Goal: Task Accomplishment & Management: Manage account settings

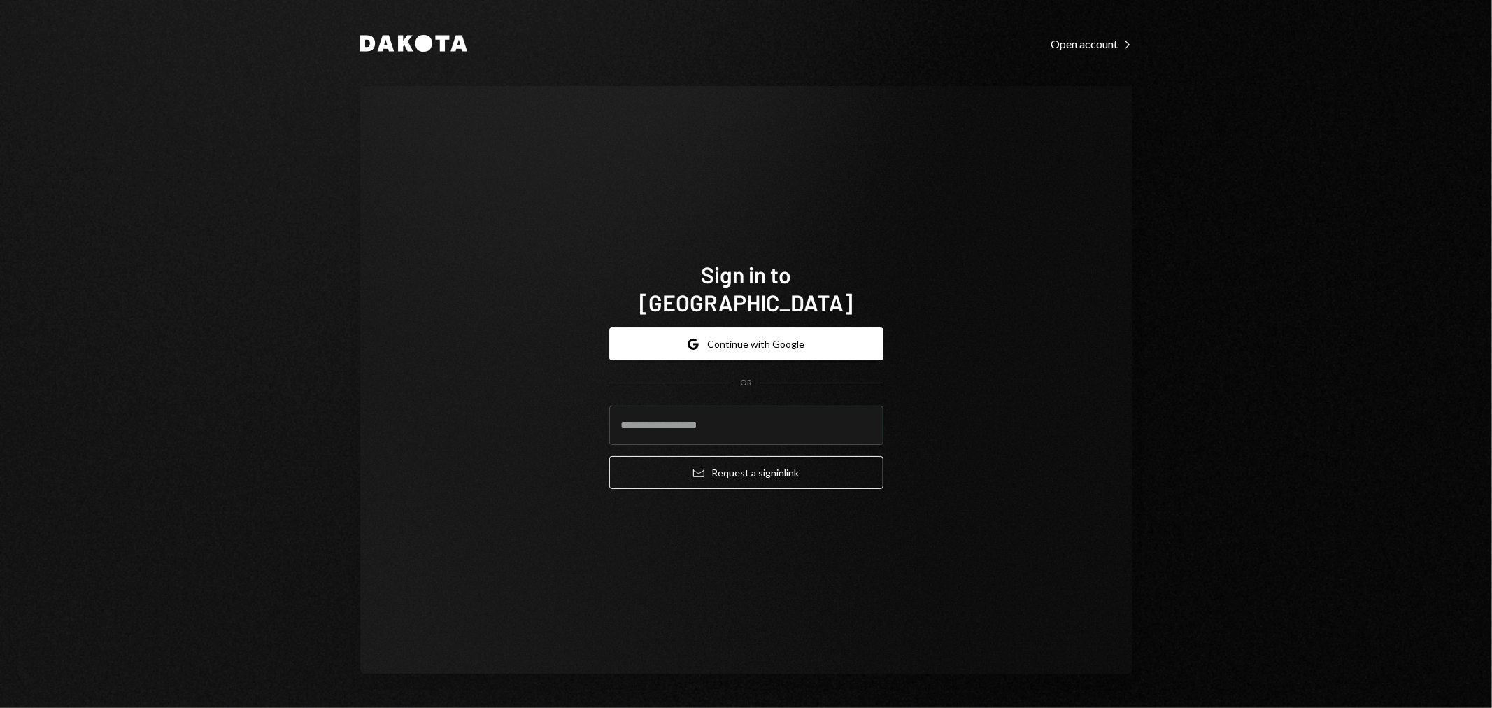
click at [1301, 373] on div "Dakota Open account Right Caret Sign in to Dakota Google Continue with Google O…" at bounding box center [746, 354] width 1492 height 708
click at [804, 336] on button "Google Continue with Google" at bounding box center [746, 343] width 274 height 33
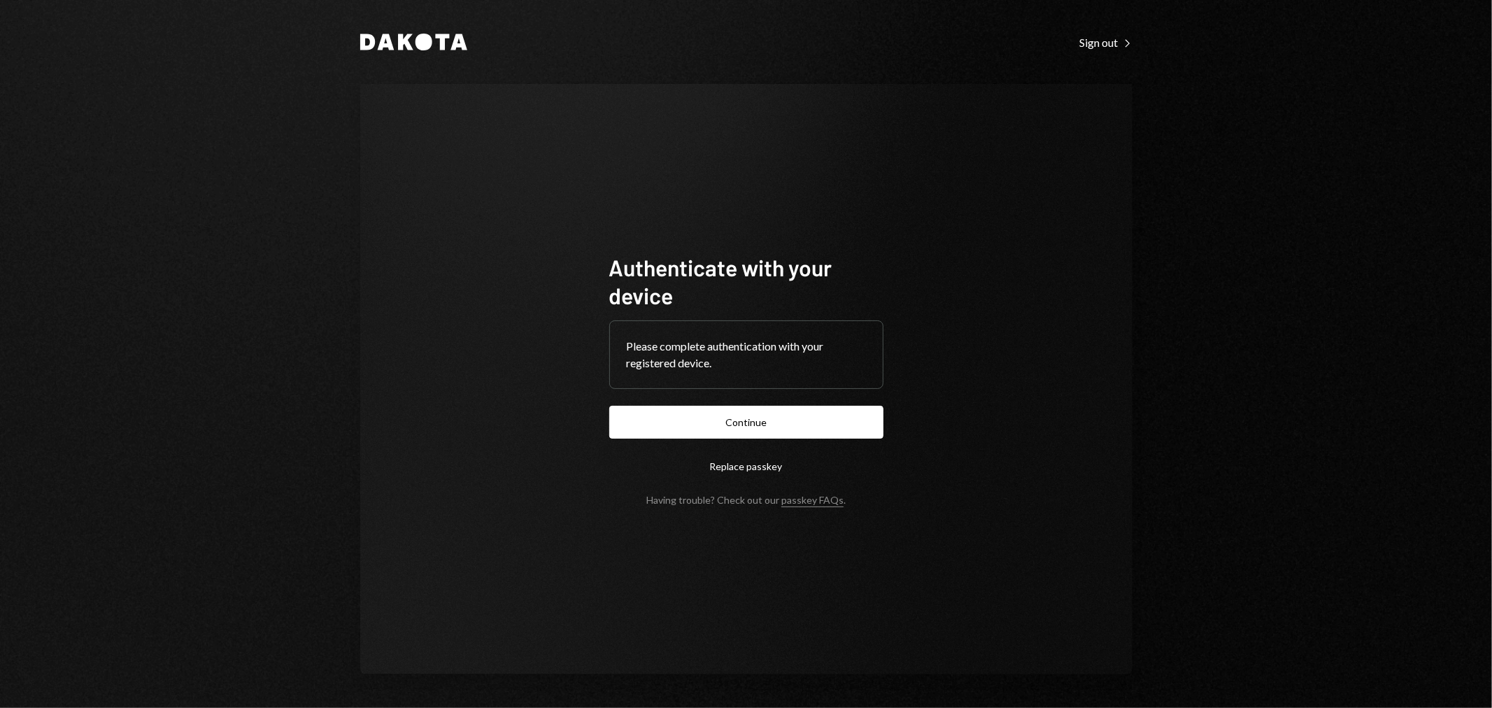
drag, startPoint x: 1467, startPoint y: 62, endPoint x: 1456, endPoint y: 64, distance: 10.7
click at [1467, 62] on div "Dakota Sign out Right Caret Authenticate with your device Please complete authe…" at bounding box center [746, 354] width 1492 height 708
click at [796, 415] on button "Continue" at bounding box center [746, 422] width 274 height 33
click at [746, 420] on button "Continue" at bounding box center [746, 422] width 274 height 33
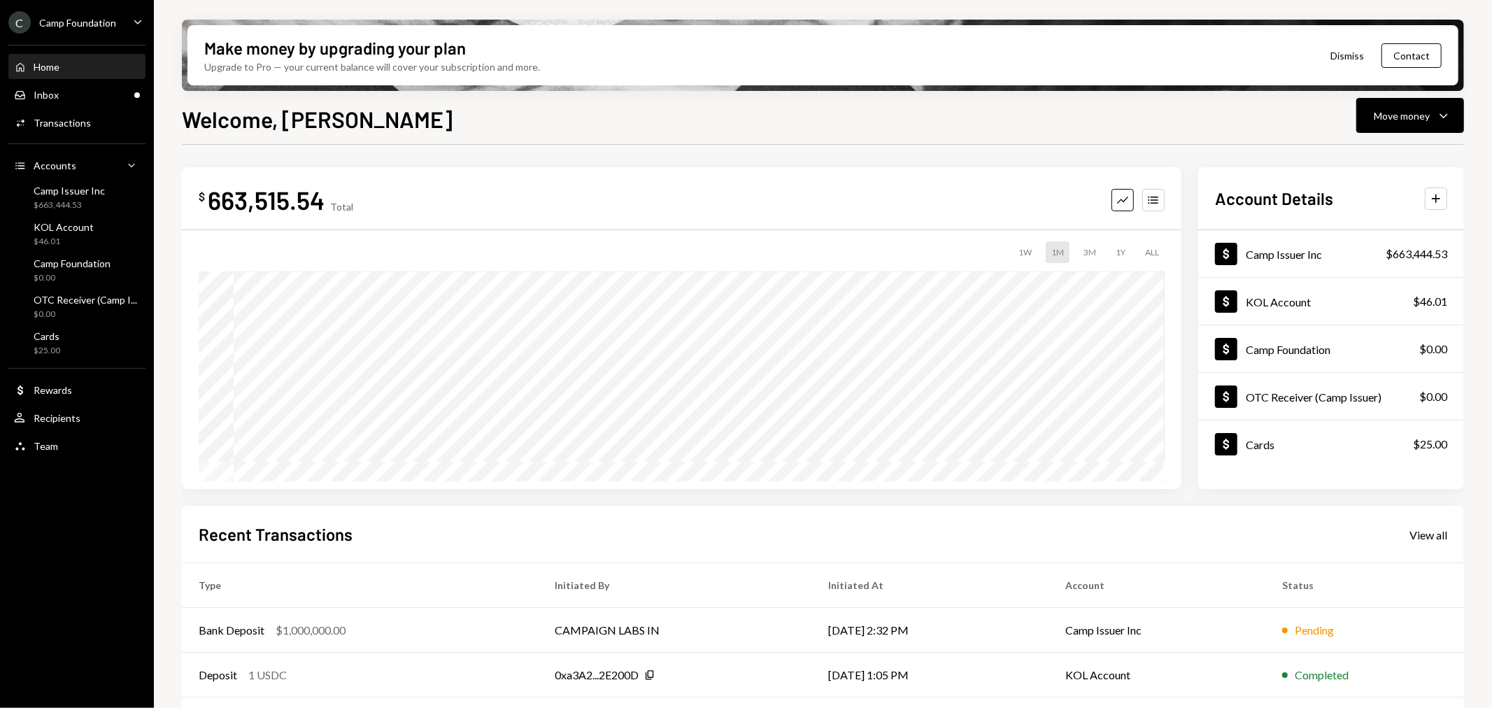
scroll to position [135, 0]
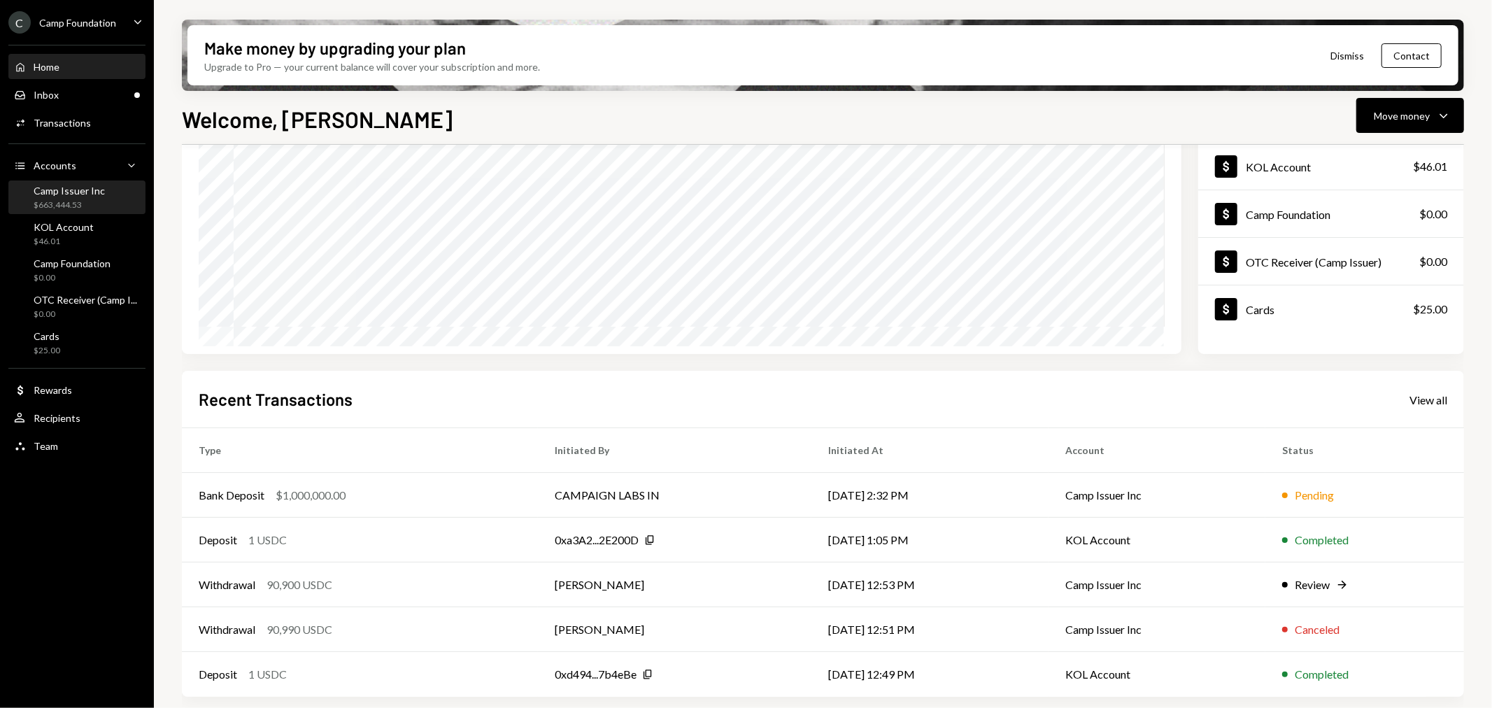
click at [61, 194] on div "Camp Issuer Inc" at bounding box center [69, 191] width 71 height 12
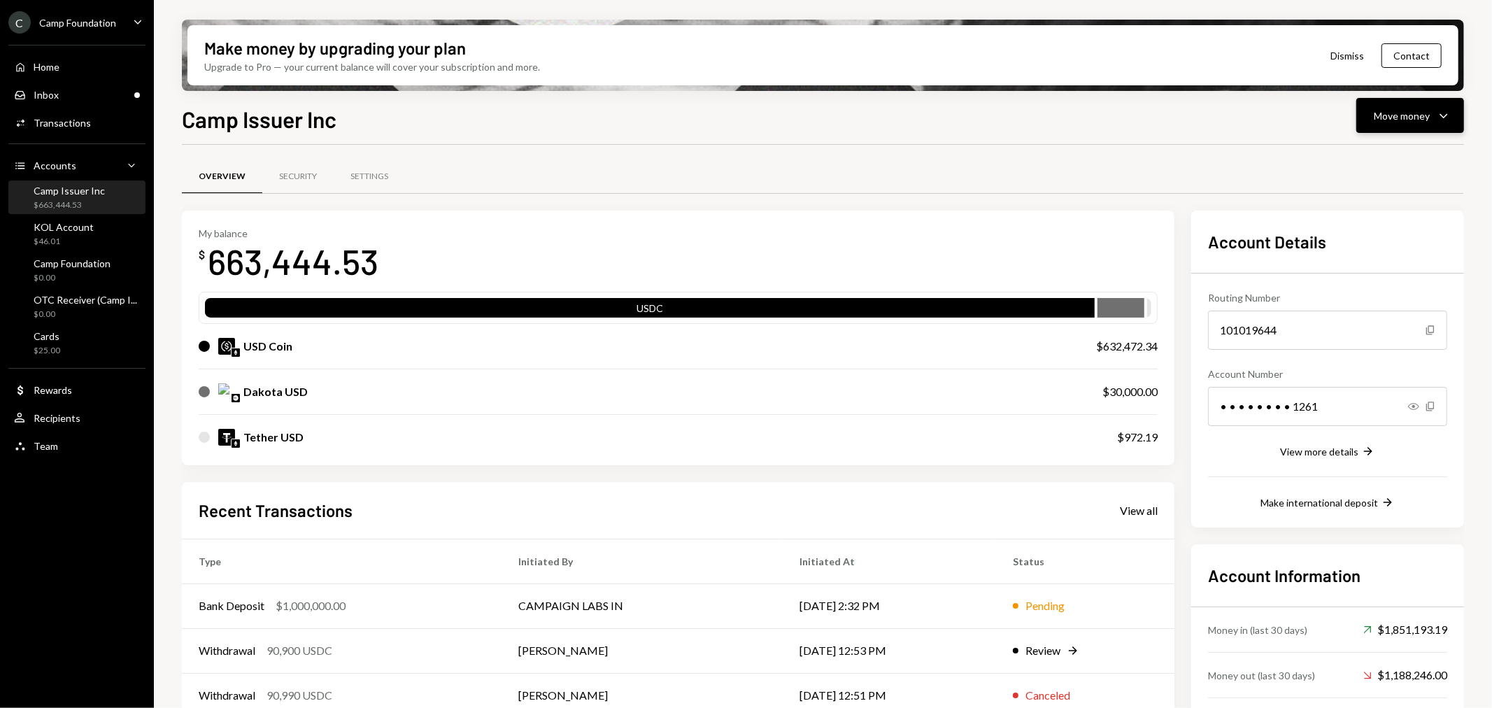
click at [1420, 120] on div "Move money" at bounding box center [1402, 115] width 56 height 15
click at [1383, 221] on div "Deposit" at bounding box center [1399, 220] width 102 height 15
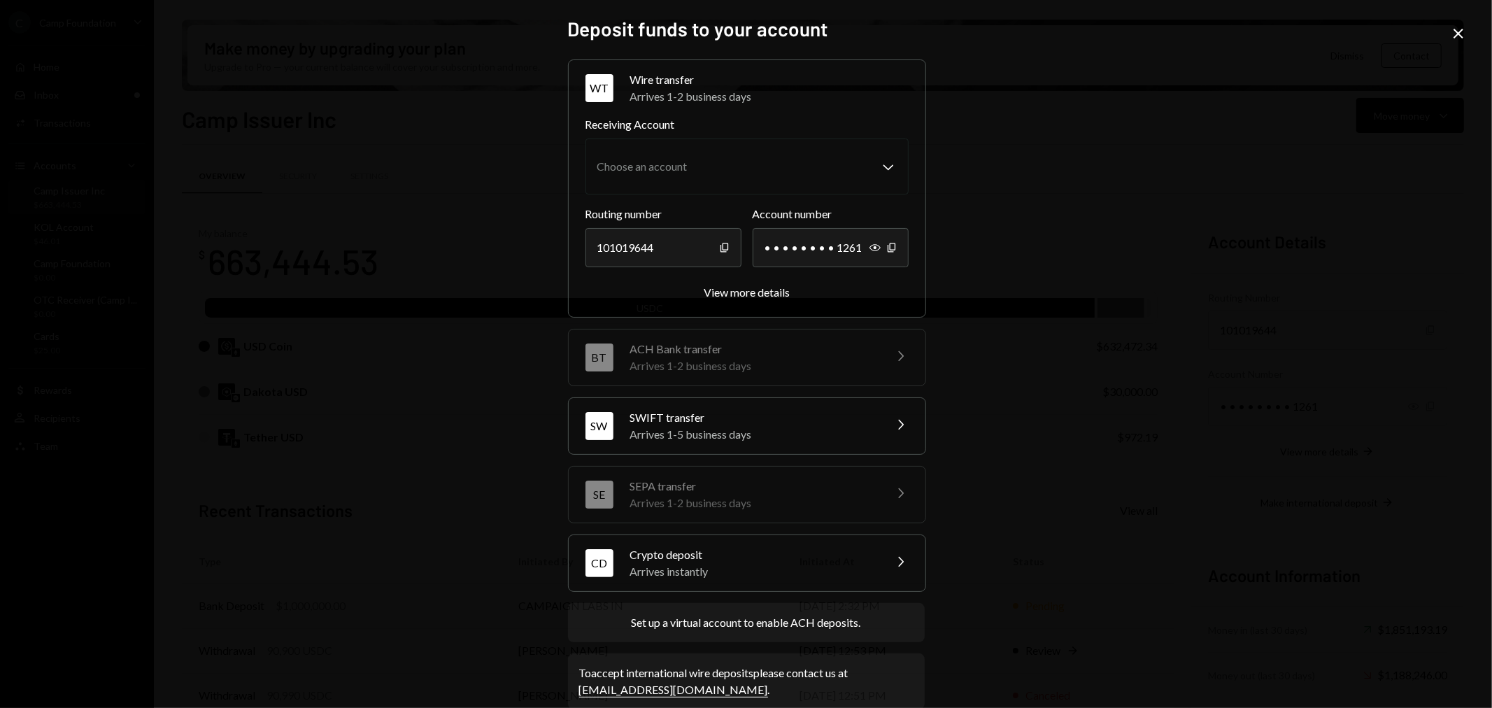
click at [788, 578] on div "Arrives instantly" at bounding box center [752, 571] width 245 height 17
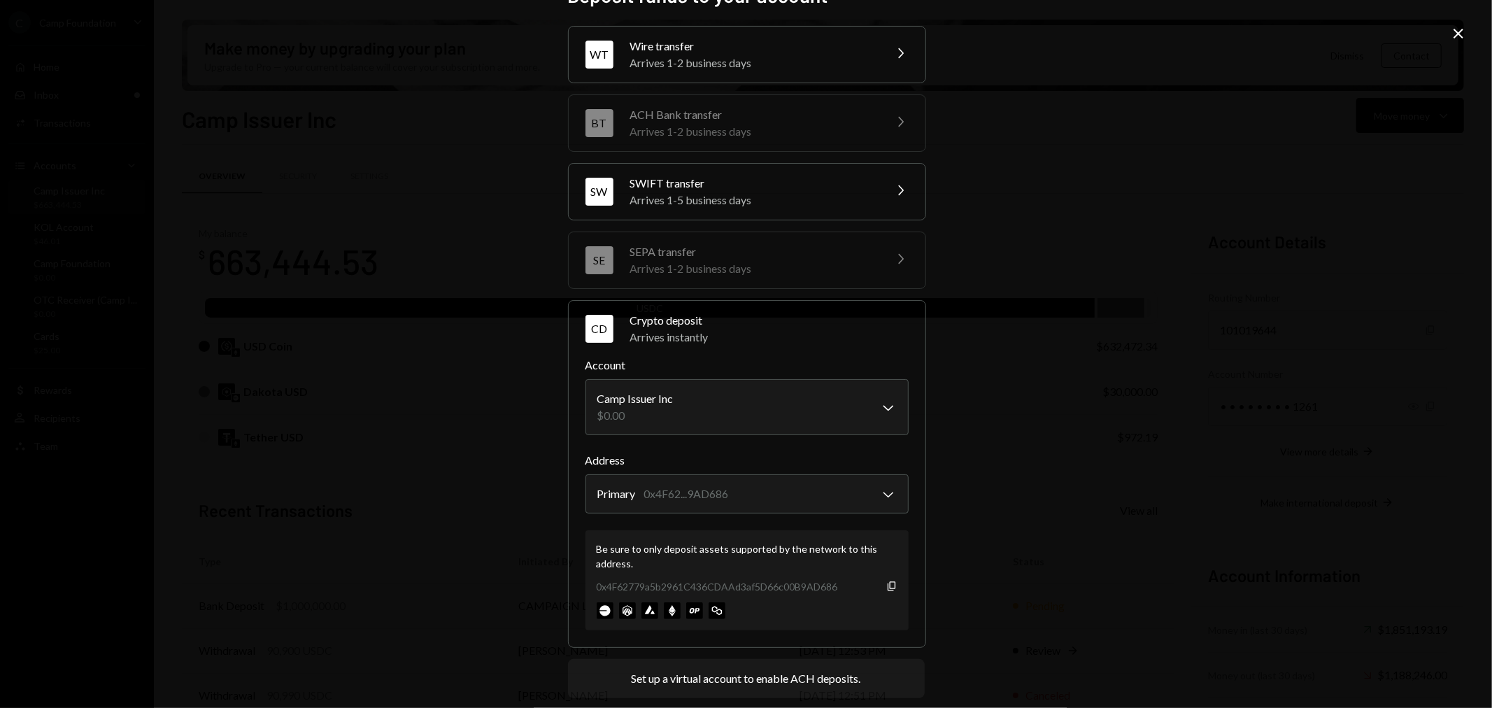
scroll to position [63, 0]
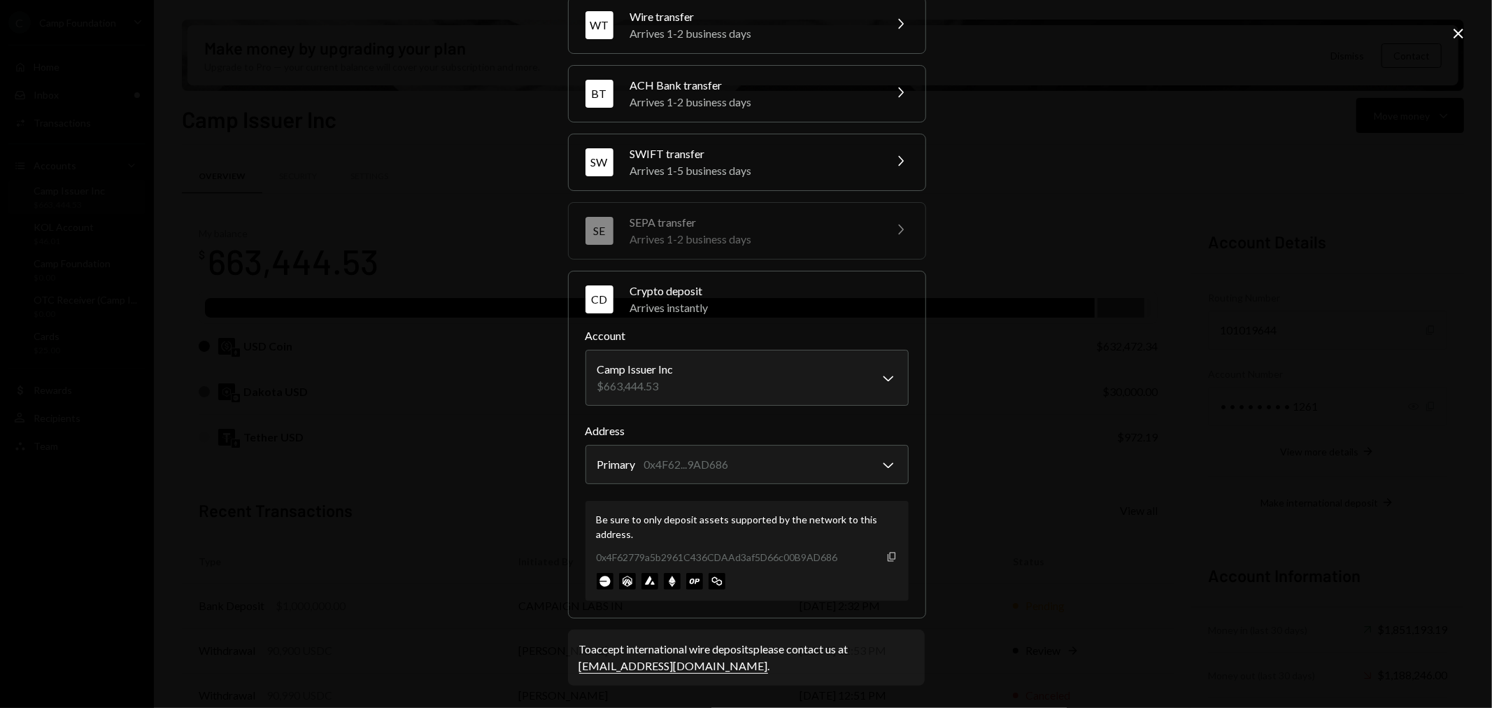
click at [886, 556] on icon "Copy" at bounding box center [891, 556] width 11 height 11
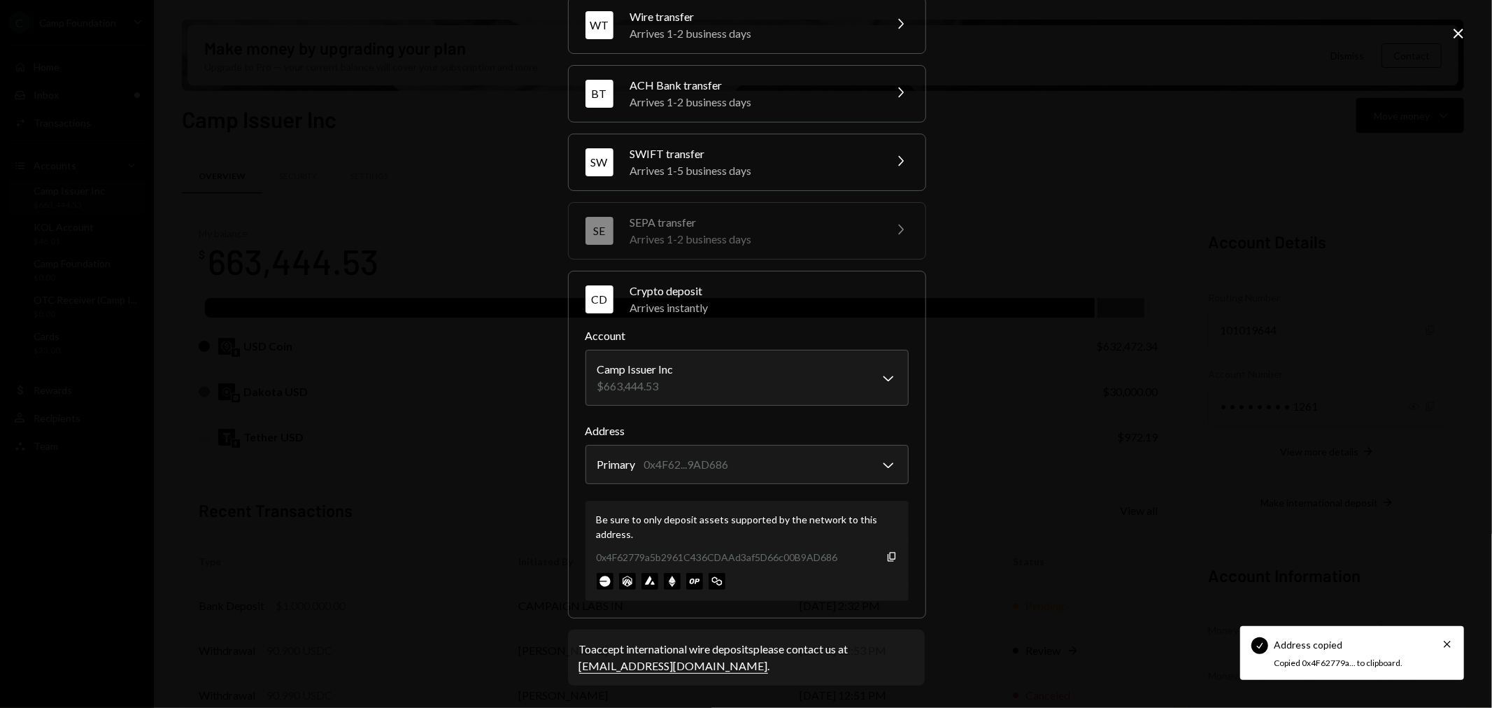
click at [963, 521] on div "**********" at bounding box center [746, 354] width 1492 height 708
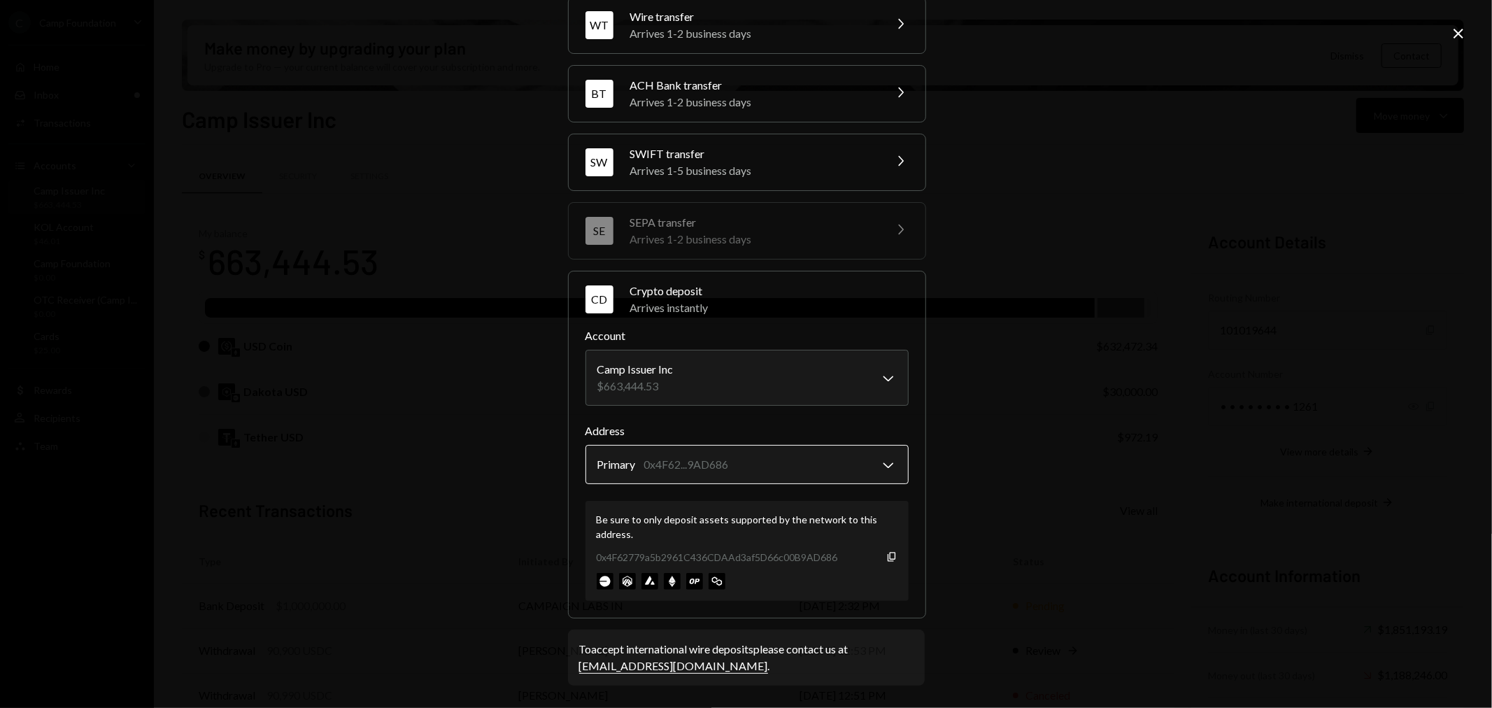
click at [827, 462] on body "C Camp Foundation Caret Down Home Home Inbox Inbox Activities Transactions Acco…" at bounding box center [746, 354] width 1492 height 708
click at [886, 557] on icon "Copy" at bounding box center [891, 556] width 11 height 11
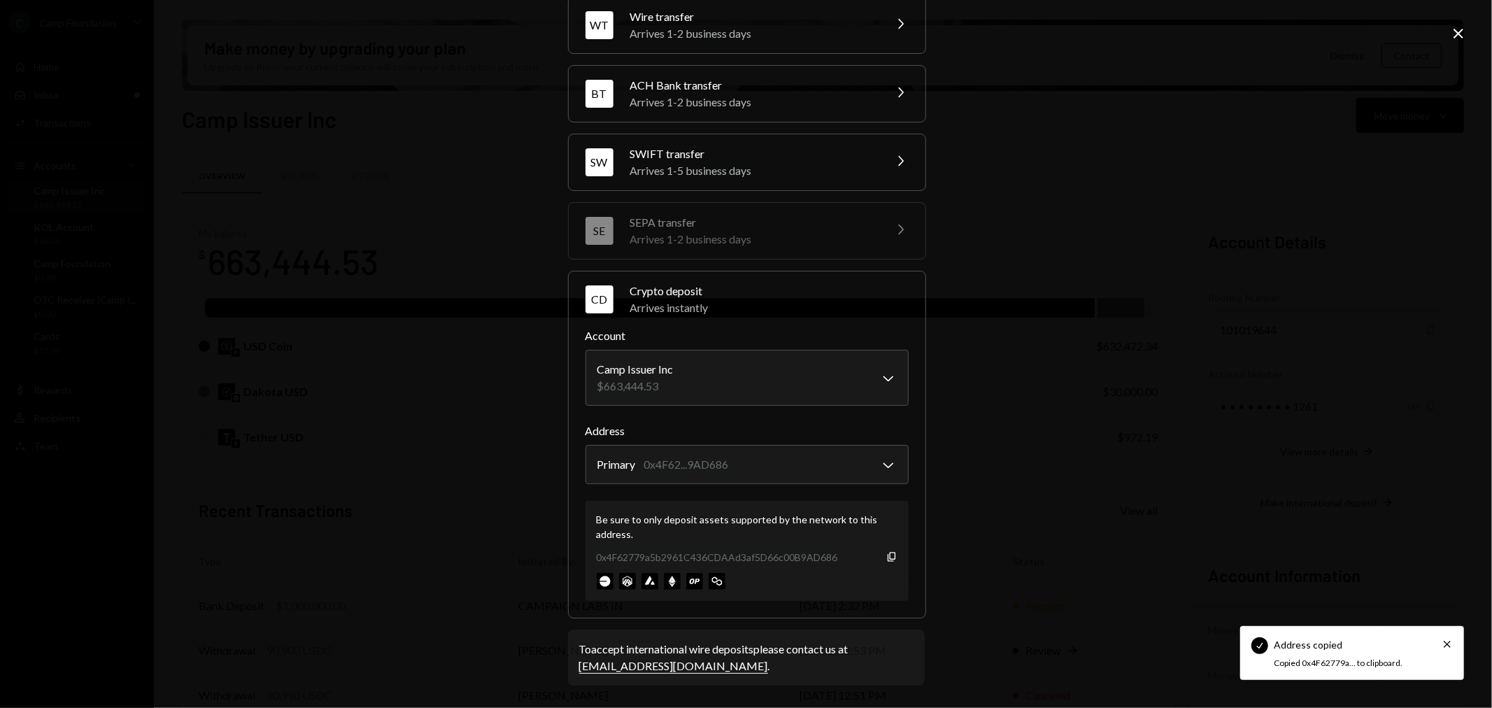
click at [988, 495] on div "**********" at bounding box center [746, 354] width 1492 height 708
click at [880, 411] on form "**********" at bounding box center [746, 463] width 323 height 273
click at [1179, 477] on div "**********" at bounding box center [746, 354] width 1492 height 708
click at [834, 304] on div "Arrives instantly" at bounding box center [769, 307] width 278 height 17
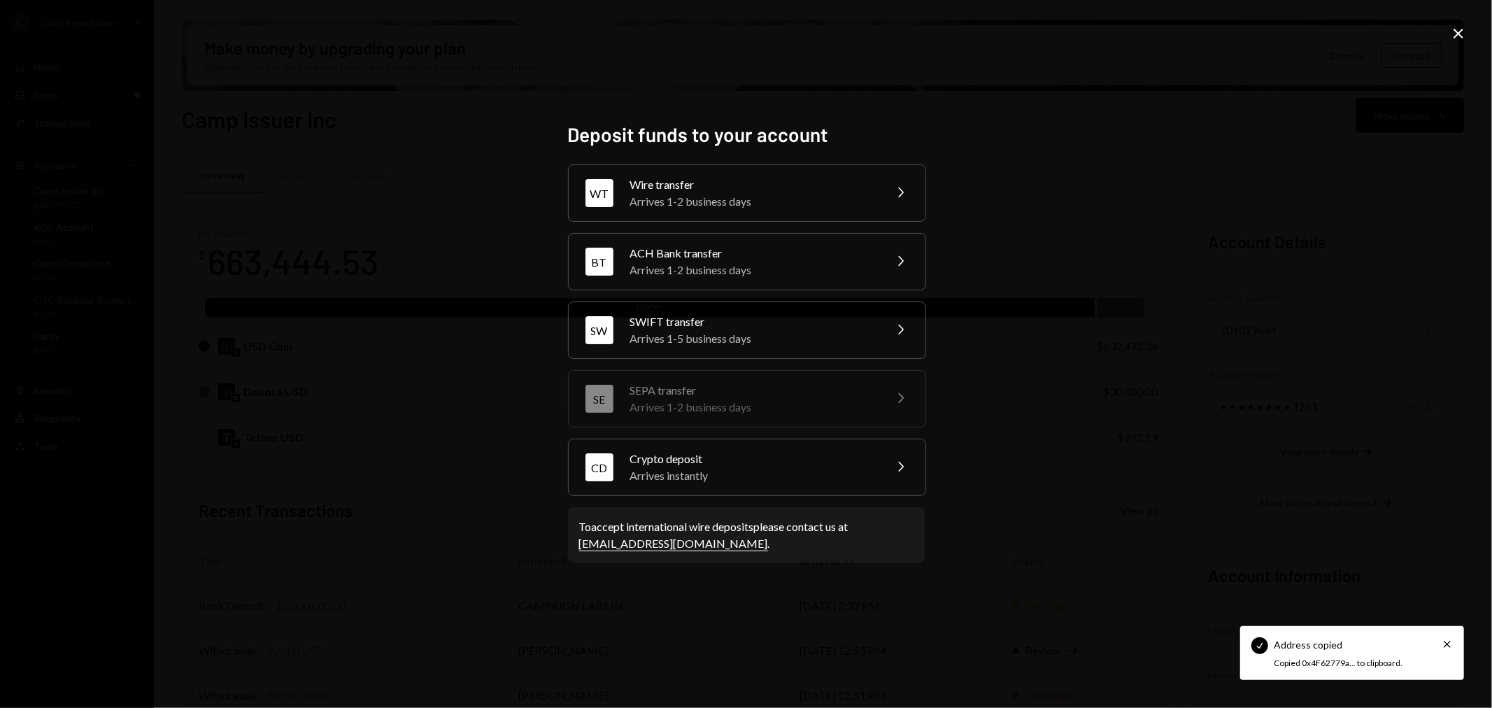
scroll to position [0, 0]
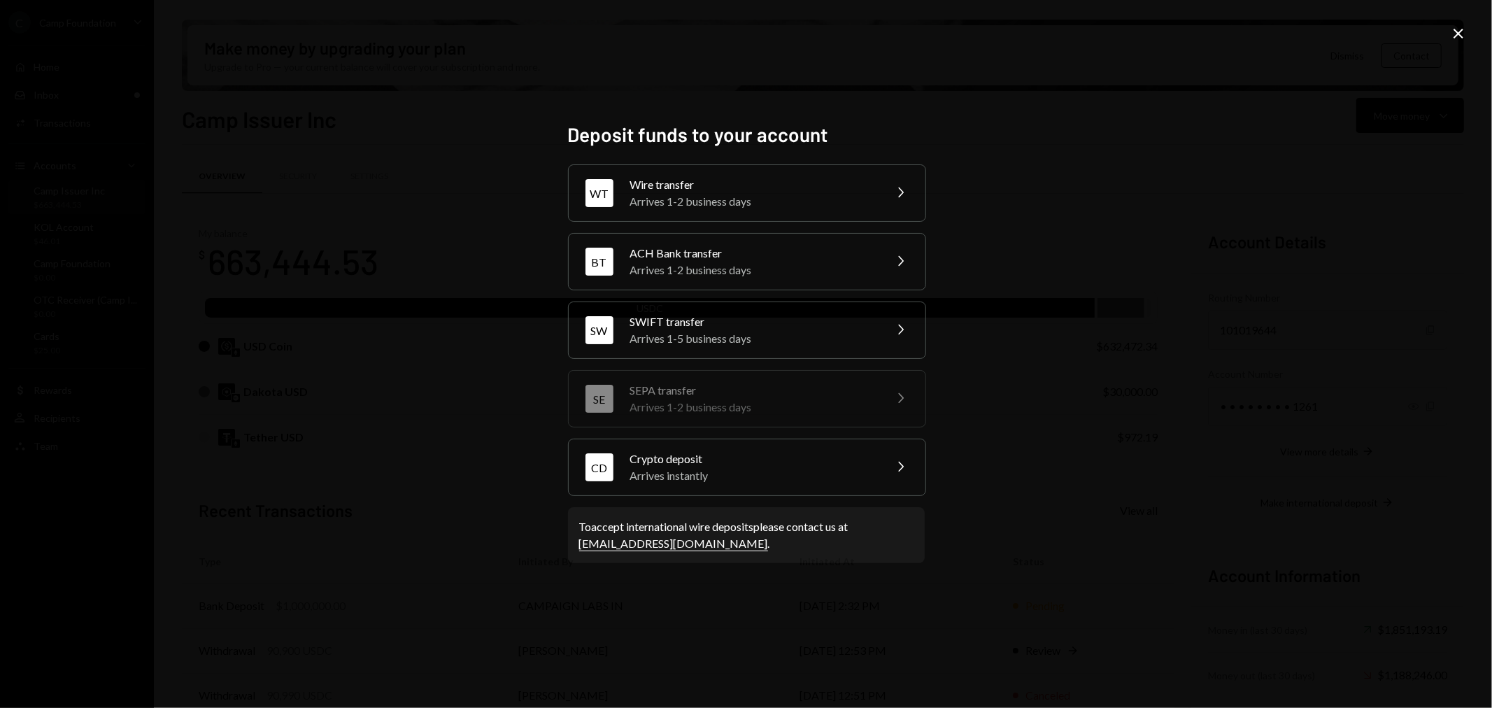
click at [1458, 31] on icon "Close" at bounding box center [1458, 33] width 17 height 17
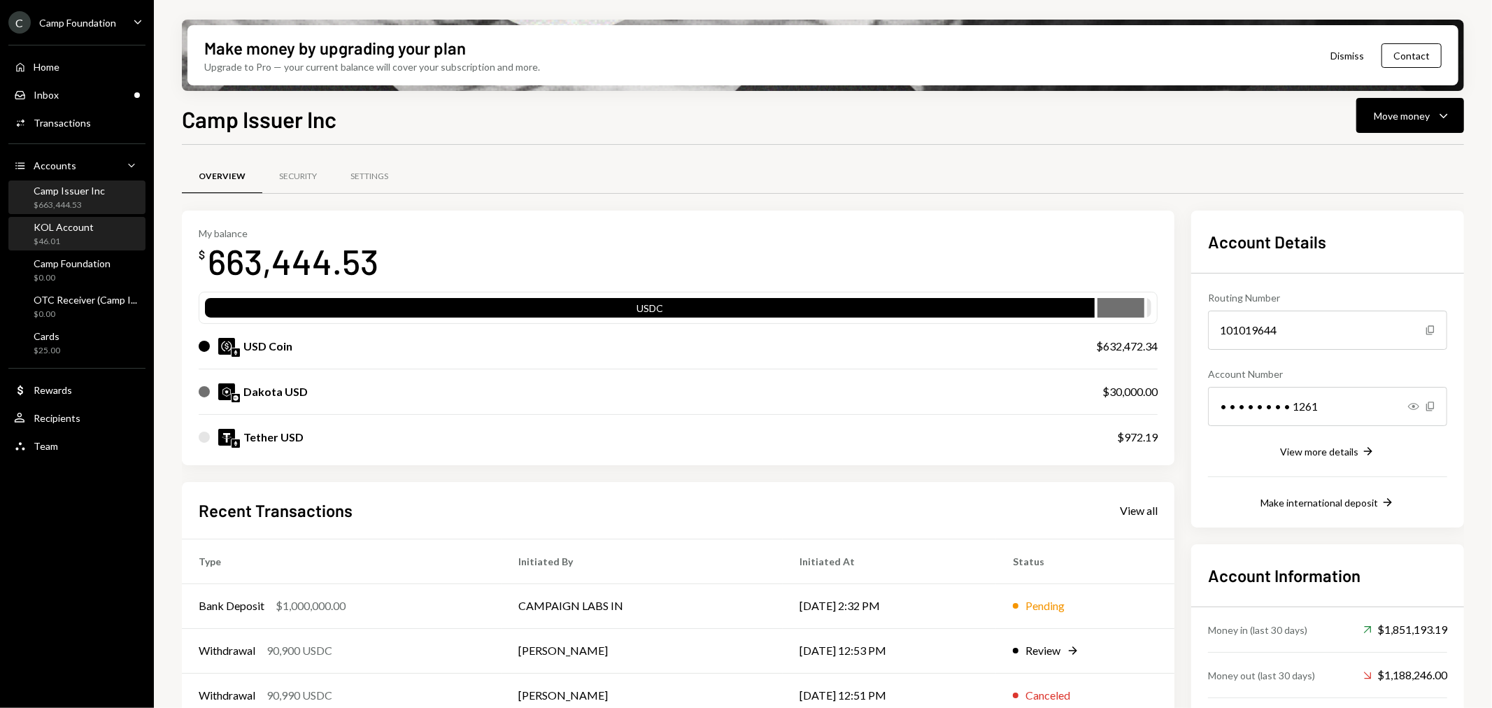
click at [89, 229] on div "KOL Account" at bounding box center [64, 227] width 60 height 12
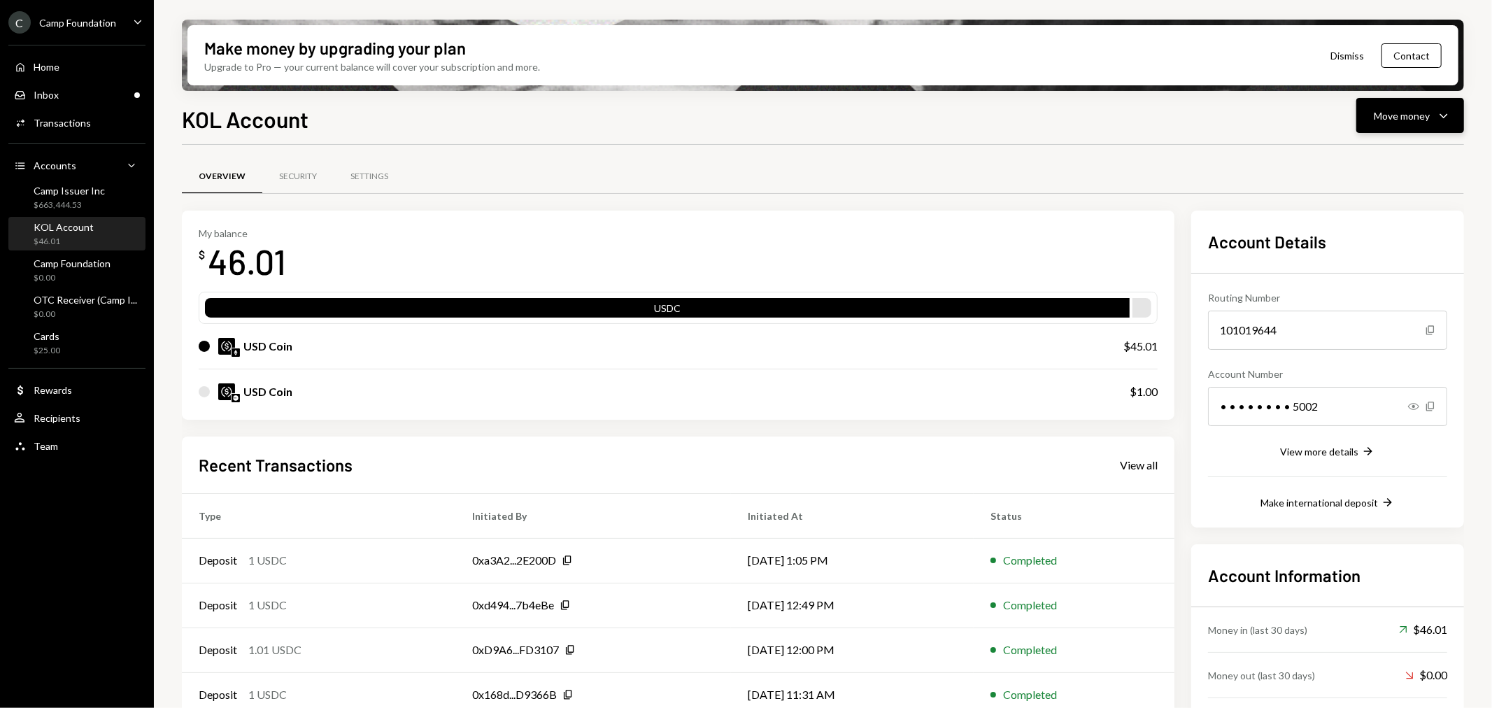
click at [1427, 108] on div "Move money" at bounding box center [1402, 115] width 56 height 15
click at [1381, 219] on div "Deposit" at bounding box center [1399, 220] width 102 height 15
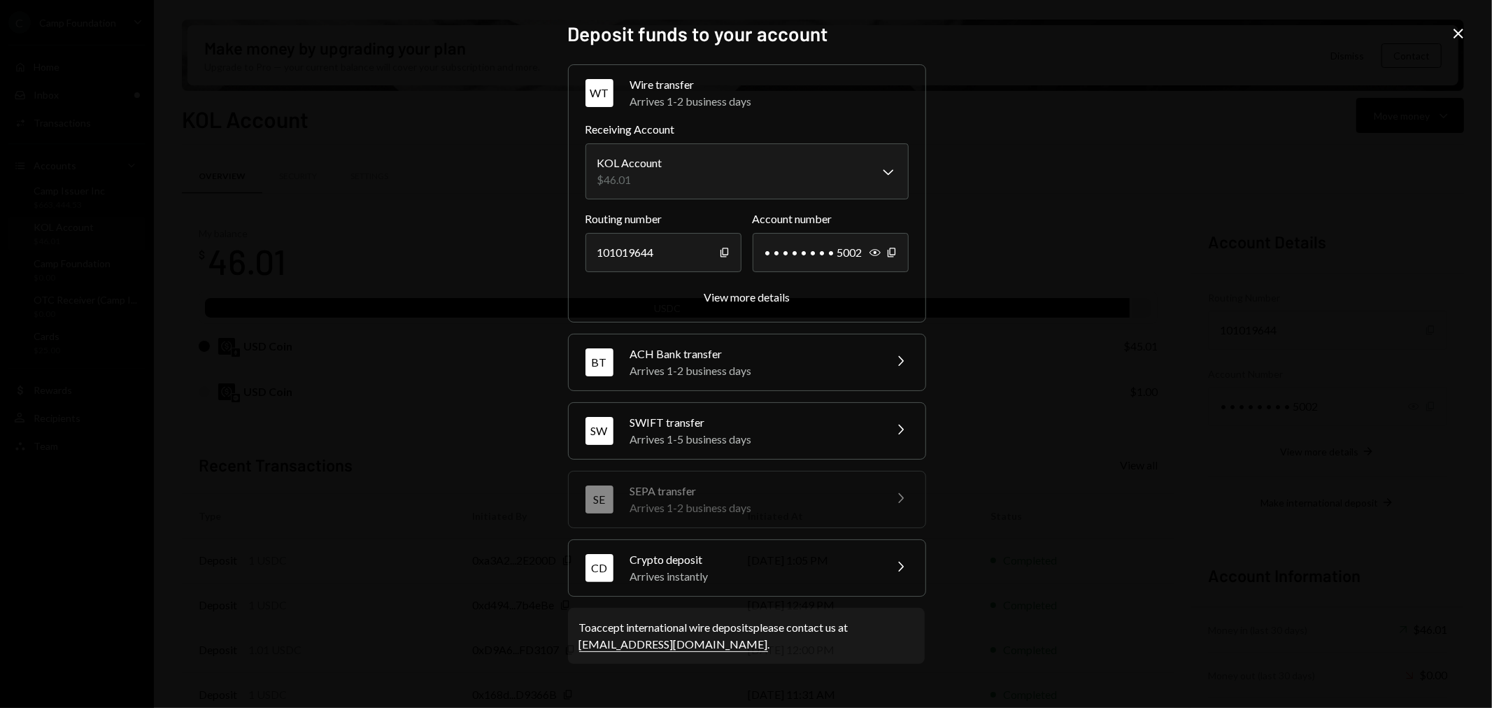
click at [767, 570] on div "Arrives instantly" at bounding box center [752, 576] width 245 height 17
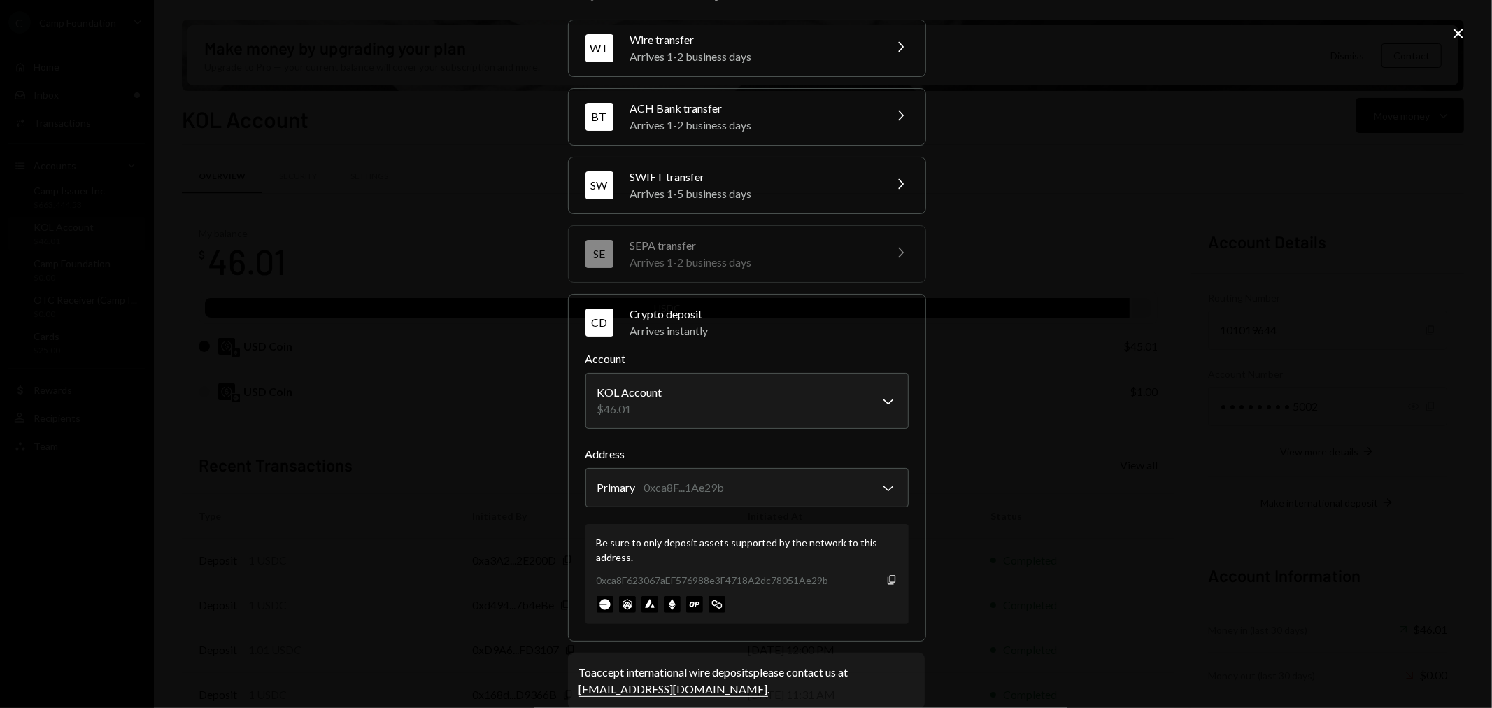
scroll to position [63, 0]
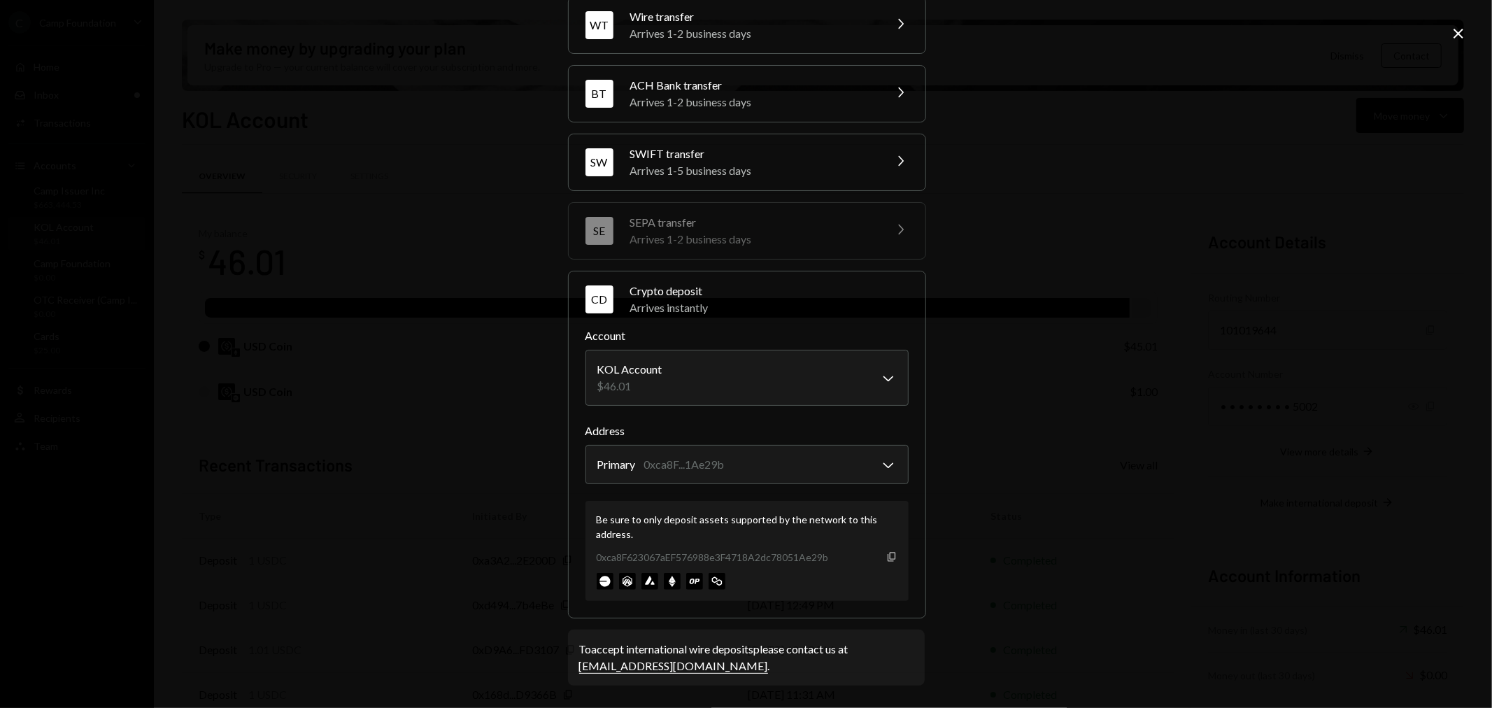
click at [887, 555] on icon "Copy" at bounding box center [891, 556] width 11 height 11
drag, startPoint x: 1458, startPoint y: 31, endPoint x: 1438, endPoint y: 37, distance: 20.6
click at [1458, 31] on icon "Close" at bounding box center [1458, 33] width 17 height 17
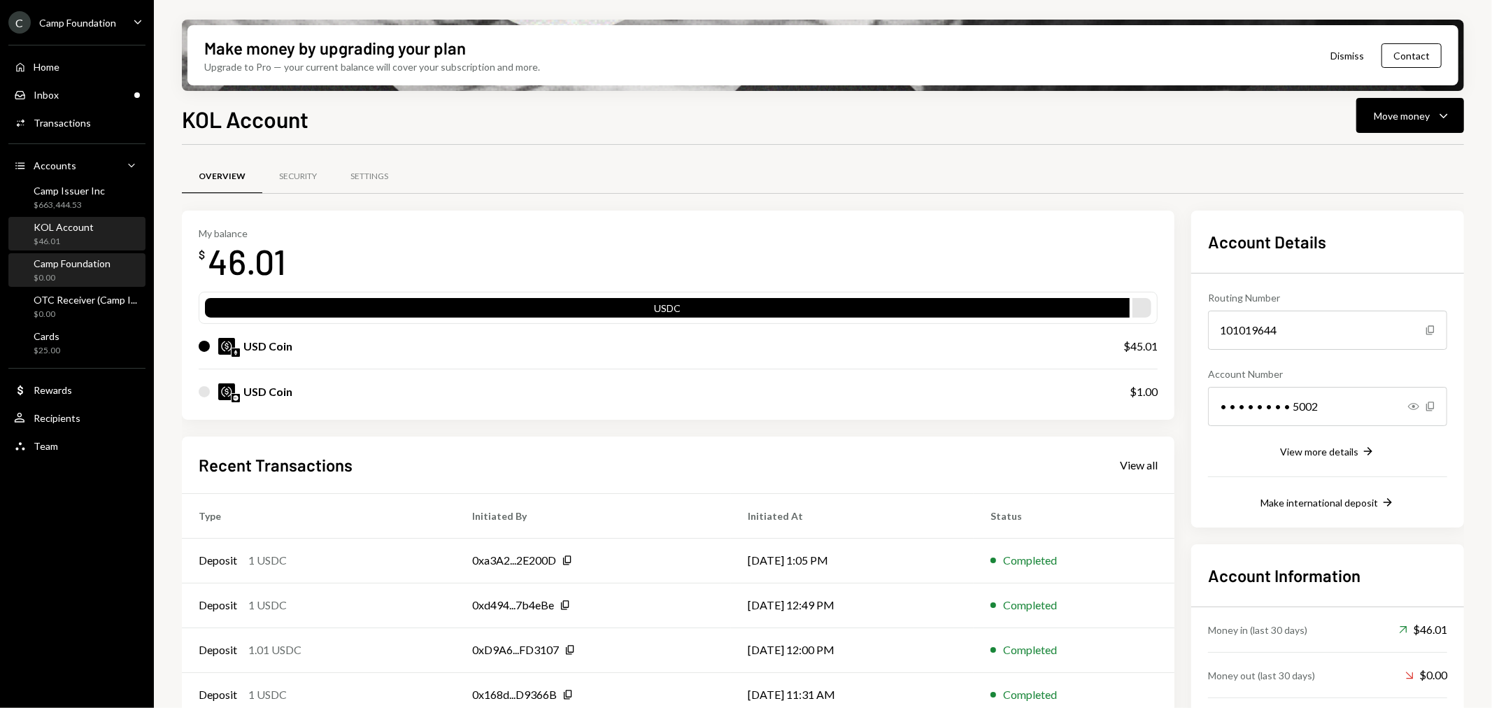
click at [106, 274] on div "$0.00" at bounding box center [72, 278] width 77 height 12
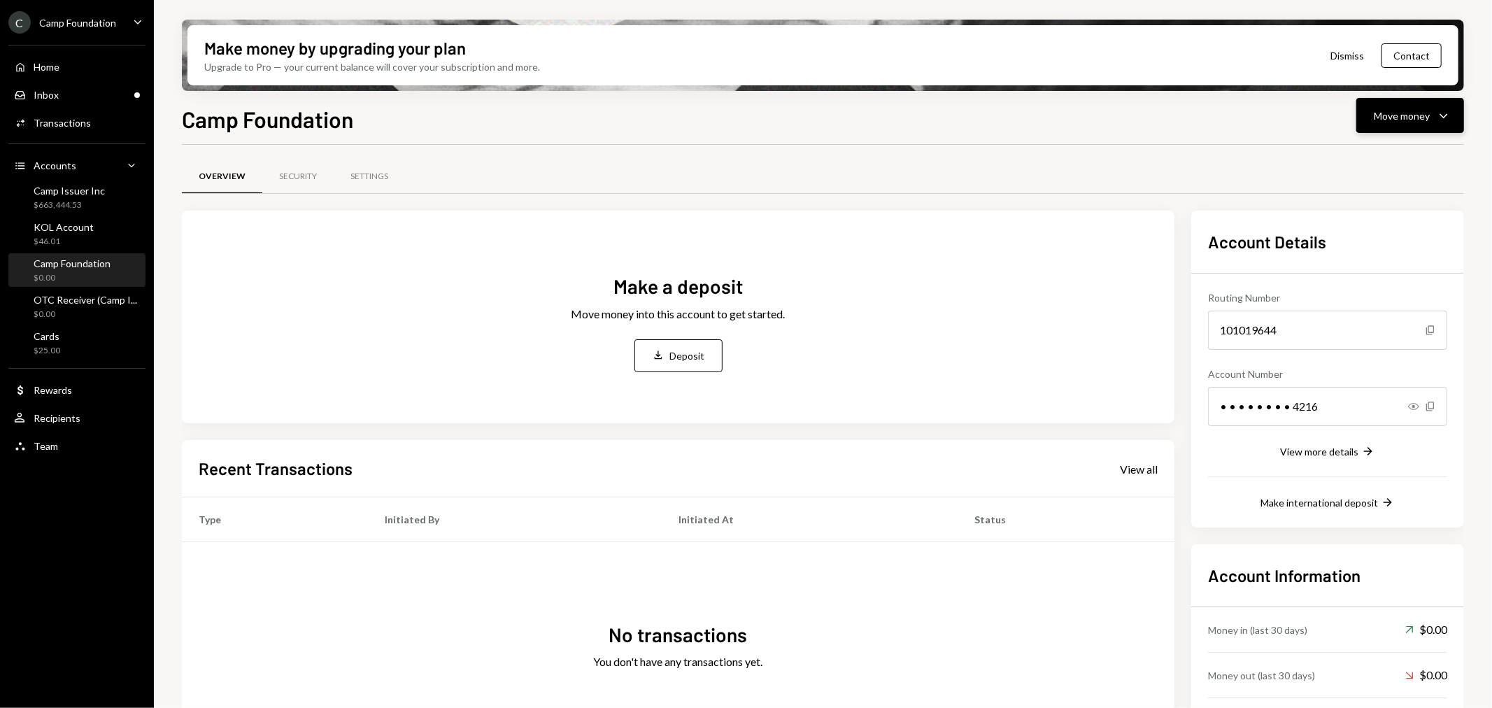
click at [1397, 114] on div "Move money" at bounding box center [1402, 115] width 56 height 15
click at [698, 357] on div "Deposit" at bounding box center [687, 355] width 35 height 15
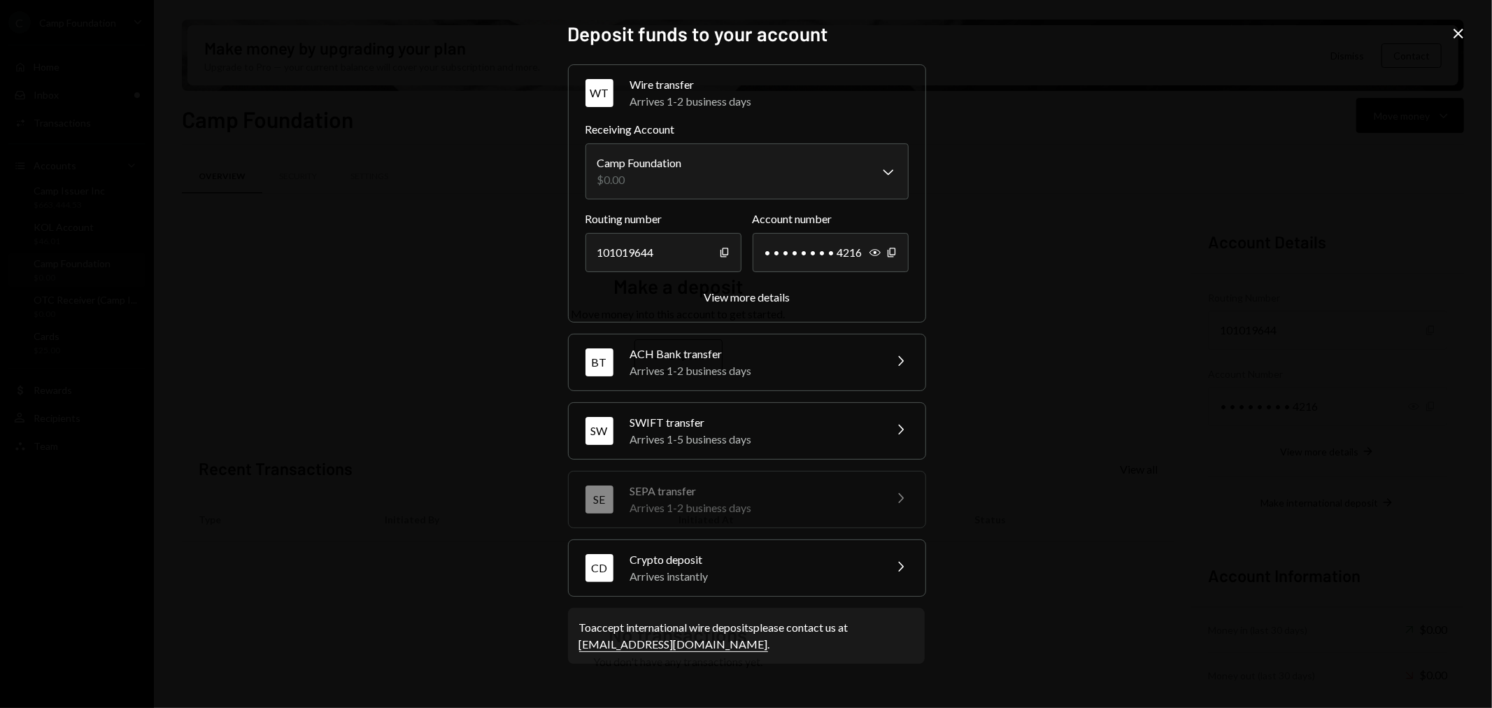
click at [729, 573] on div "Arrives instantly" at bounding box center [752, 576] width 245 height 17
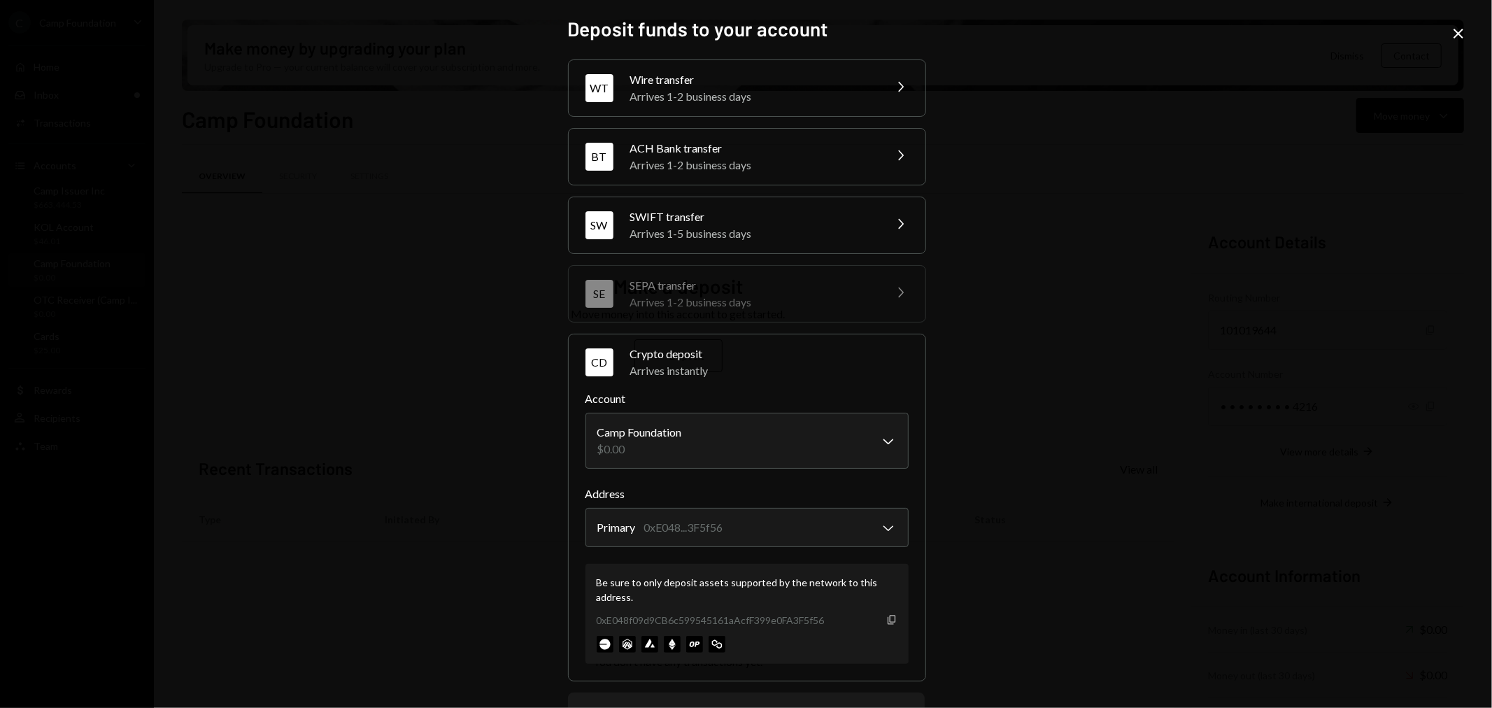
click at [887, 618] on icon "Copy" at bounding box center [891, 619] width 11 height 11
click at [1456, 31] on icon at bounding box center [1458, 34] width 10 height 10
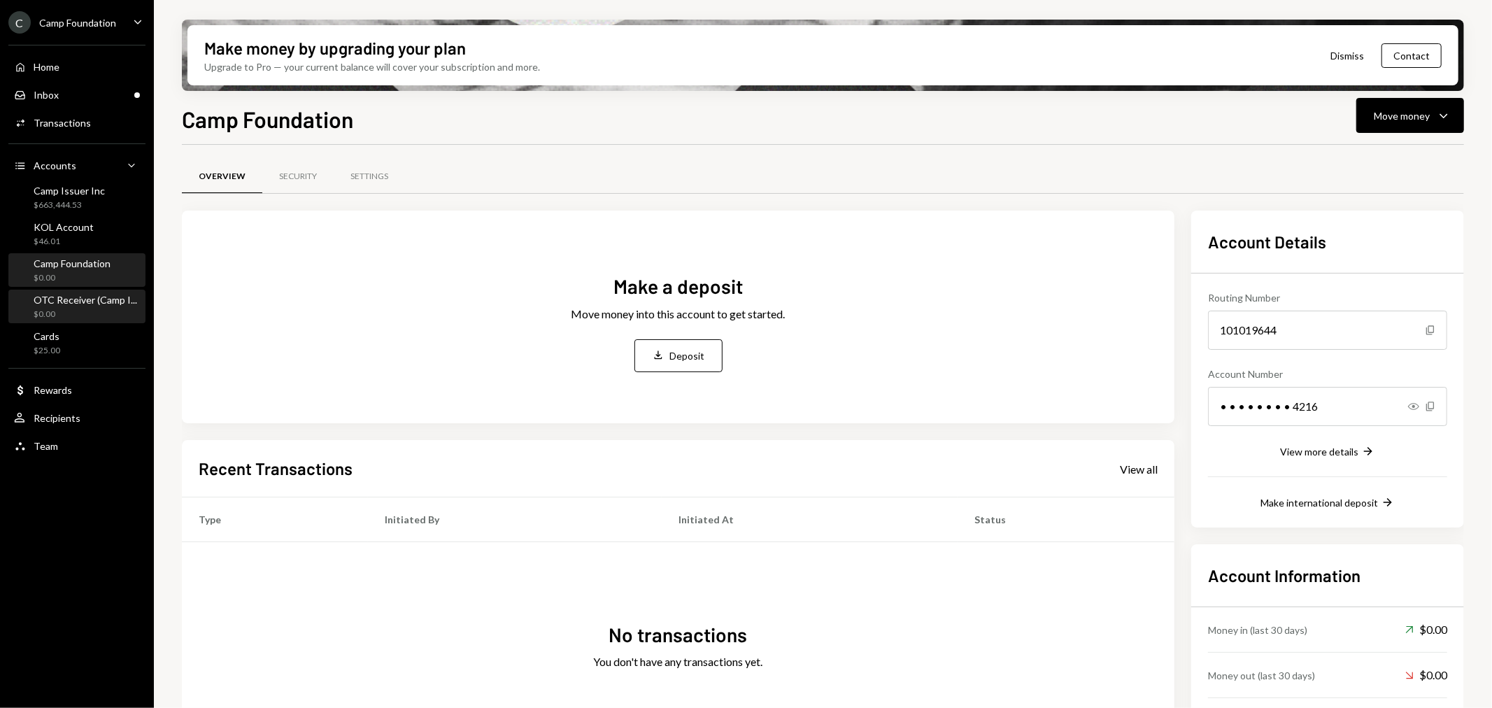
click at [101, 306] on div "OTC Receiver (Camp I... $0.00" at bounding box center [86, 307] width 104 height 27
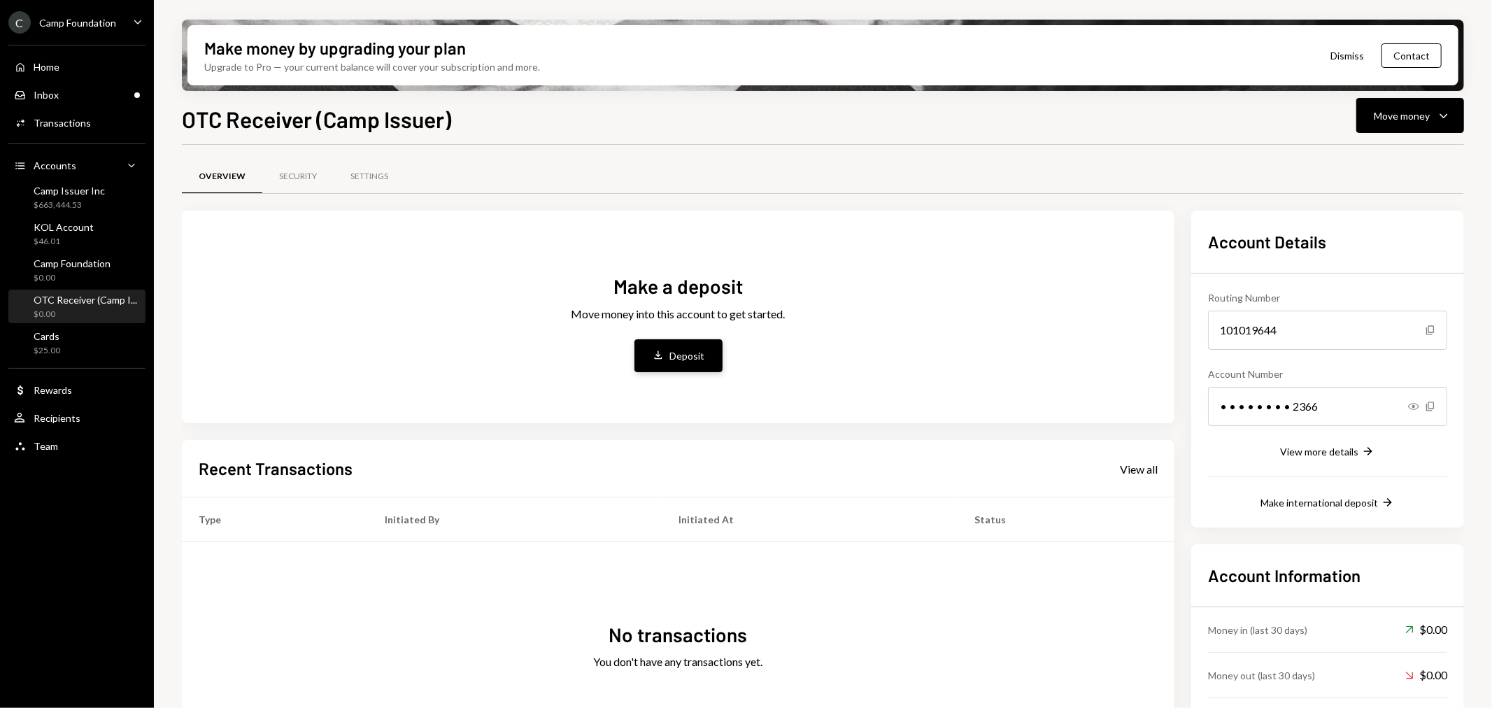
click at [689, 355] on div "Deposit" at bounding box center [687, 355] width 35 height 15
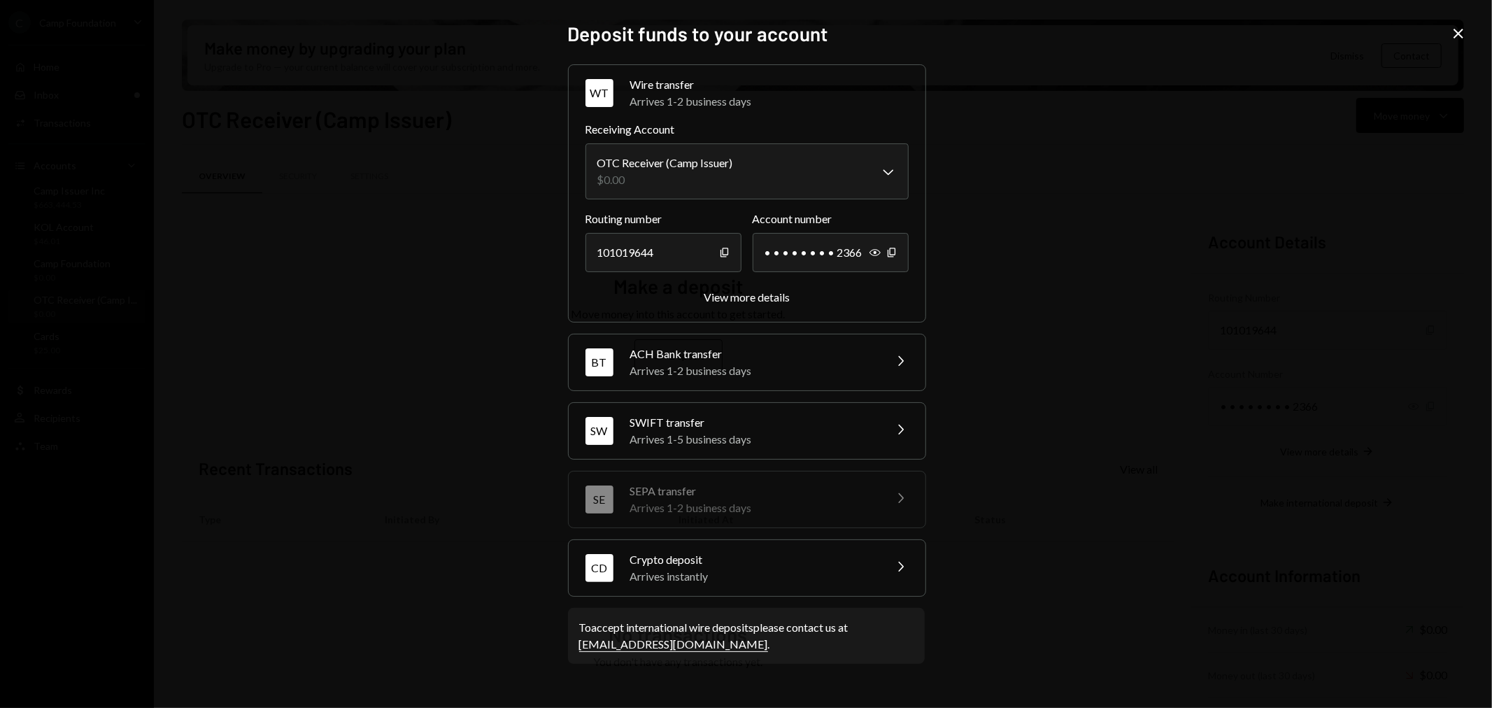
click at [875, 564] on div "CD Crypto deposit Arrives instantly Chevron Right" at bounding box center [747, 568] width 357 height 56
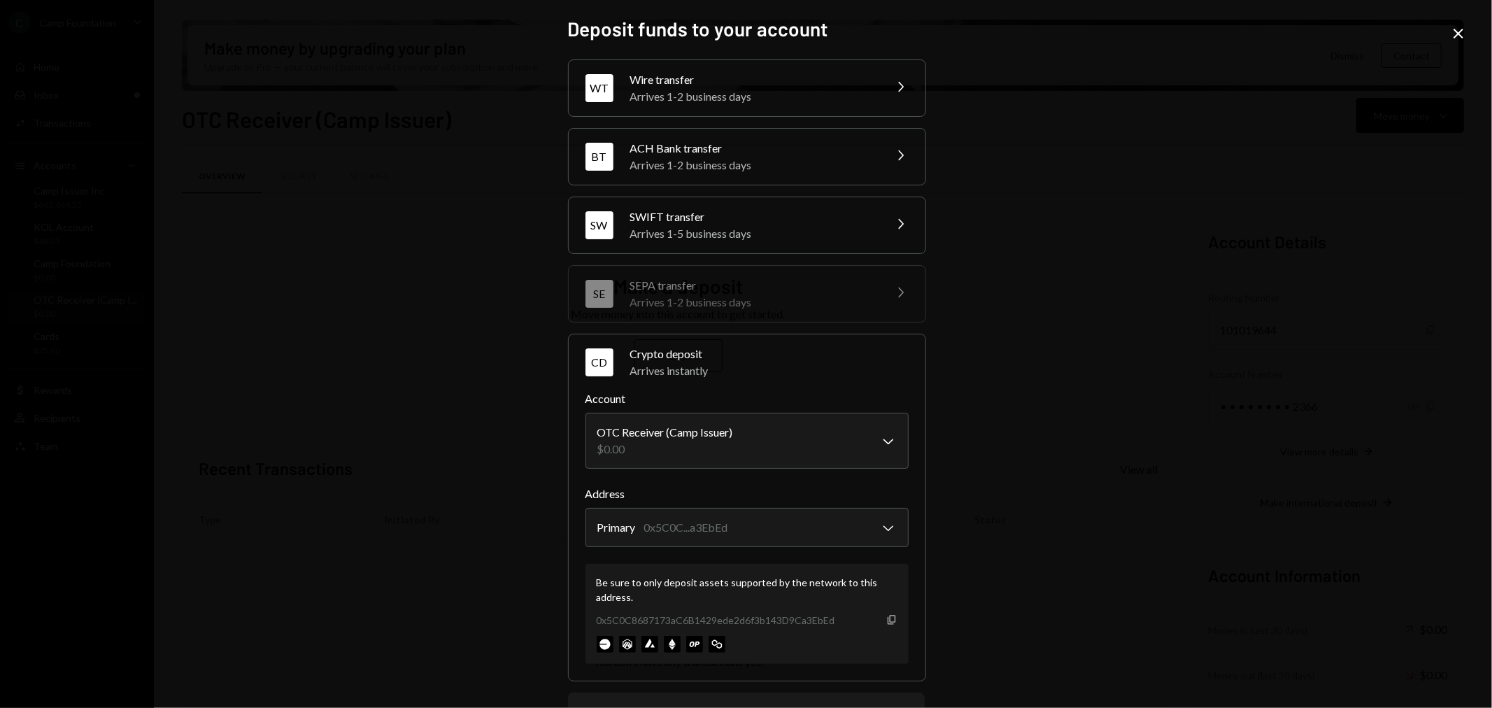
click at [888, 618] on icon "Copy" at bounding box center [891, 619] width 11 height 11
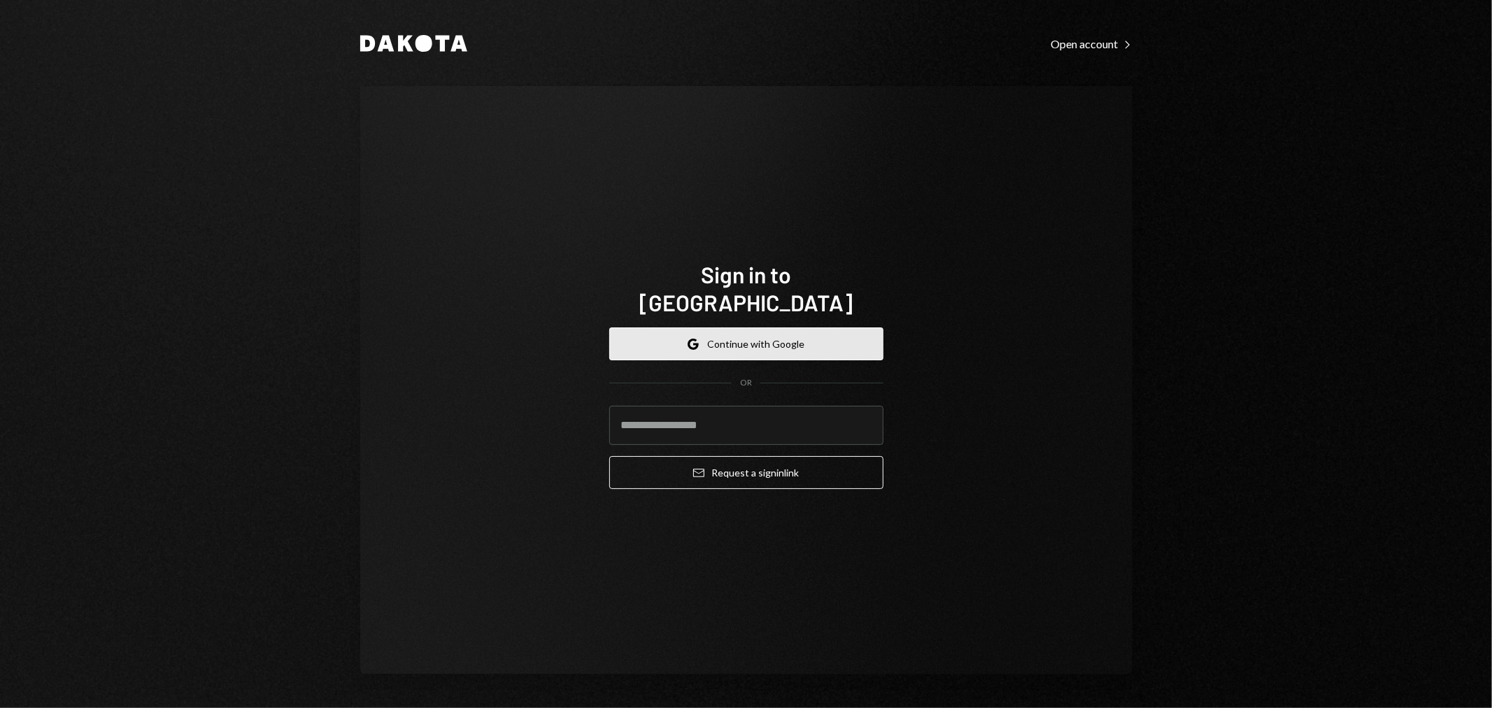
click at [777, 327] on button "Google Continue with Google" at bounding box center [746, 343] width 274 height 33
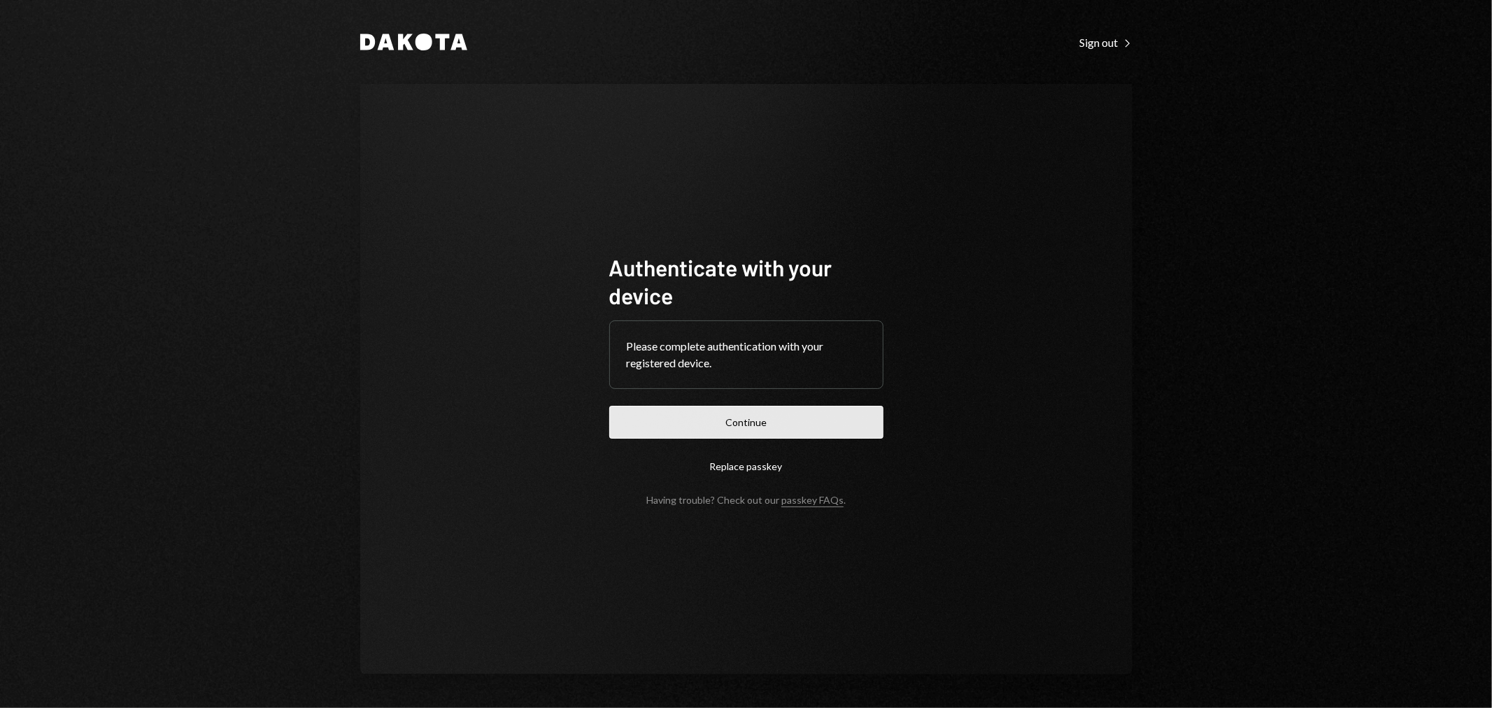
click at [781, 420] on button "Continue" at bounding box center [746, 422] width 274 height 33
click at [785, 428] on button "Continue" at bounding box center [746, 422] width 274 height 33
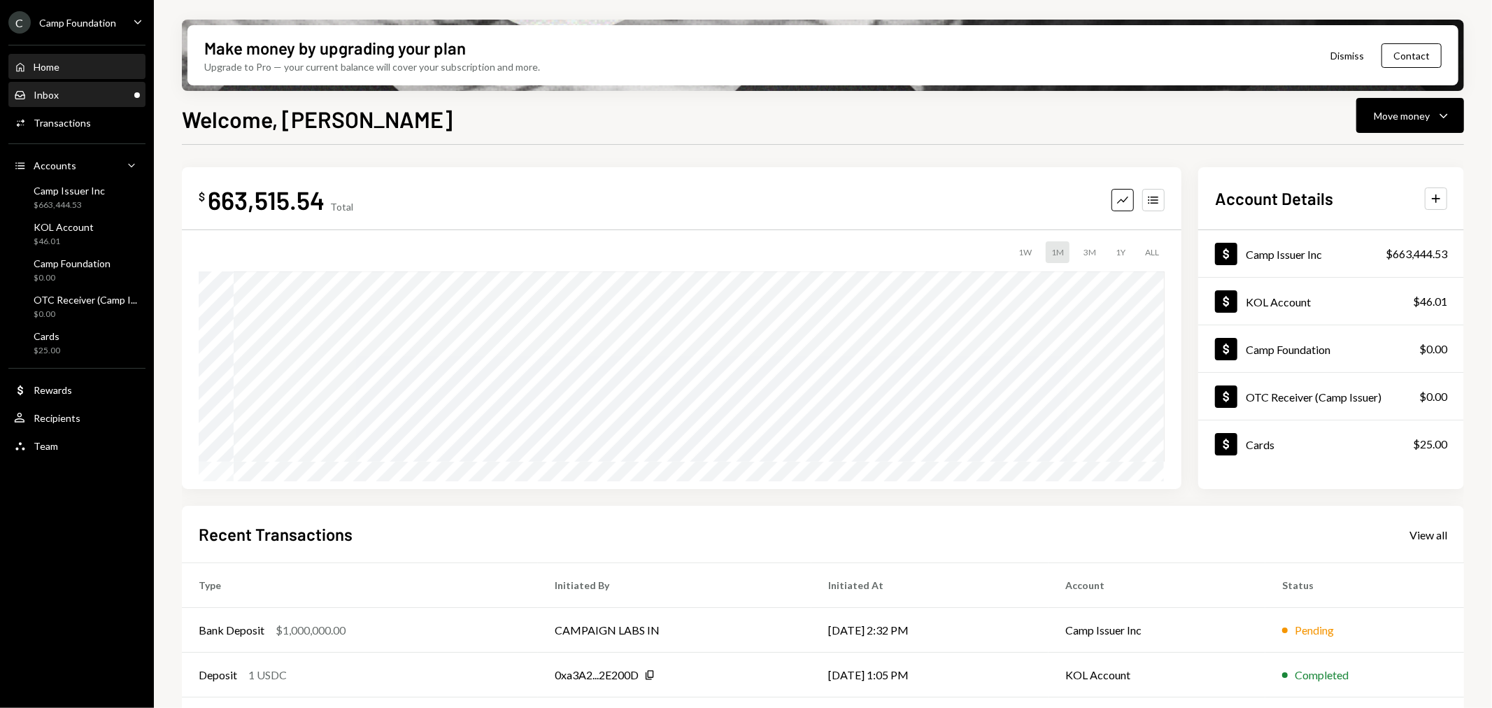
click at [80, 101] on div "Inbox Inbox" at bounding box center [77, 95] width 126 height 24
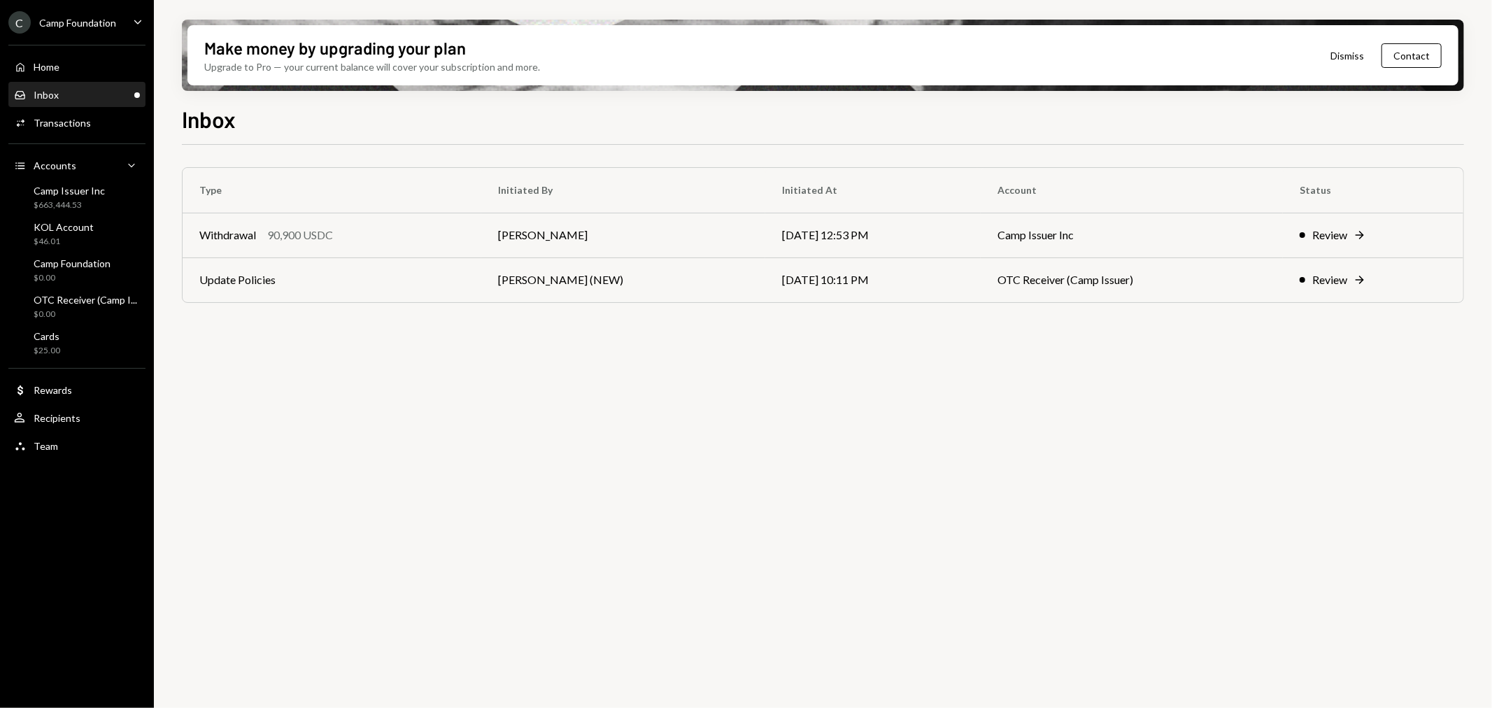
click at [92, 89] on div "Inbox Inbox" at bounding box center [77, 95] width 126 height 13
click at [85, 192] on div "Camp Issuer Inc" at bounding box center [69, 191] width 71 height 12
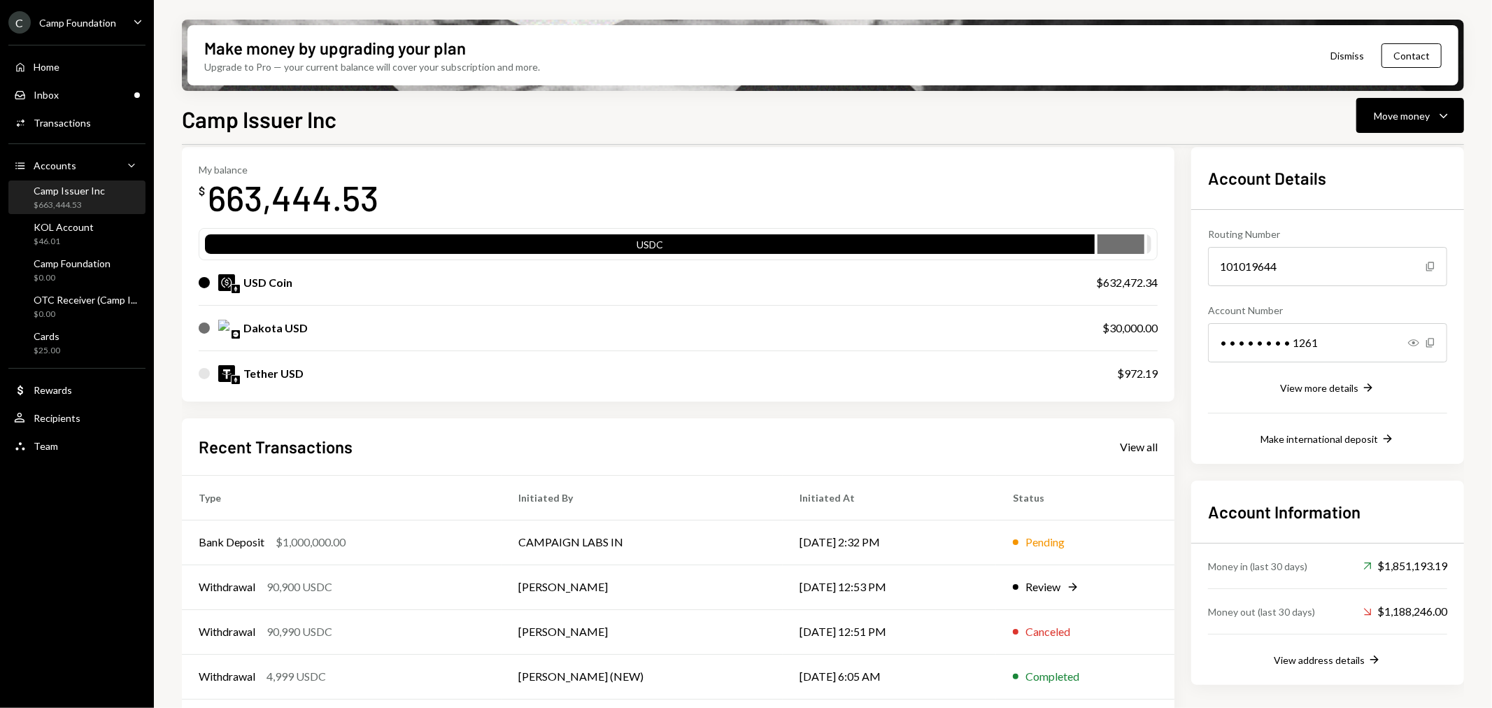
scroll to position [110, 0]
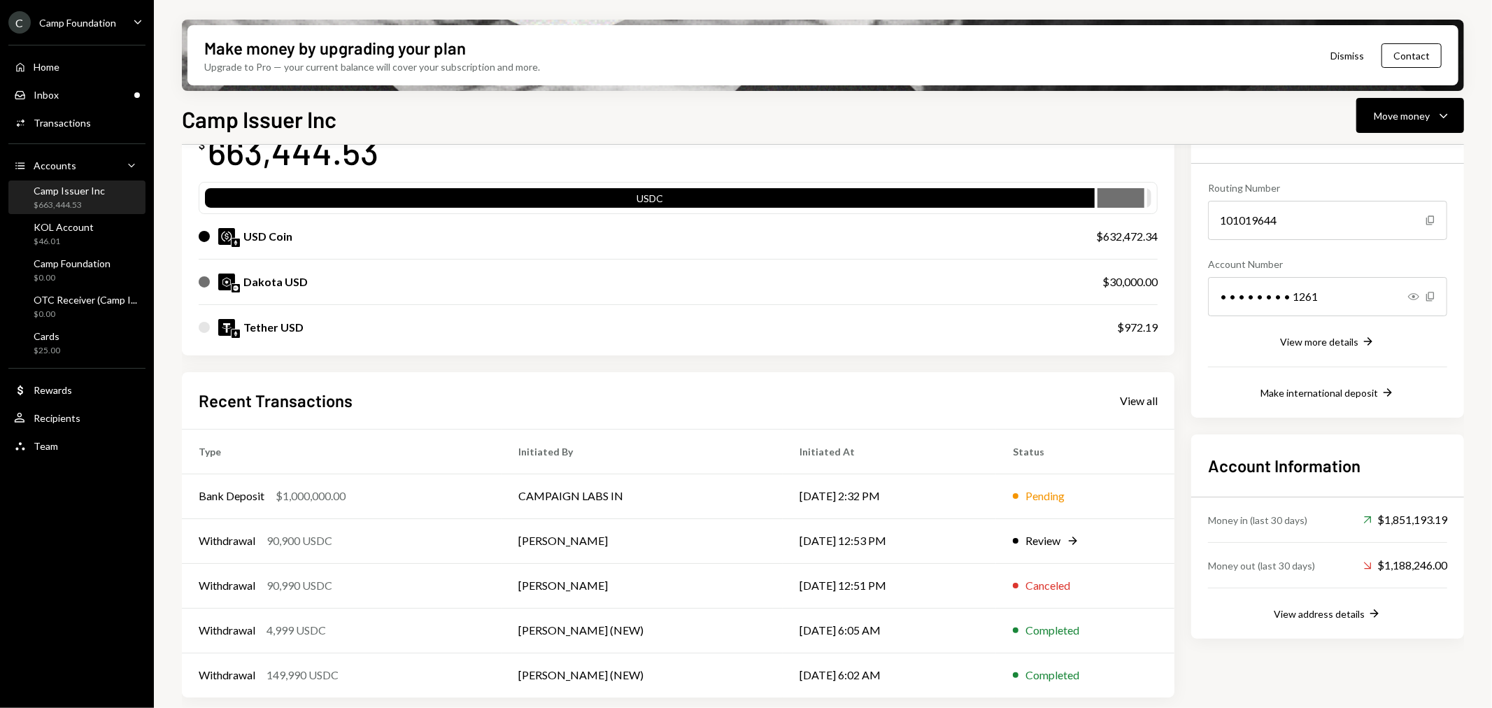
click at [95, 26] on div "Camp Foundation" at bounding box center [77, 23] width 77 height 12
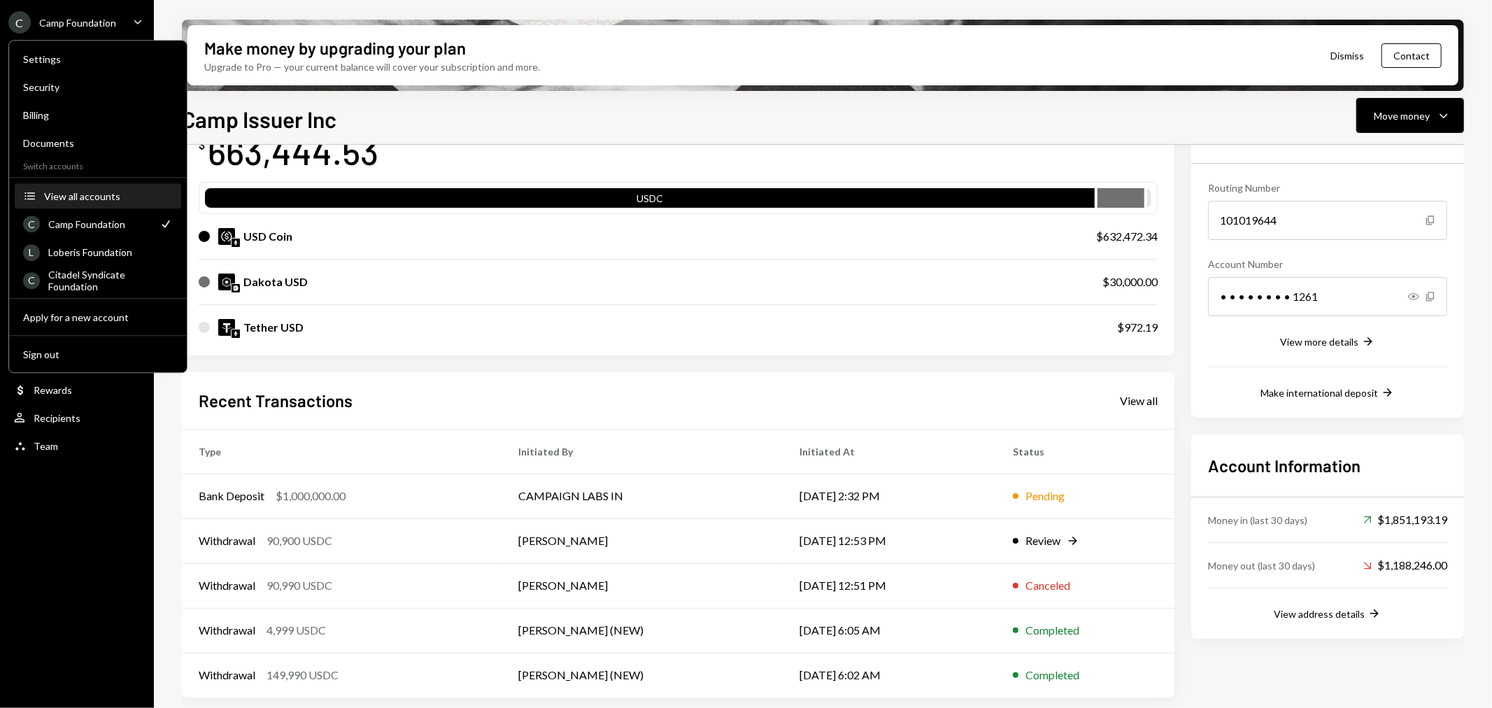
click at [94, 196] on div "View all accounts" at bounding box center [108, 196] width 129 height 12
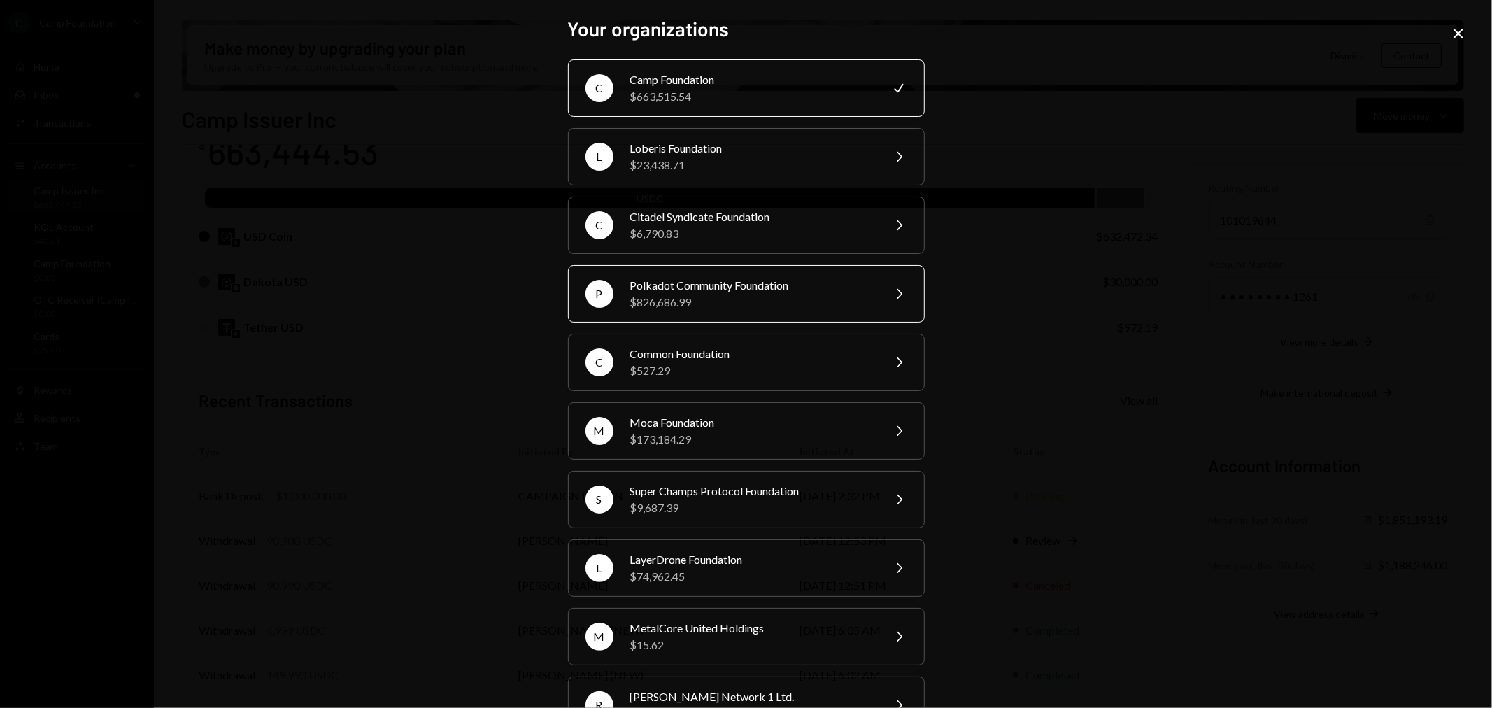
click at [708, 290] on div "Polkadot Community Foundation" at bounding box center [751, 285] width 243 height 17
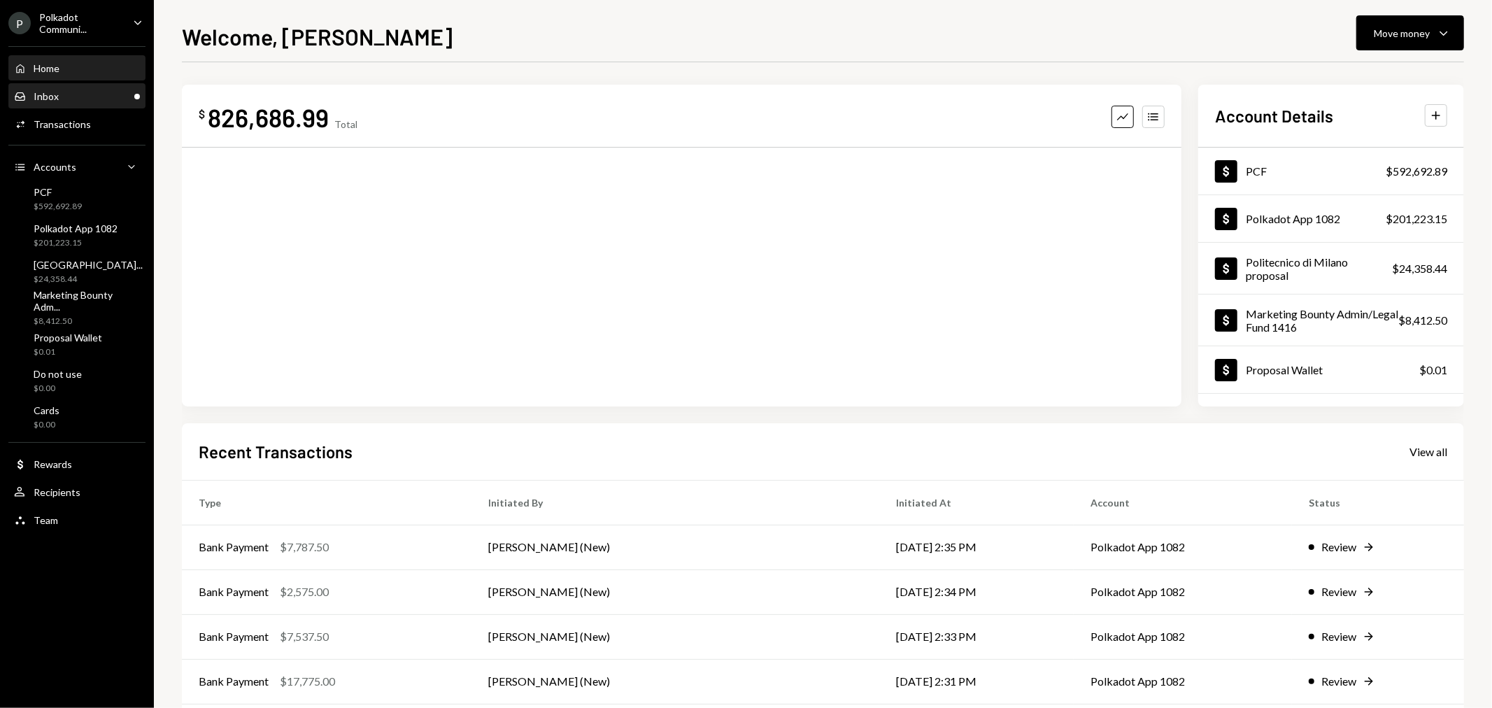
click at [77, 99] on div "Inbox Inbox" at bounding box center [77, 96] width 126 height 13
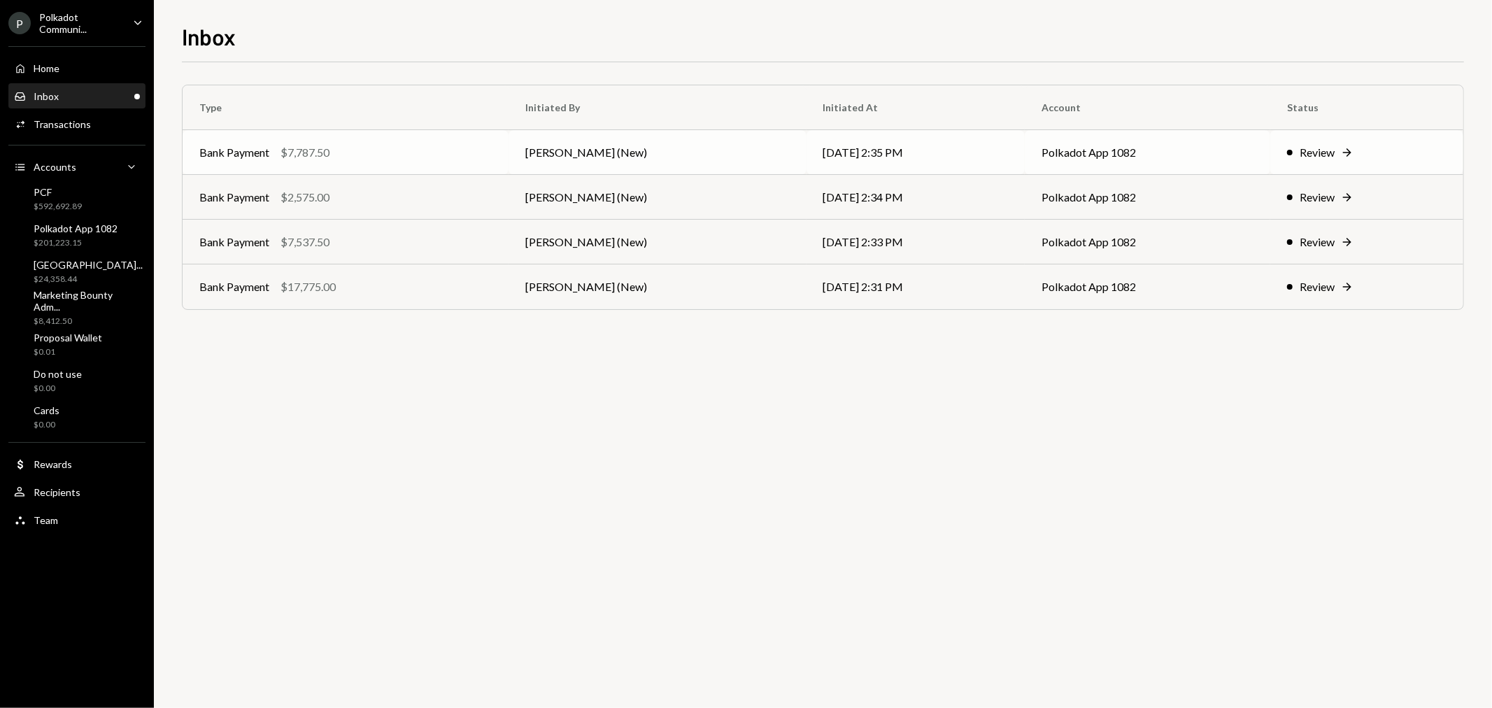
click at [229, 158] on div "Bank Payment" at bounding box center [234, 152] width 70 height 17
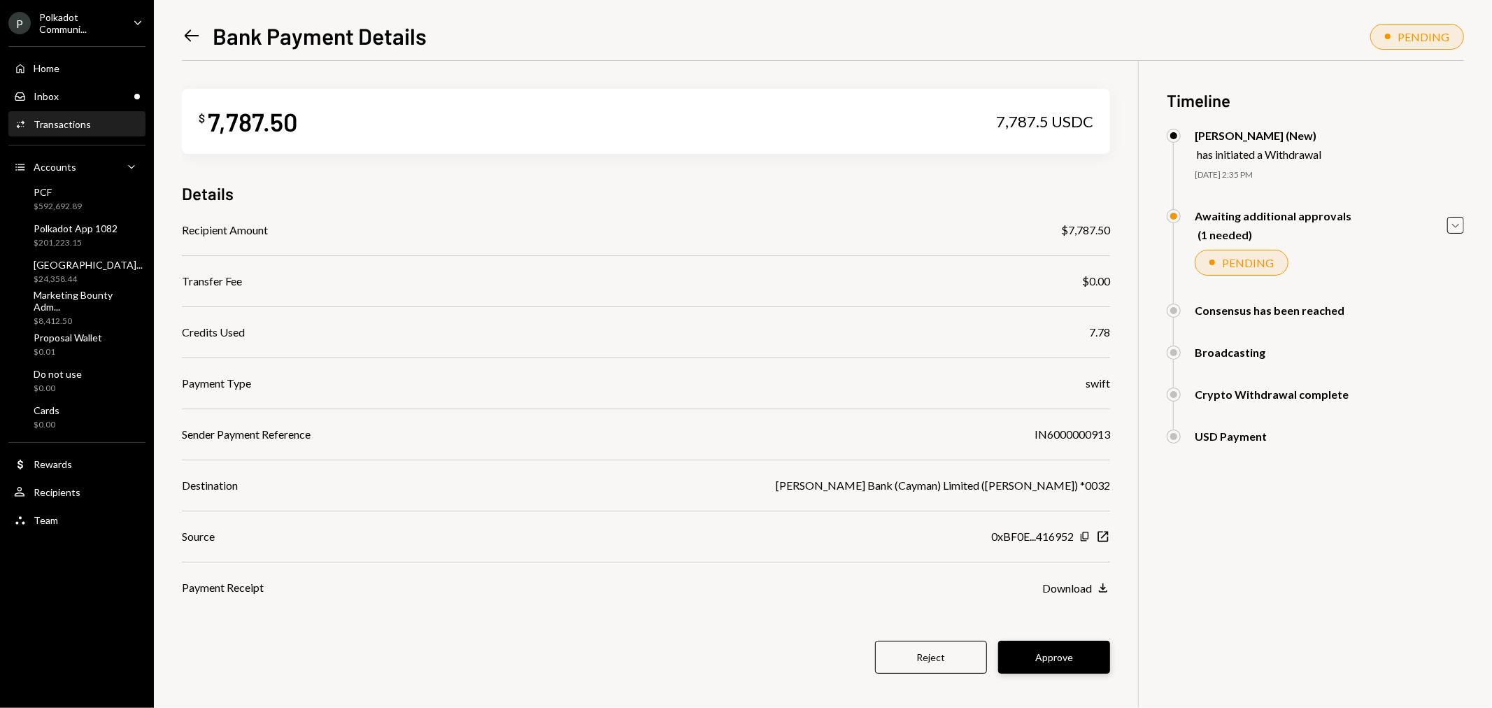
click at [1059, 655] on button "Approve" at bounding box center [1054, 657] width 112 height 33
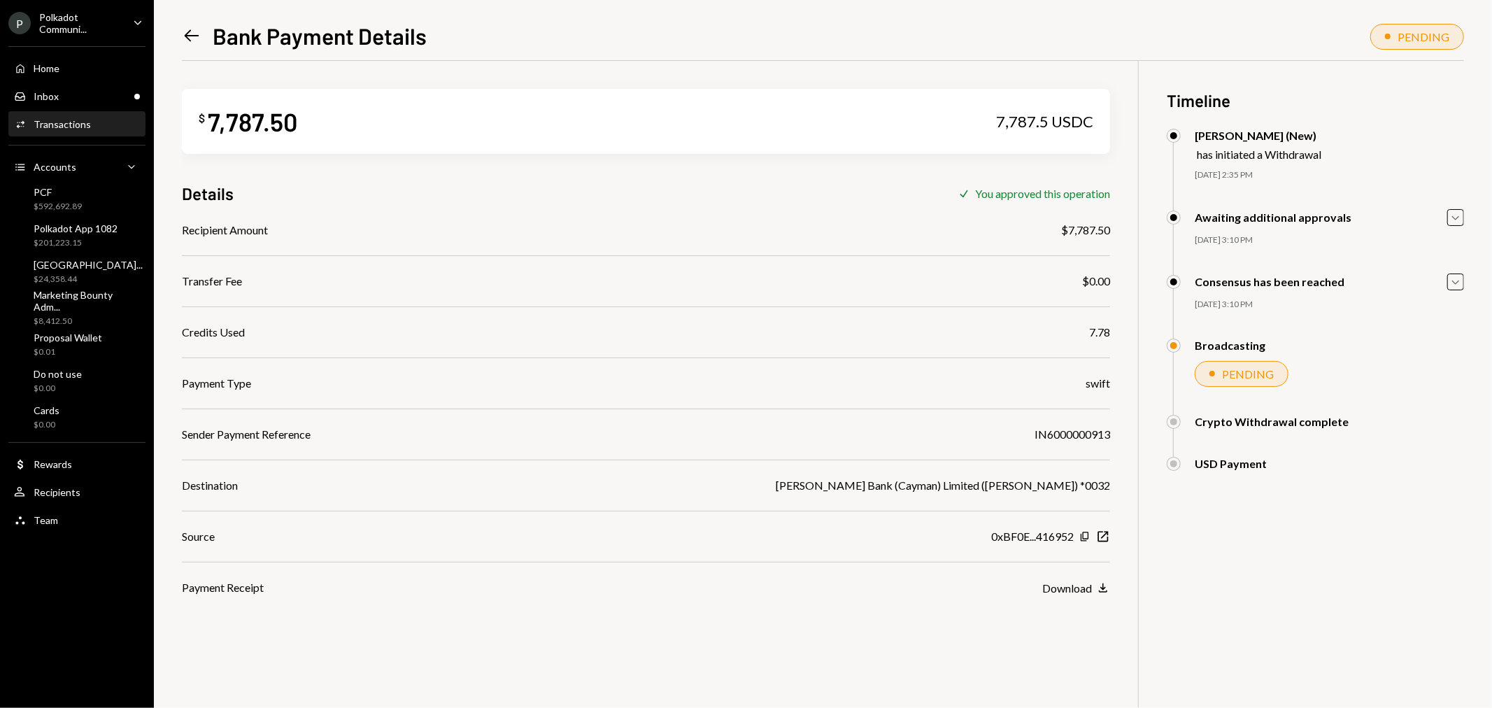
click at [191, 33] on icon "Left Arrow" at bounding box center [192, 36] width 20 height 20
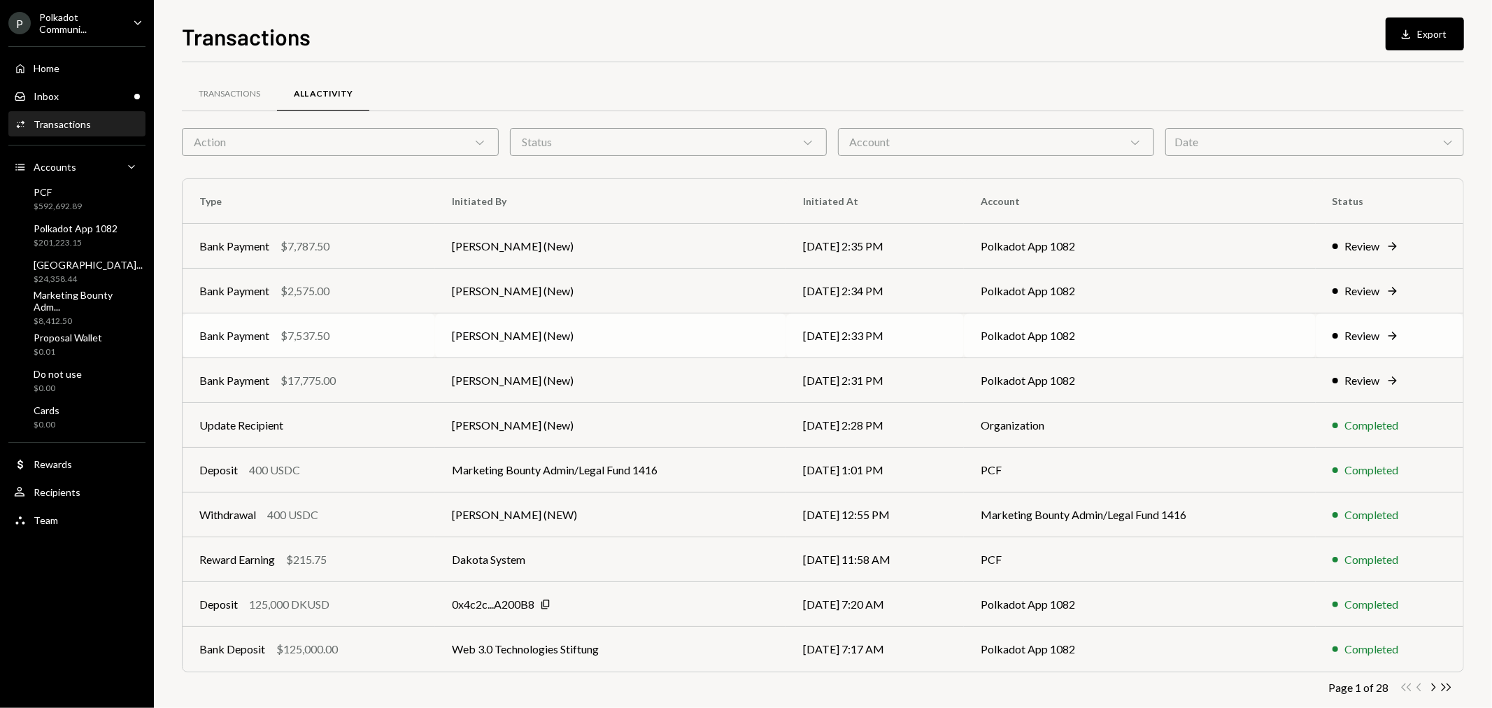
click at [252, 337] on div "Bank Payment" at bounding box center [234, 335] width 70 height 17
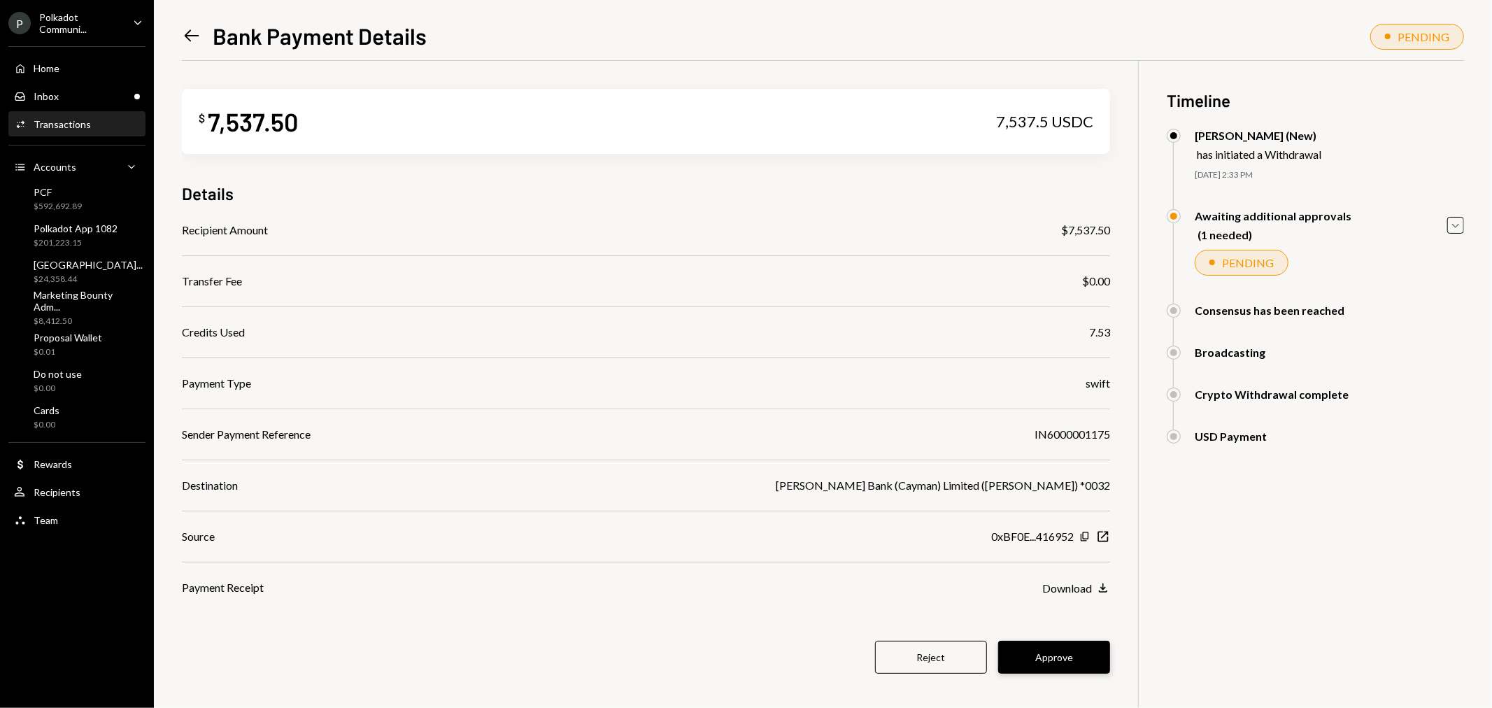
click at [1060, 657] on button "Approve" at bounding box center [1054, 657] width 112 height 33
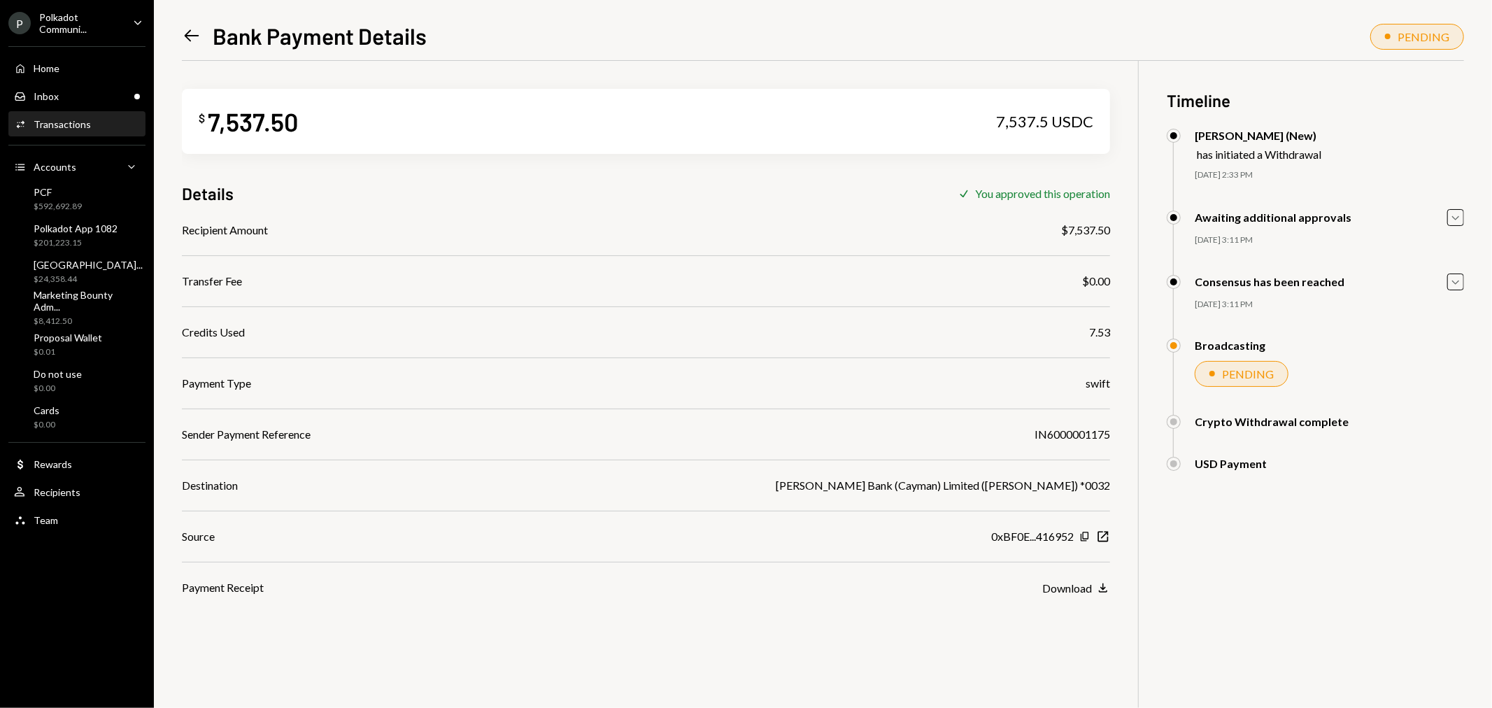
click at [192, 37] on icon "Left Arrow" at bounding box center [192, 36] width 20 height 20
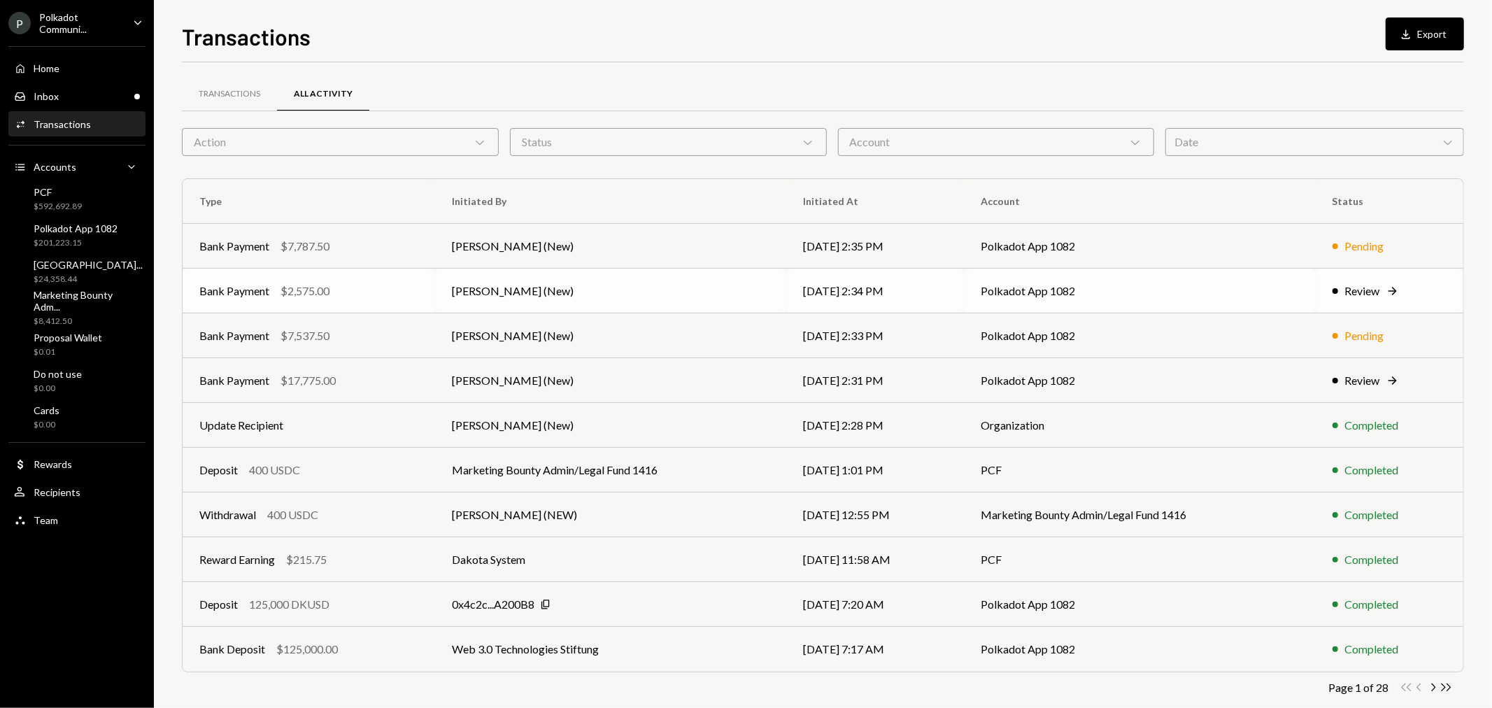
click at [245, 288] on div "Bank Payment" at bounding box center [234, 291] width 70 height 17
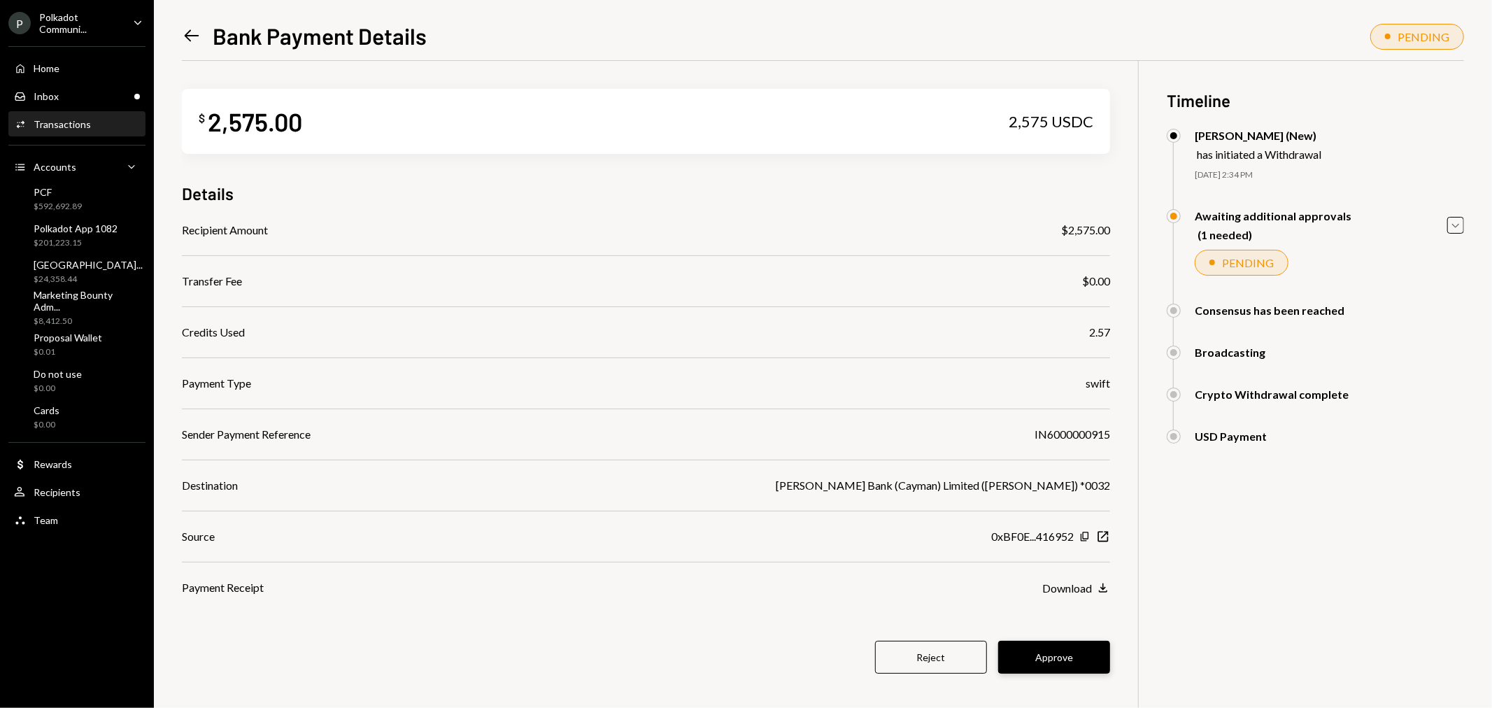
click at [1068, 646] on button "Approve" at bounding box center [1054, 657] width 112 height 33
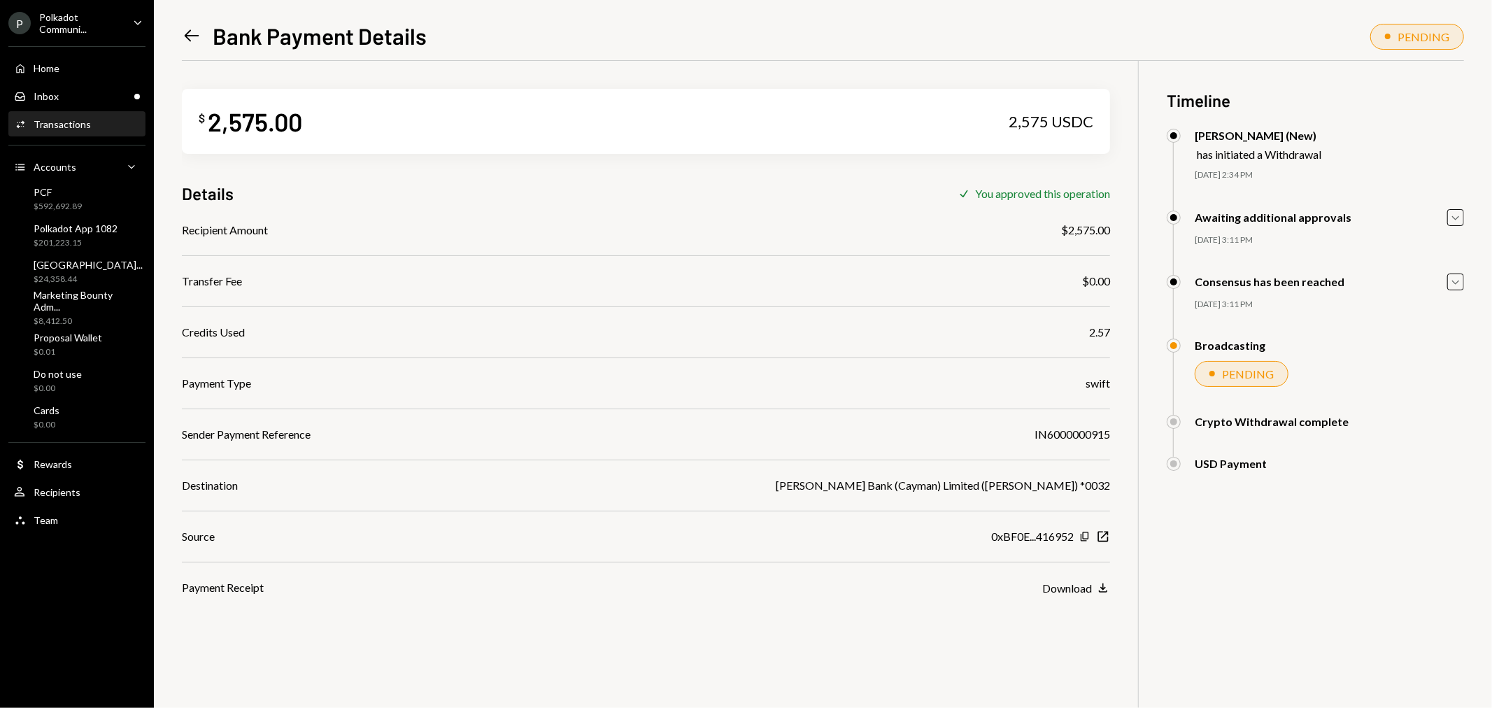
click at [190, 36] on icon at bounding box center [192, 36] width 15 height 12
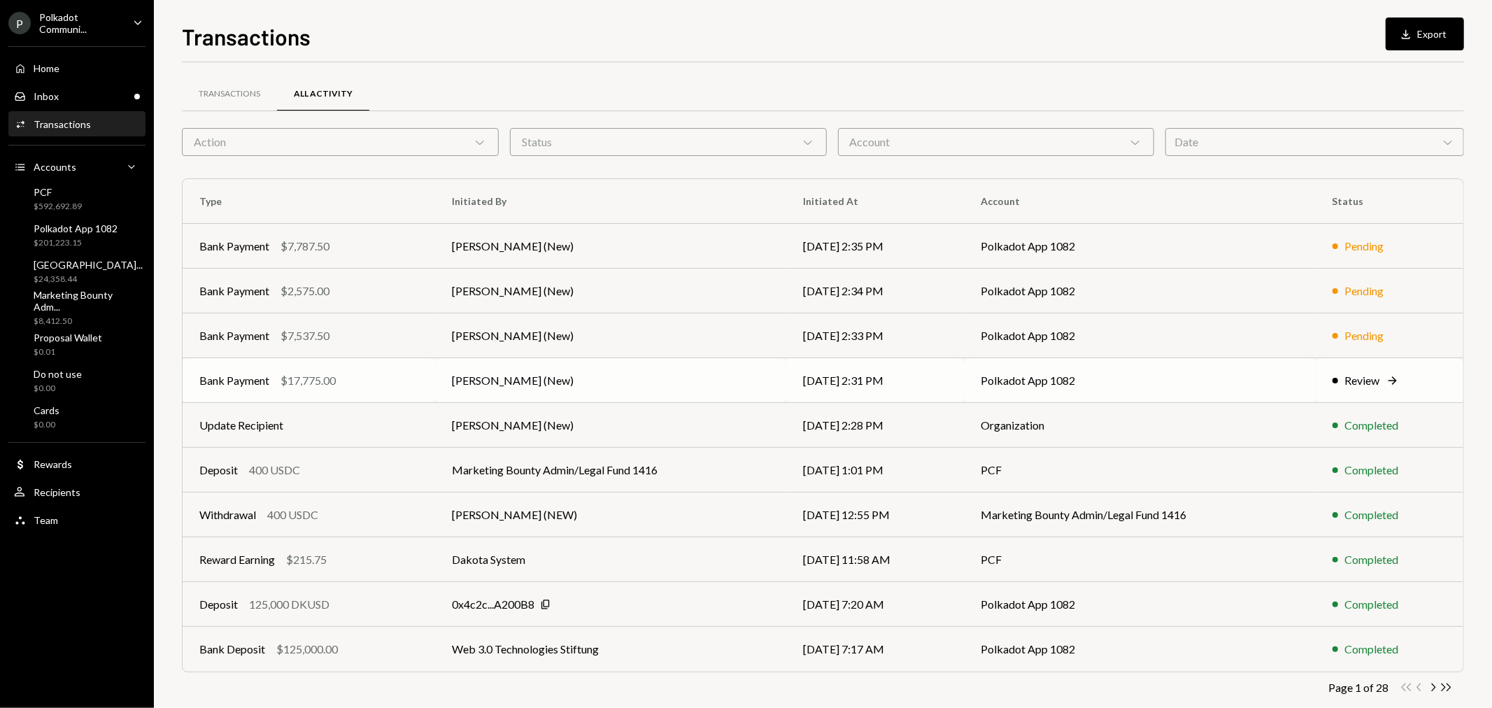
click at [213, 386] on div "Bank Payment" at bounding box center [234, 380] width 70 height 17
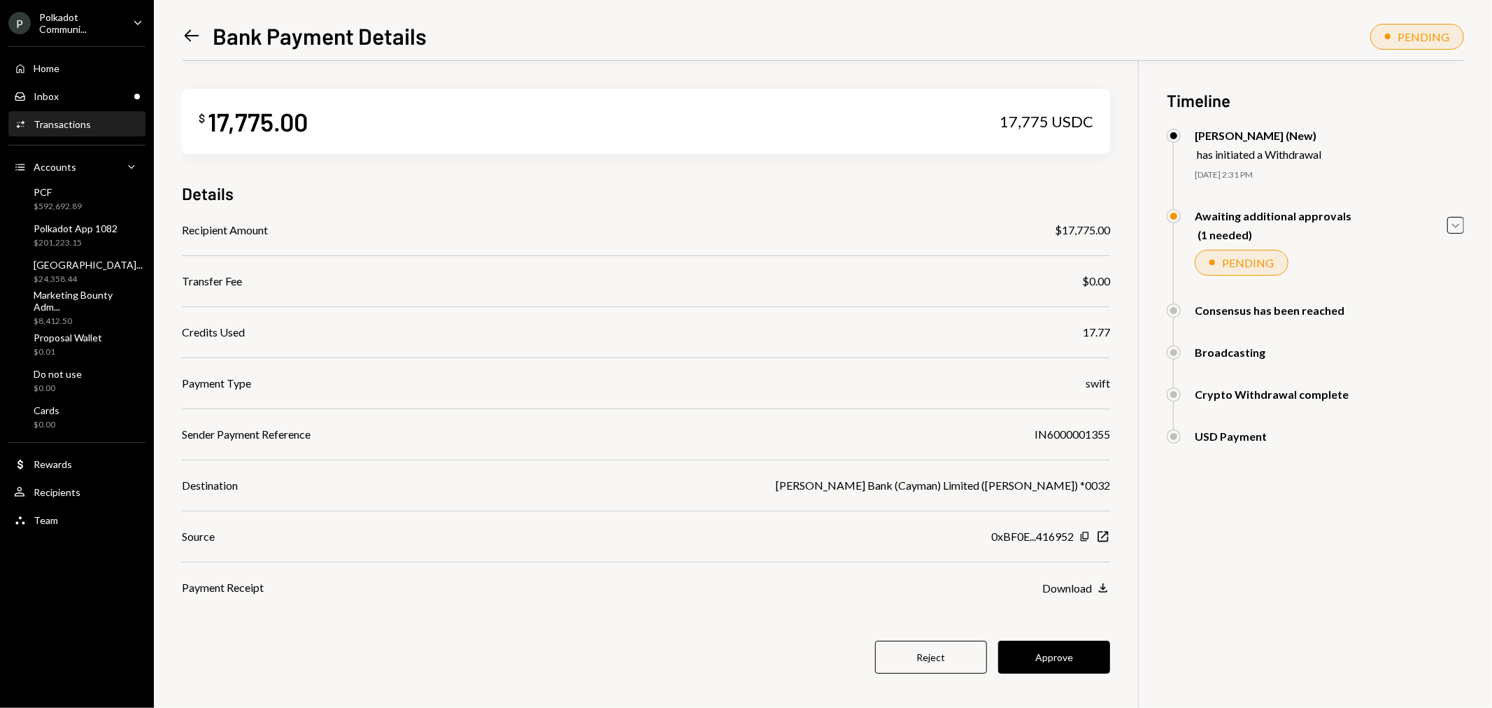
scroll to position [61, 0]
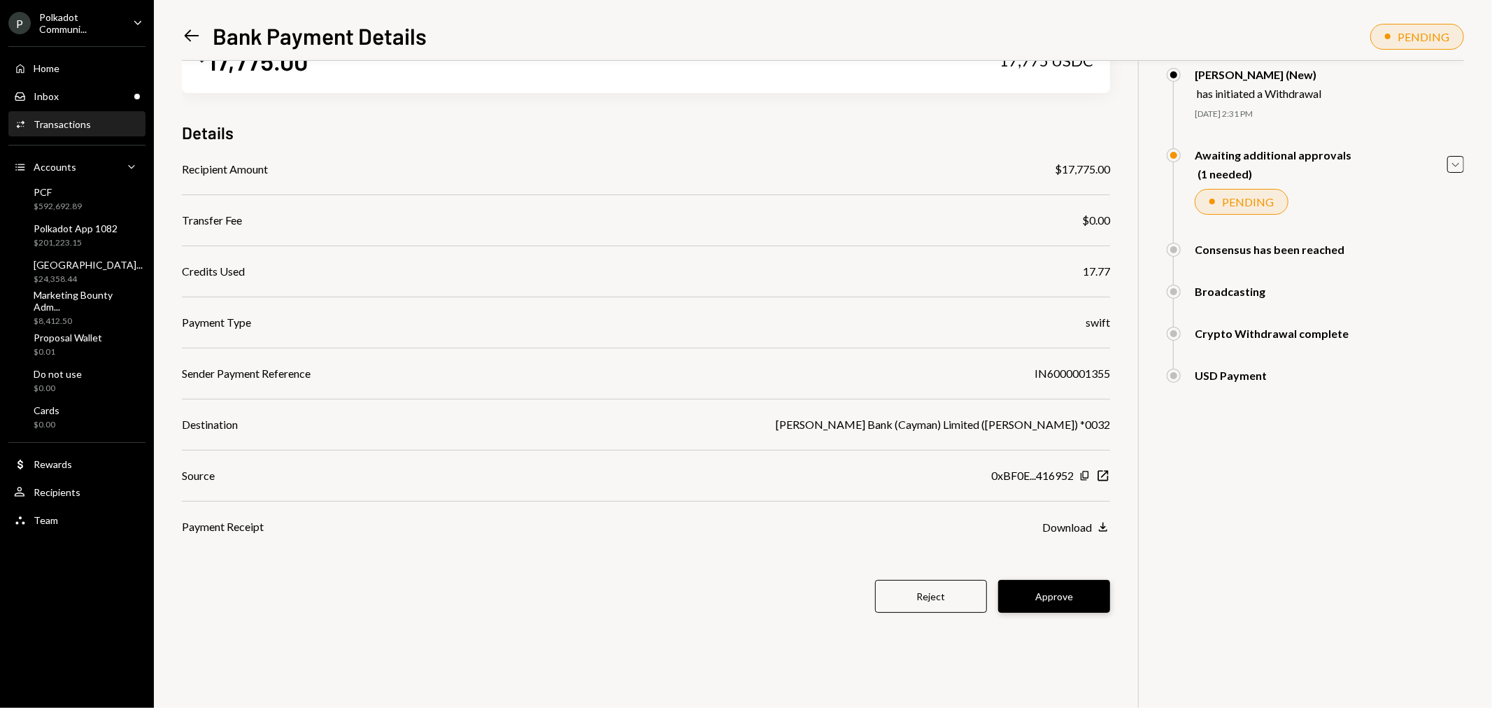
click at [1078, 597] on button "Approve" at bounding box center [1054, 596] width 112 height 33
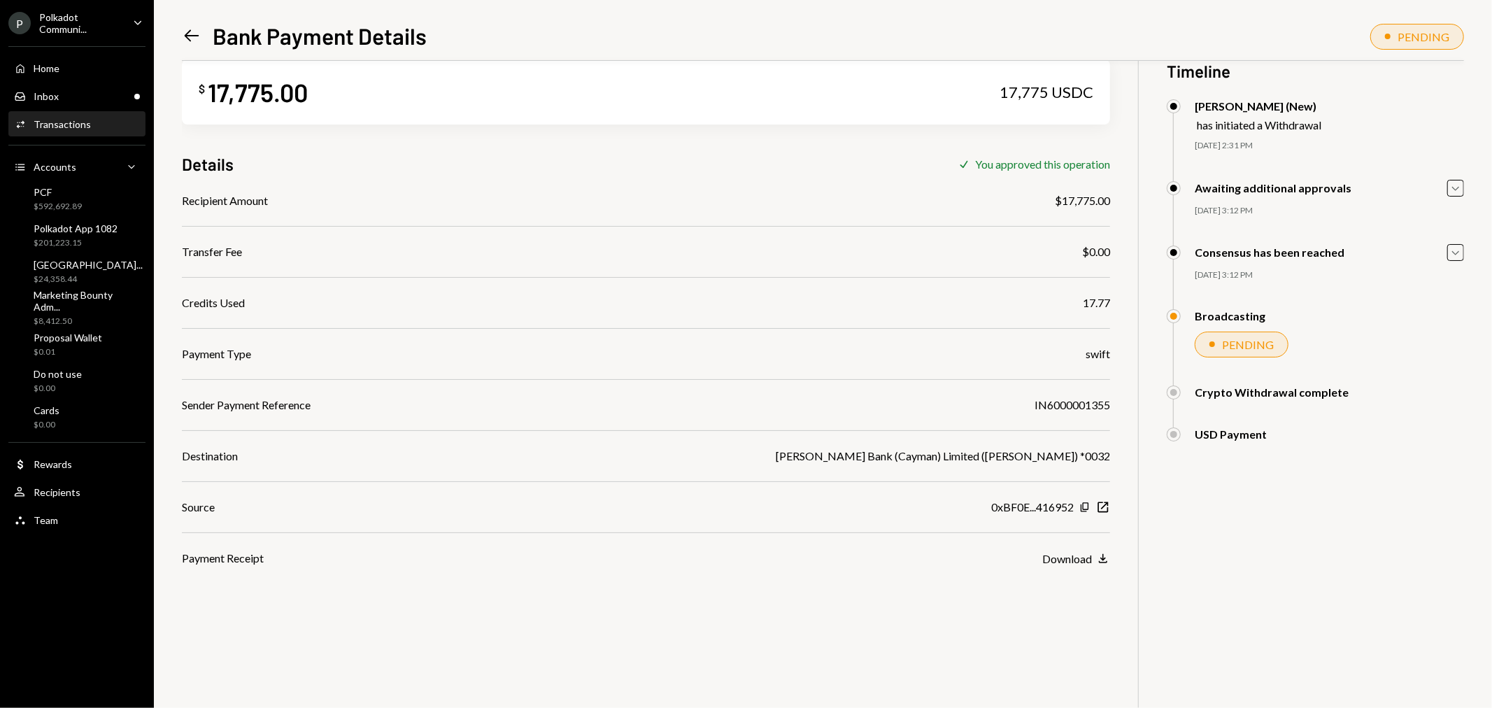
scroll to position [0, 0]
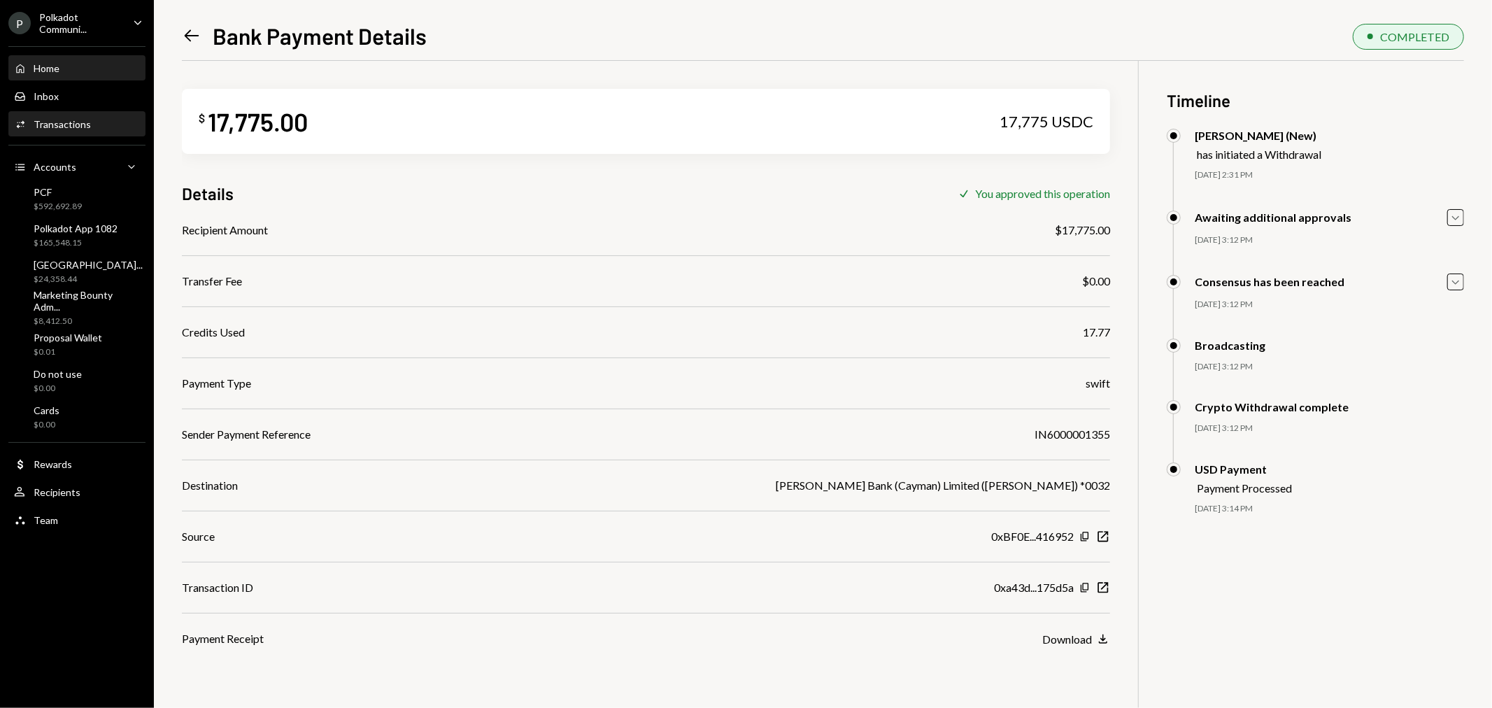
click at [71, 71] on div "Home Home" at bounding box center [77, 68] width 126 height 13
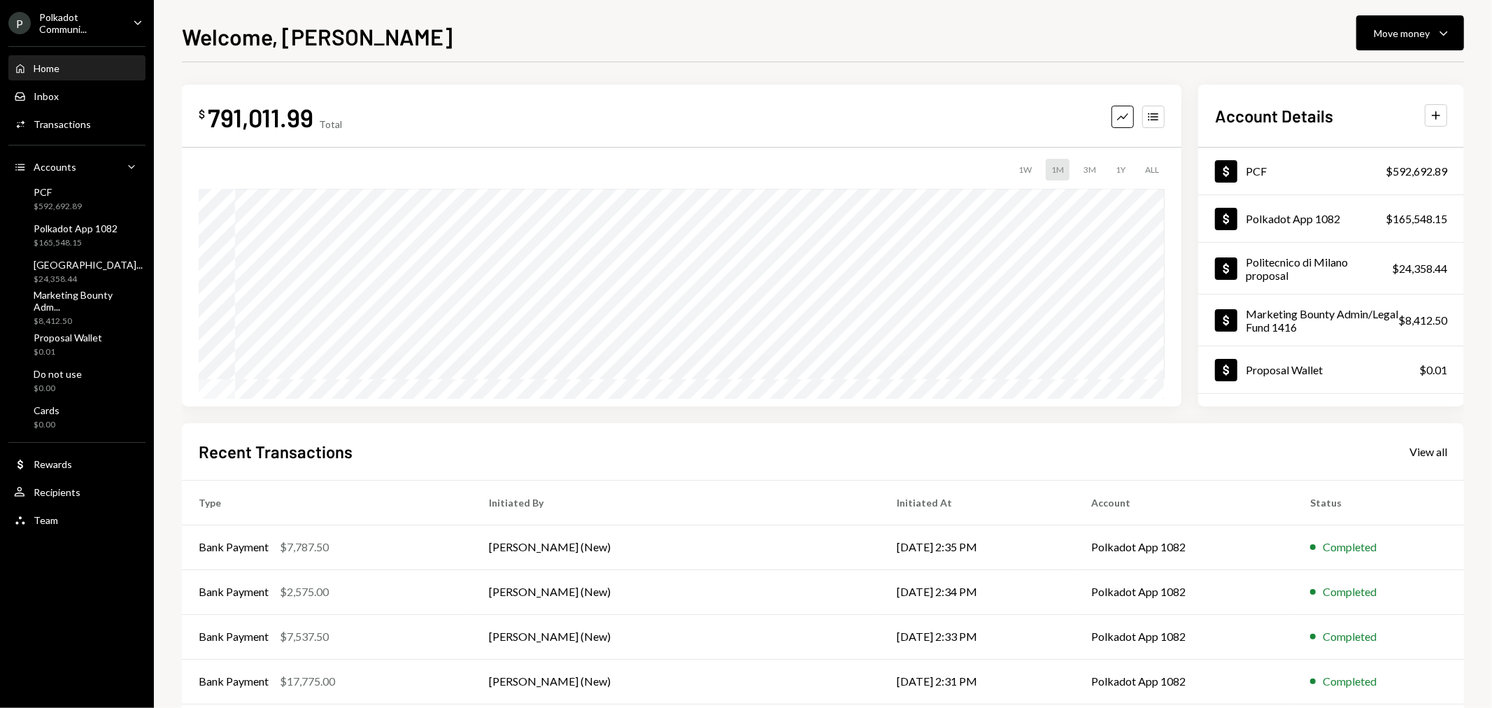
click at [73, 29] on div "Polkadot Communi..." at bounding box center [80, 23] width 83 height 24
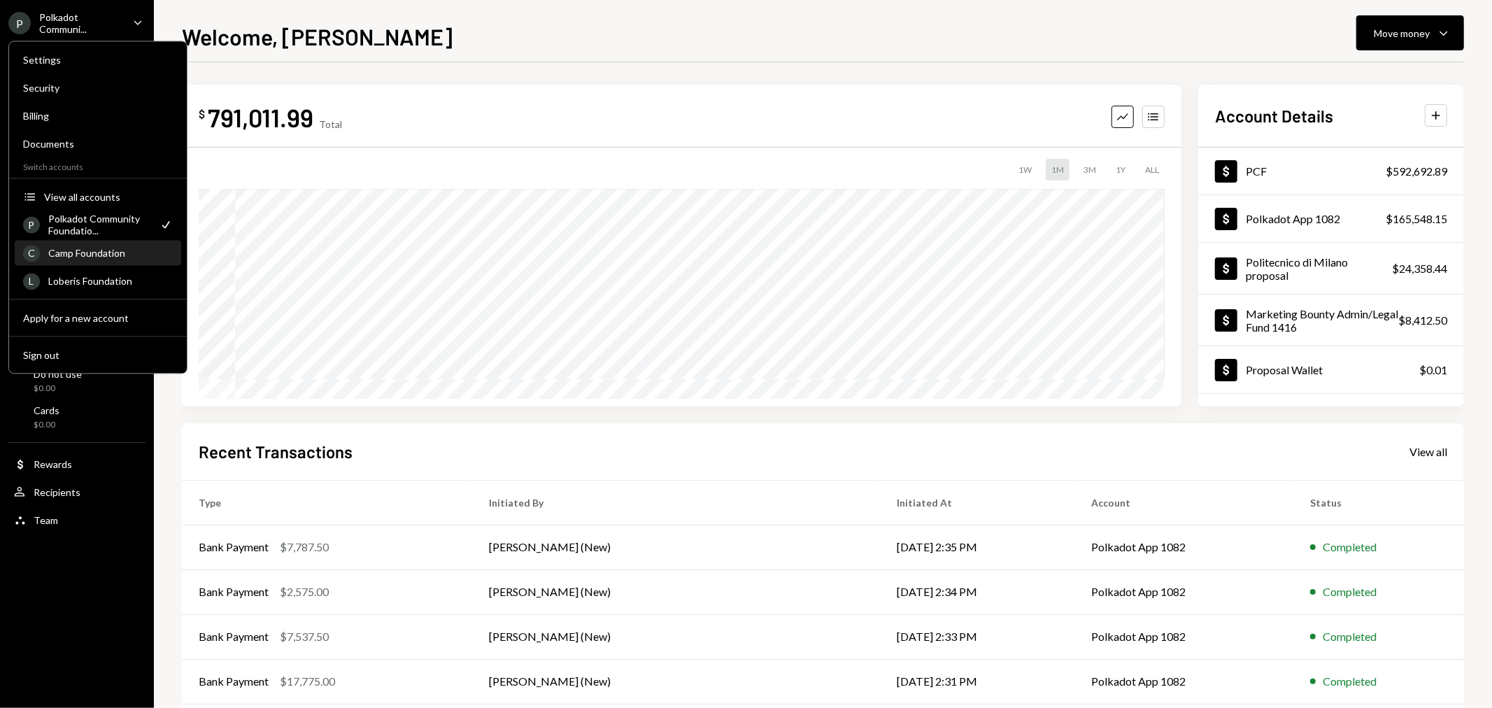
click at [104, 257] on div "Camp Foundation" at bounding box center [110, 253] width 124 height 12
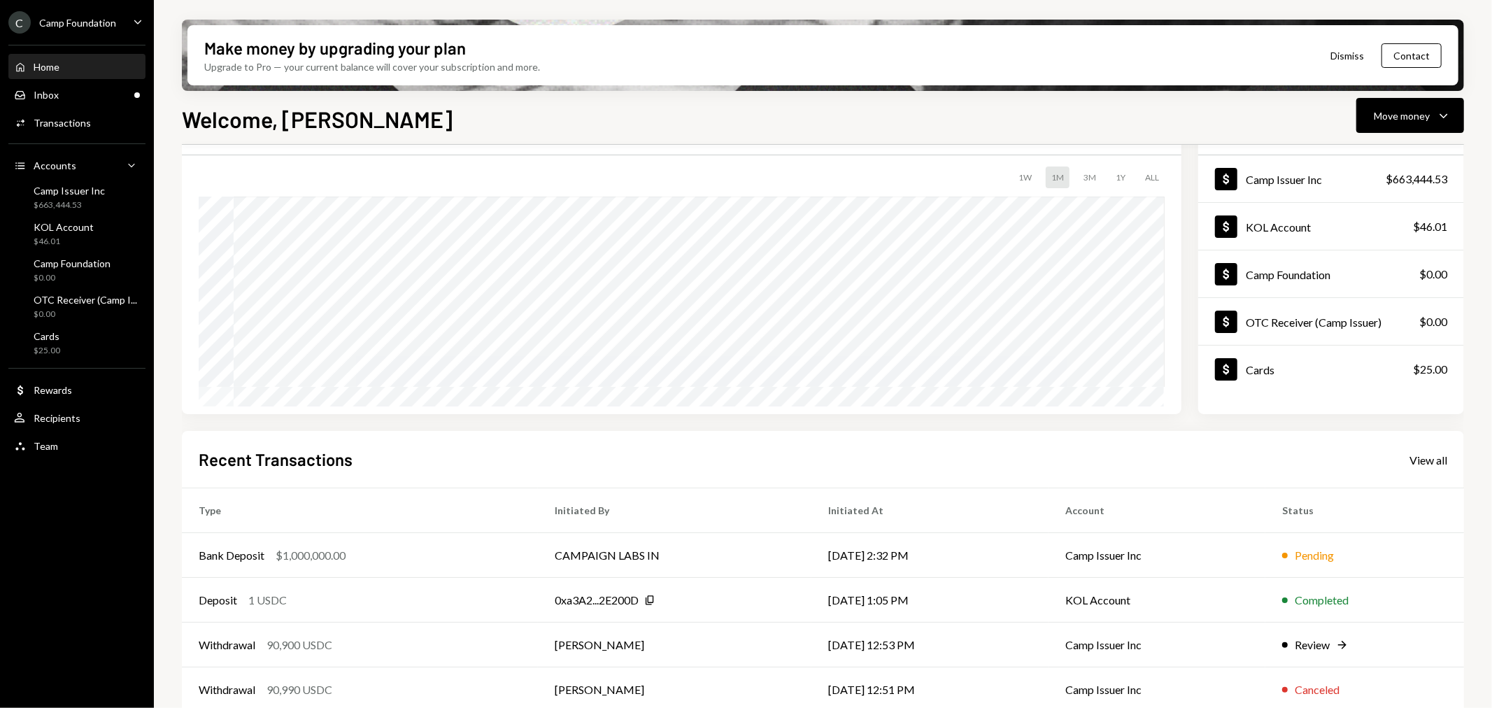
scroll to position [135, 0]
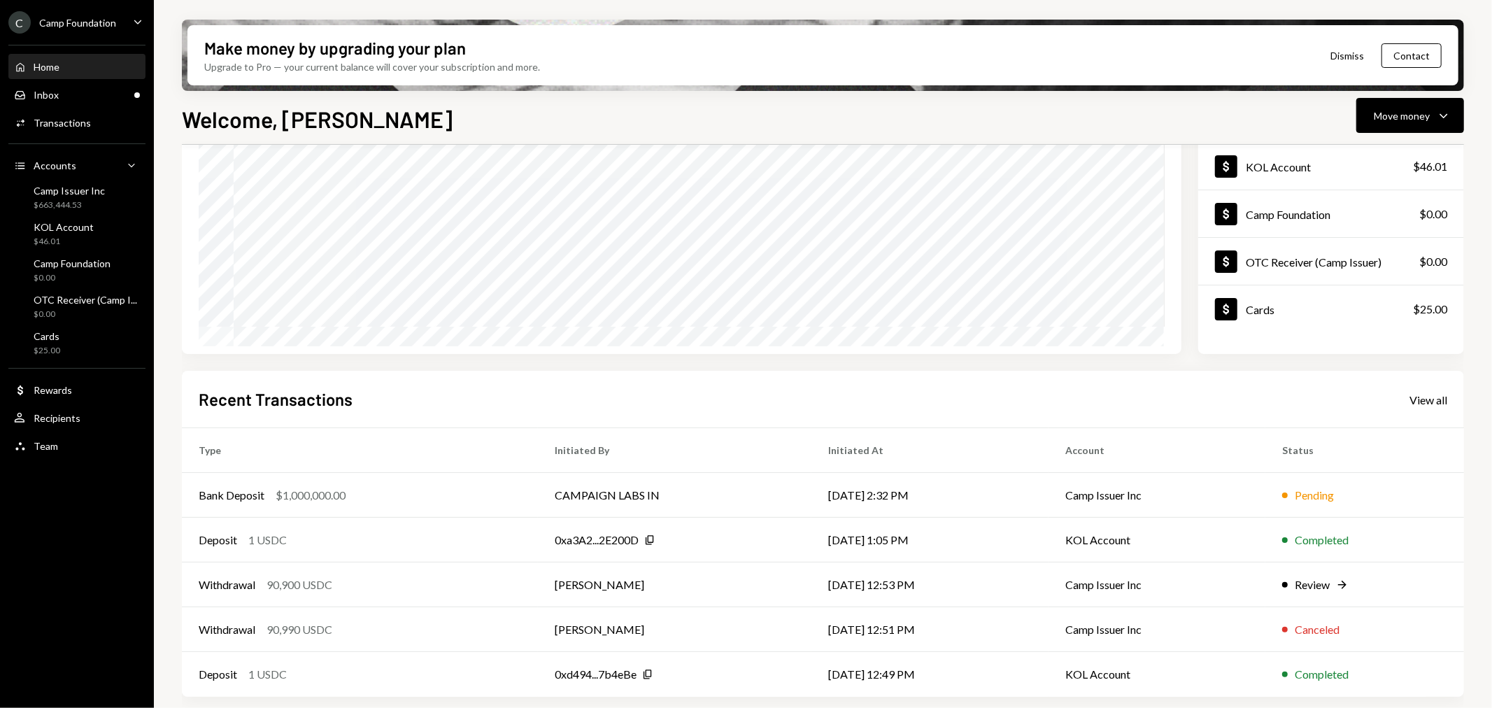
click at [1420, 357] on div "$ 663,515.54 Total Graph Accounts 1W 1M 3M 1Y ALL $522.34 [DATE] Account Detail…" at bounding box center [823, 378] width 1282 height 692
click at [323, 488] on div "$1,000,000.00" at bounding box center [311, 495] width 70 height 17
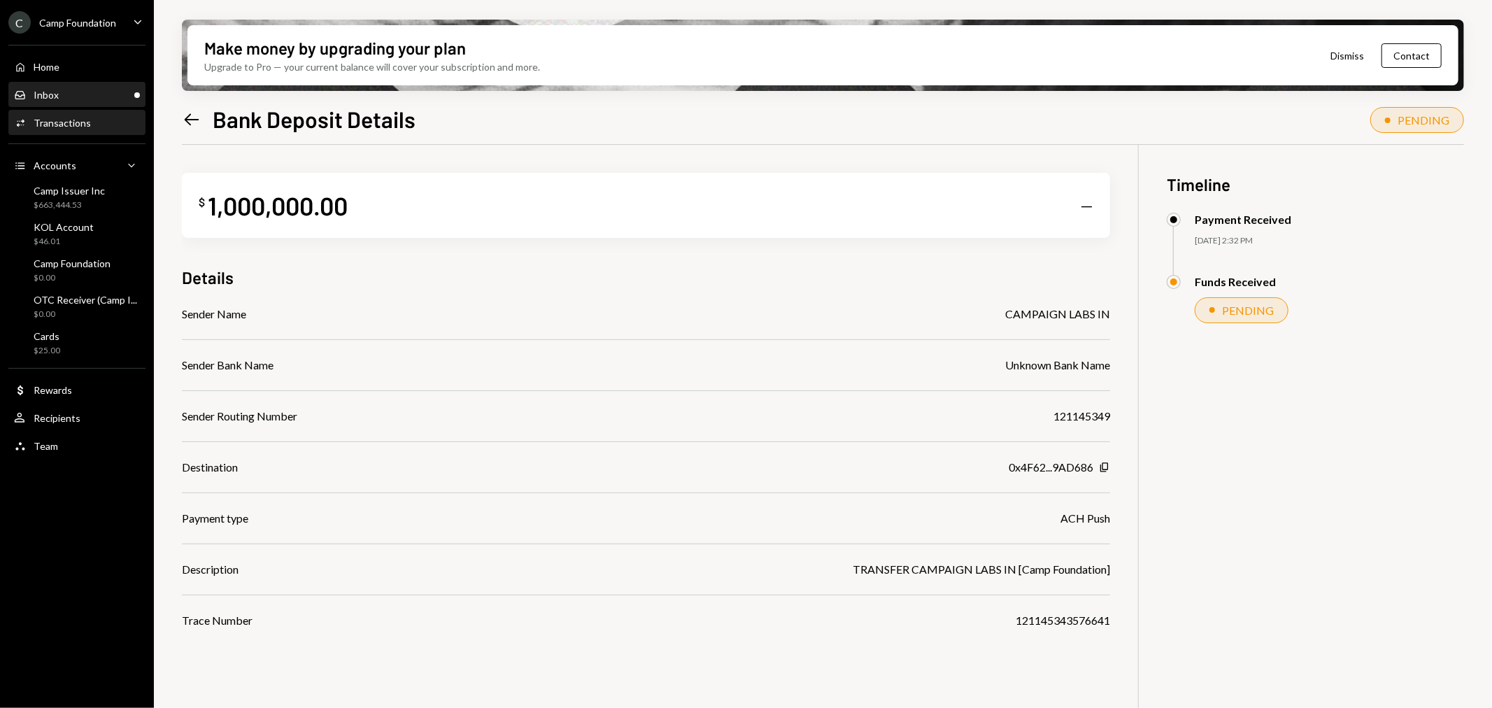
click at [74, 90] on div "Inbox Inbox" at bounding box center [77, 95] width 126 height 13
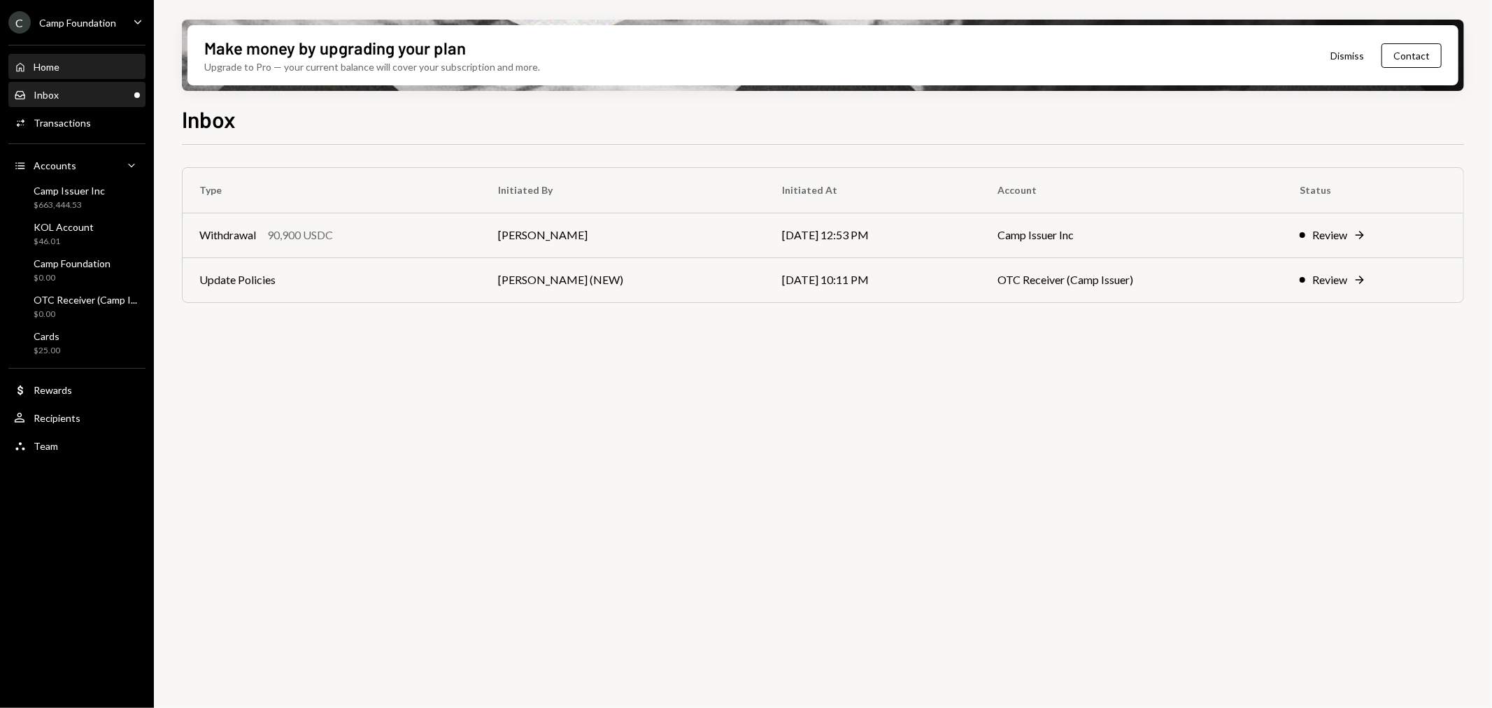
click at [87, 73] on div "Home Home" at bounding box center [77, 67] width 126 height 24
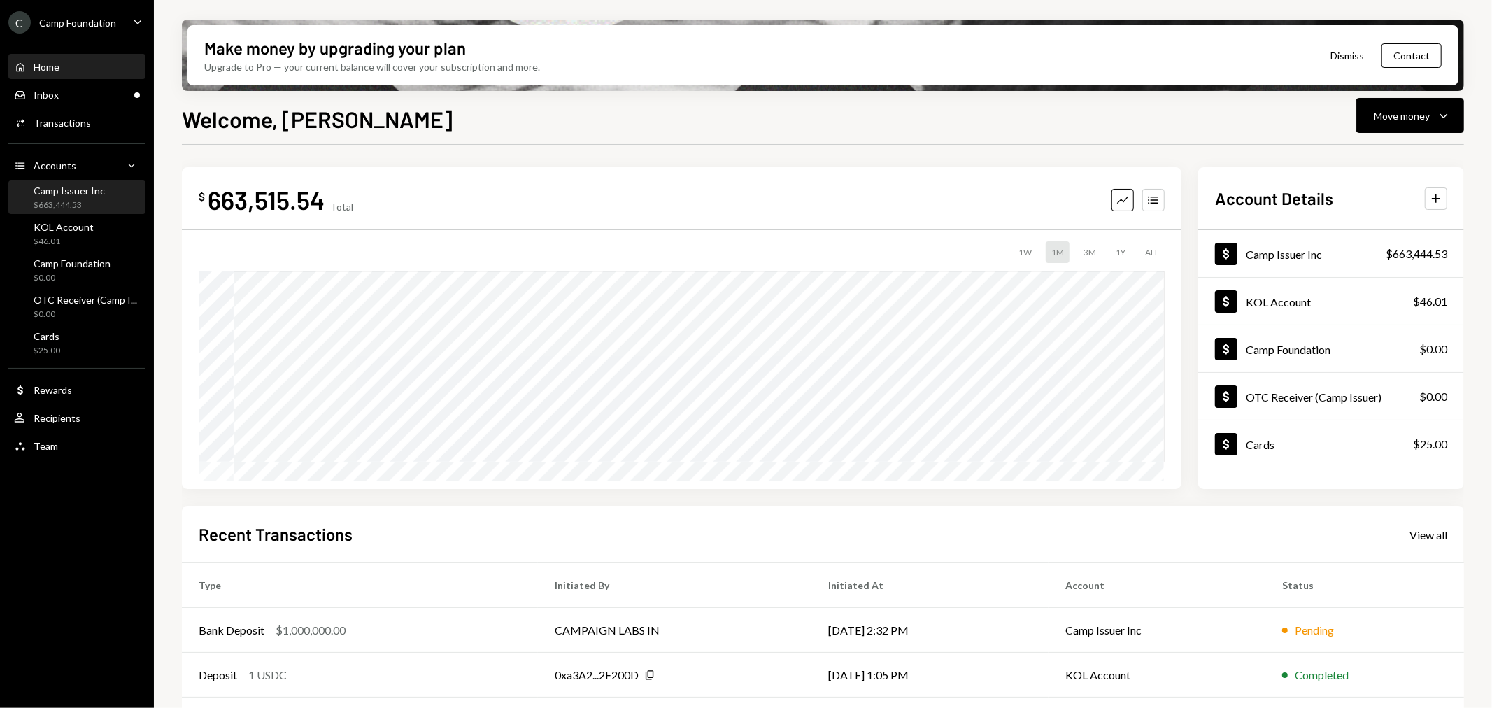
click at [80, 190] on div "Camp Issuer Inc" at bounding box center [69, 191] width 71 height 12
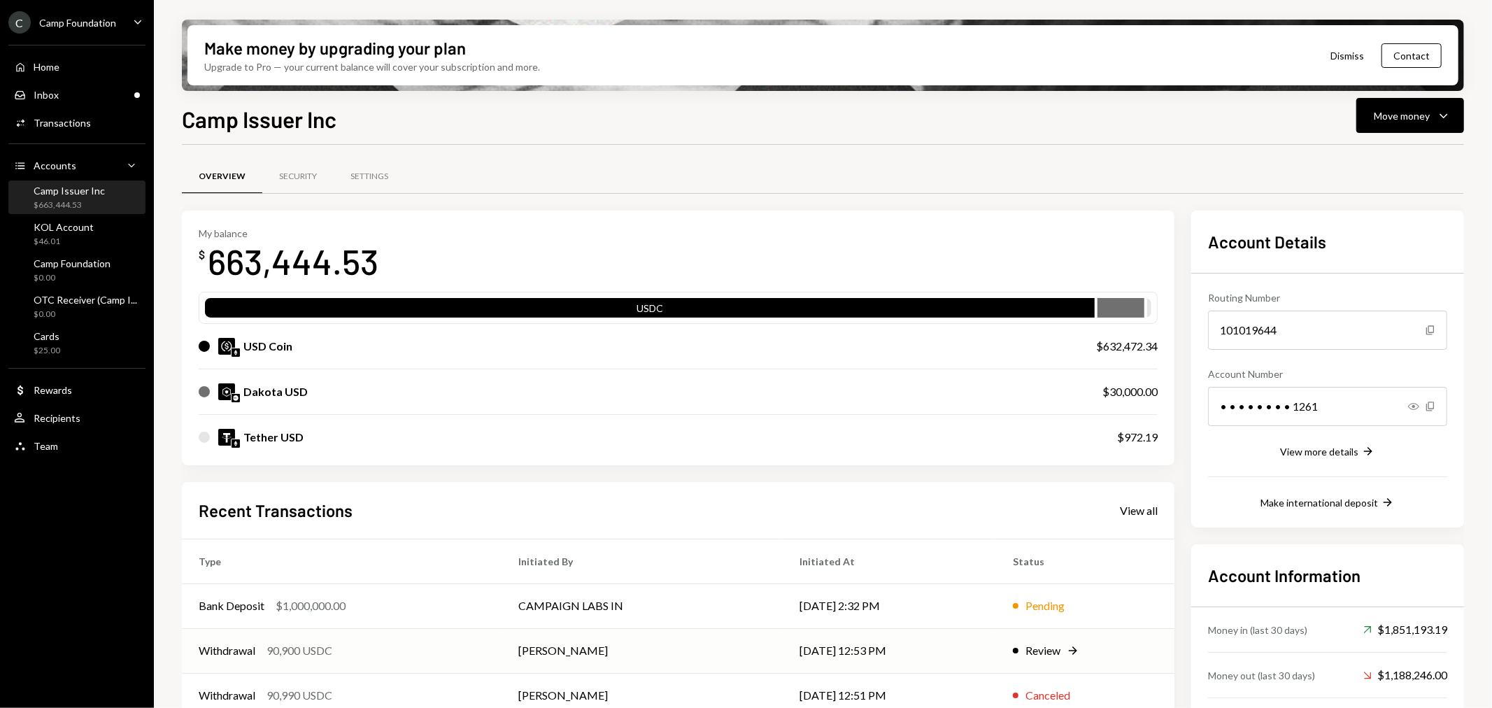
click at [234, 646] on div "Withdrawal" at bounding box center [227, 650] width 57 height 17
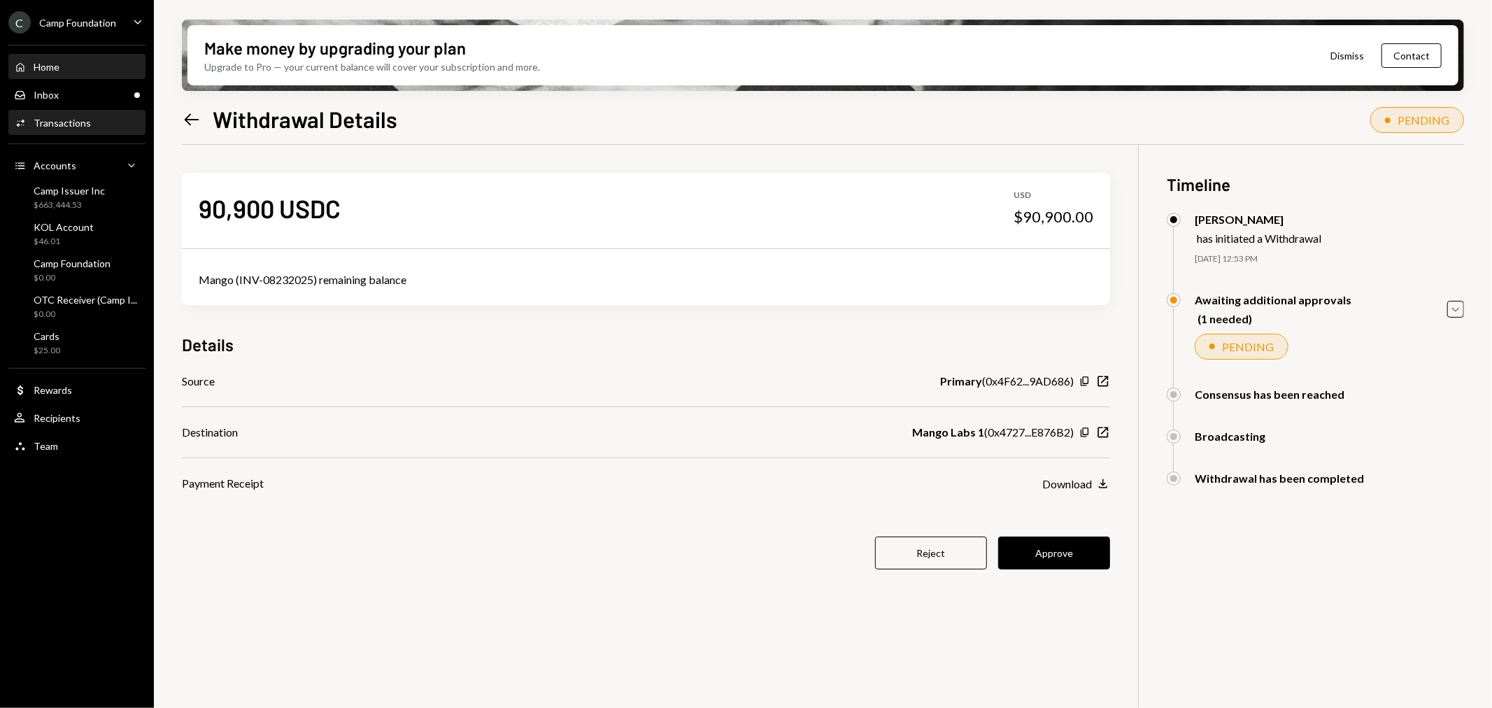
click at [73, 64] on div "Home Home" at bounding box center [77, 67] width 126 height 13
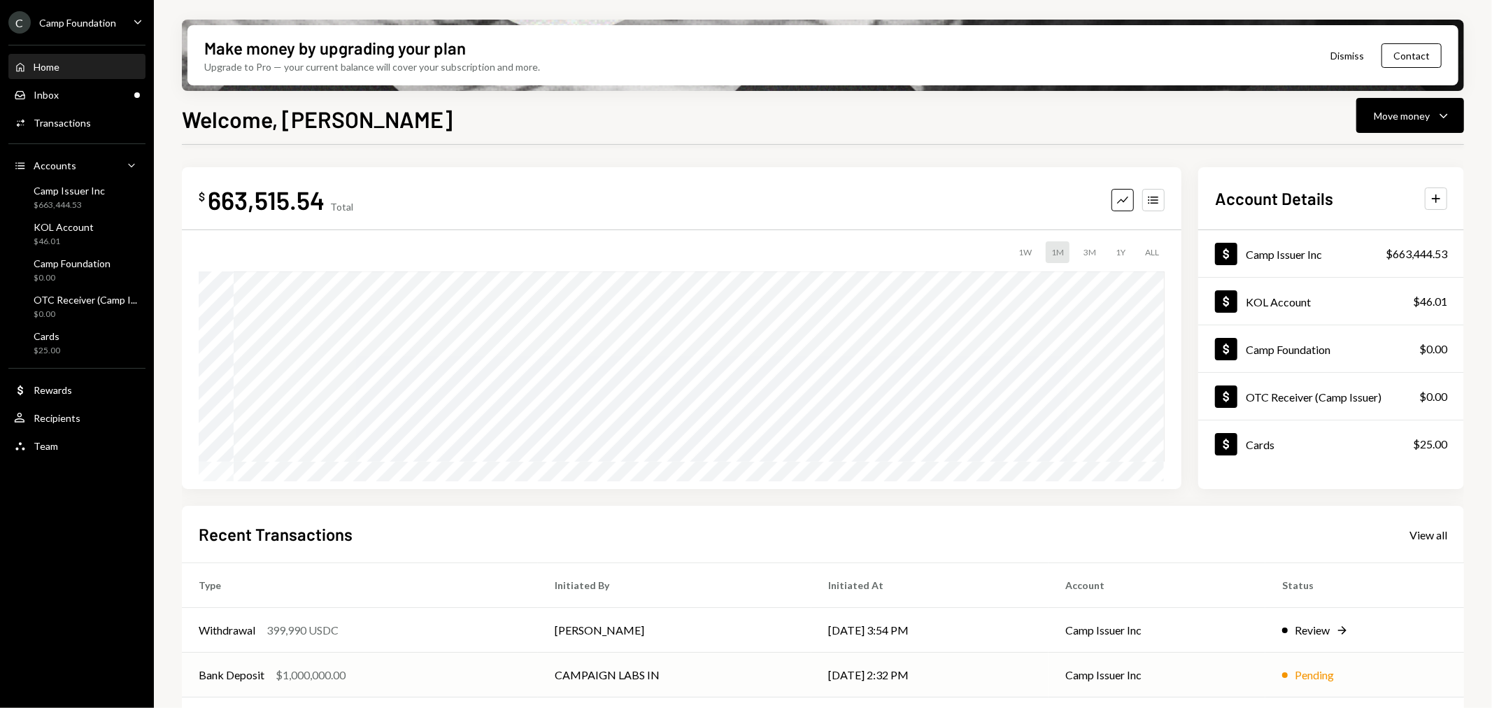
scroll to position [135, 0]
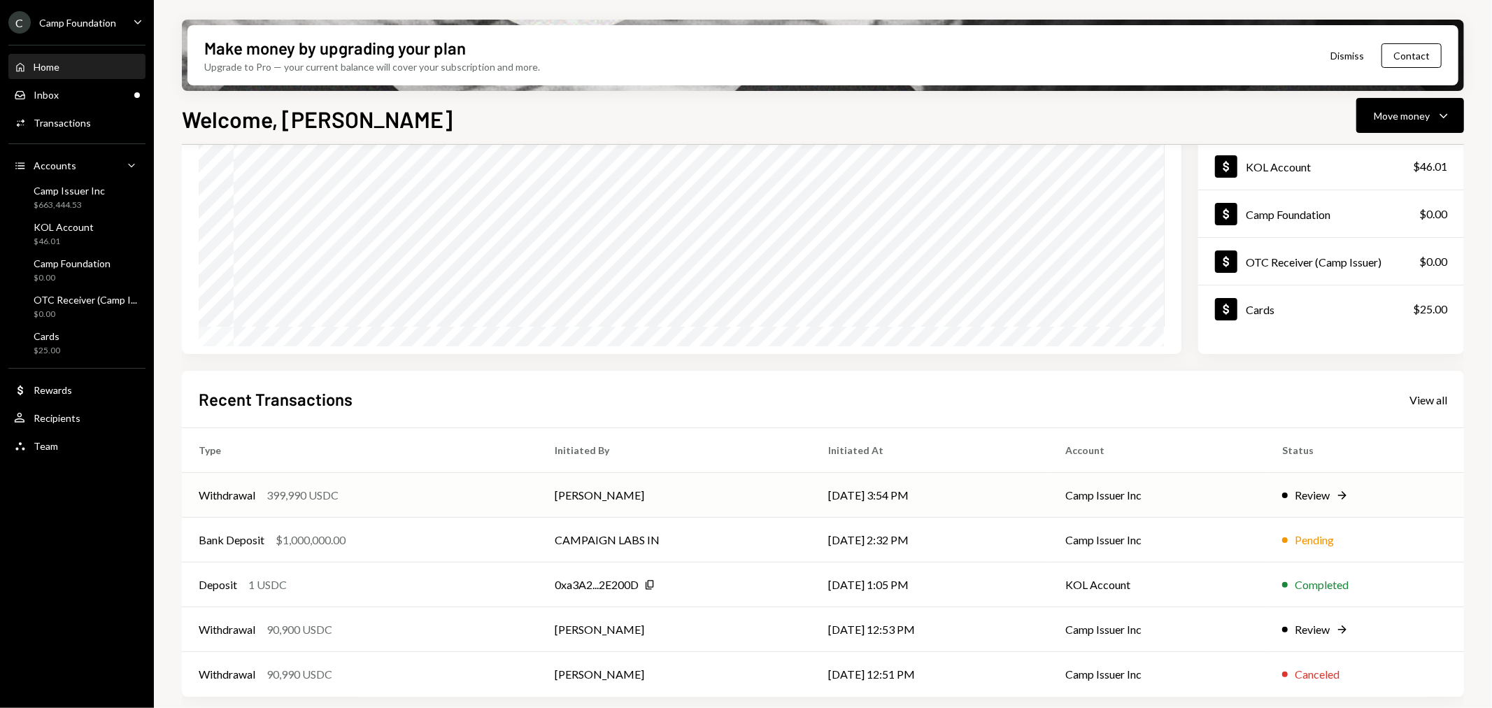
click at [278, 492] on div "399,990 USDC" at bounding box center [302, 495] width 72 height 17
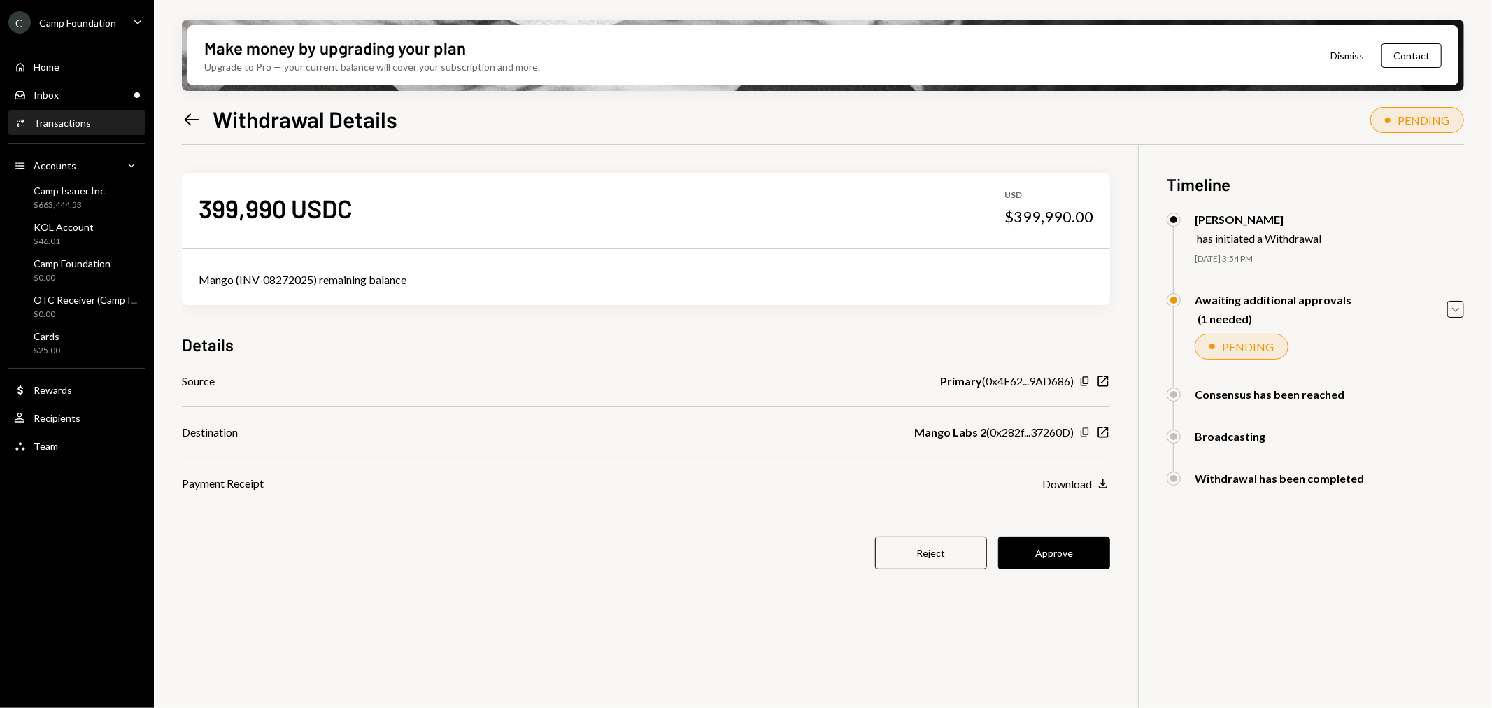
click at [1081, 437] on icon "Copy" at bounding box center [1084, 432] width 11 height 11
click at [191, 124] on icon "Left Arrow" at bounding box center [192, 120] width 20 height 20
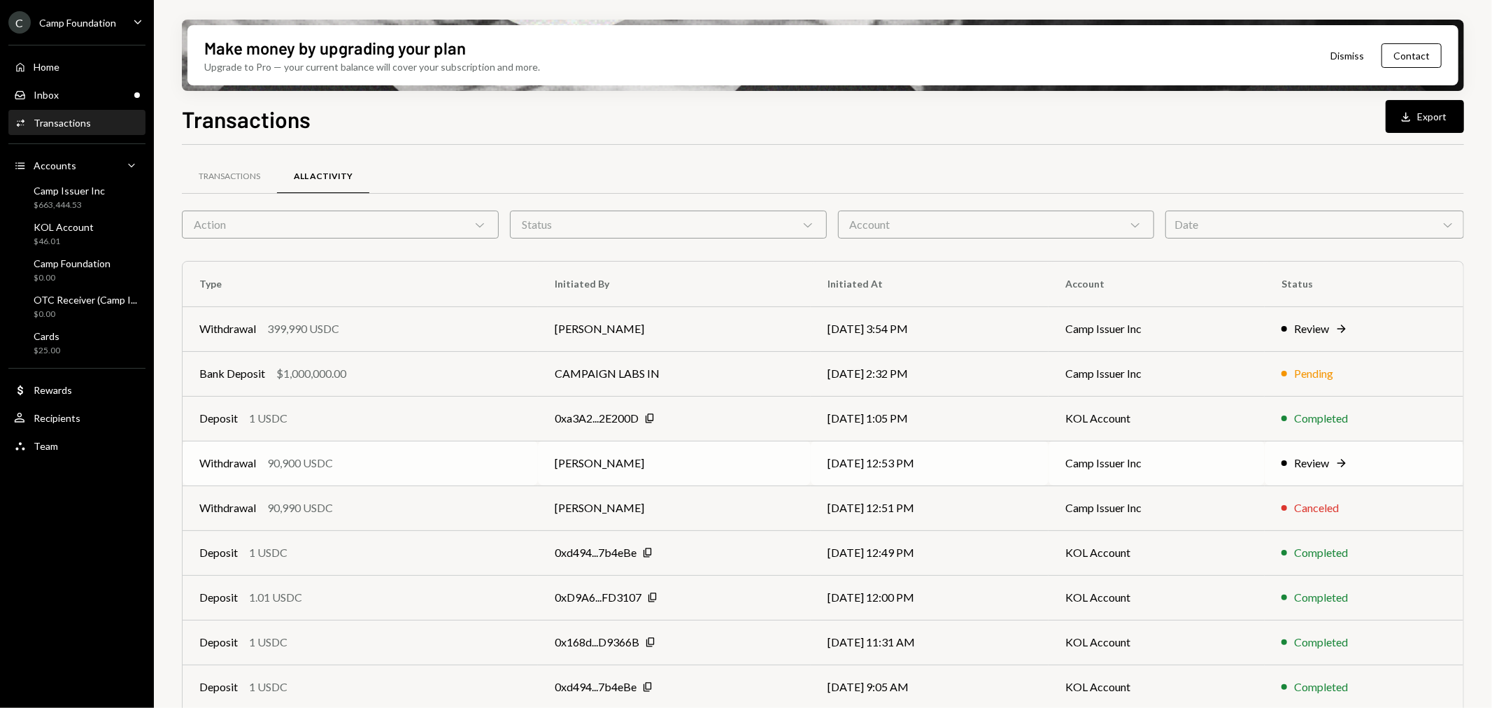
click at [287, 462] on div "90,900 USDC" at bounding box center [300, 463] width 66 height 17
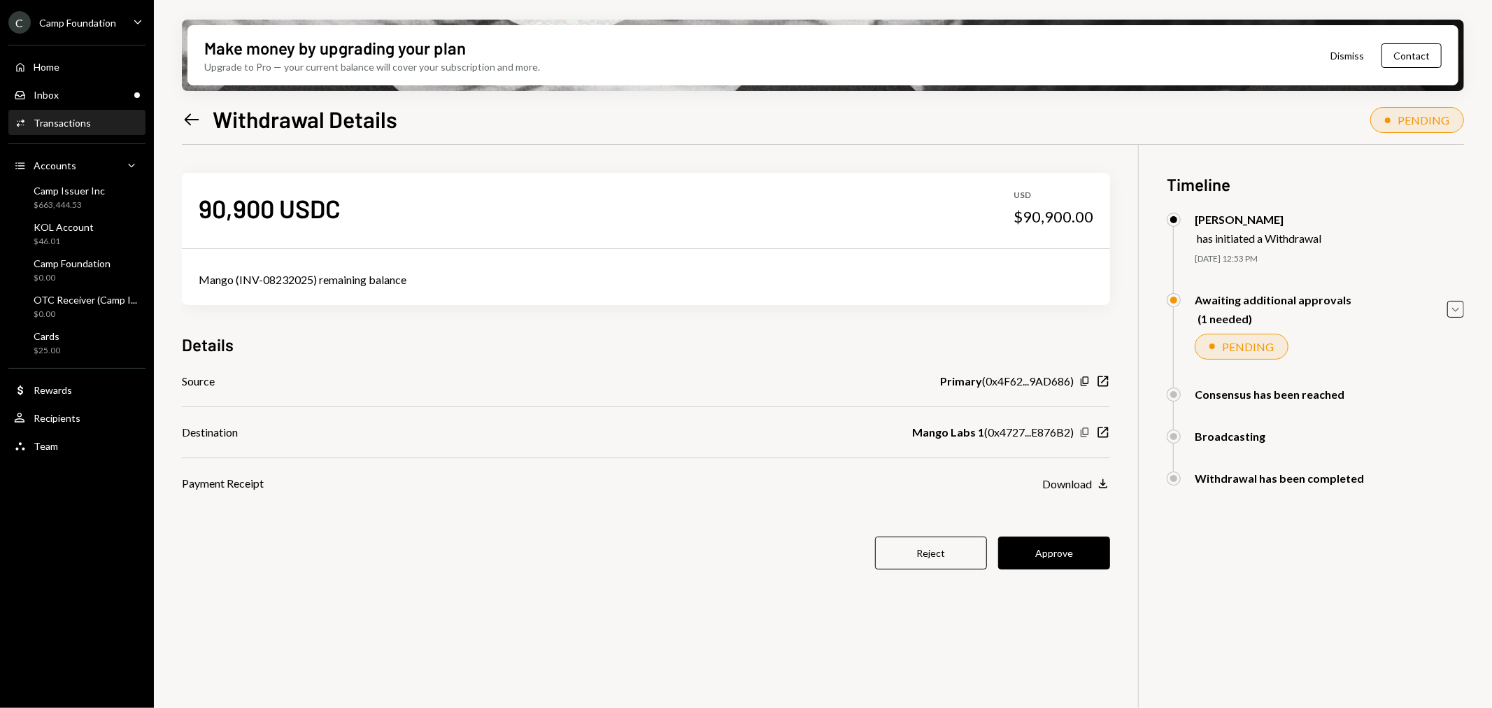
click at [1086, 432] on icon "Copy" at bounding box center [1084, 432] width 11 height 11
click at [1106, 430] on icon "New Window" at bounding box center [1103, 432] width 14 height 14
click at [186, 113] on icon "Left Arrow" at bounding box center [192, 120] width 20 height 20
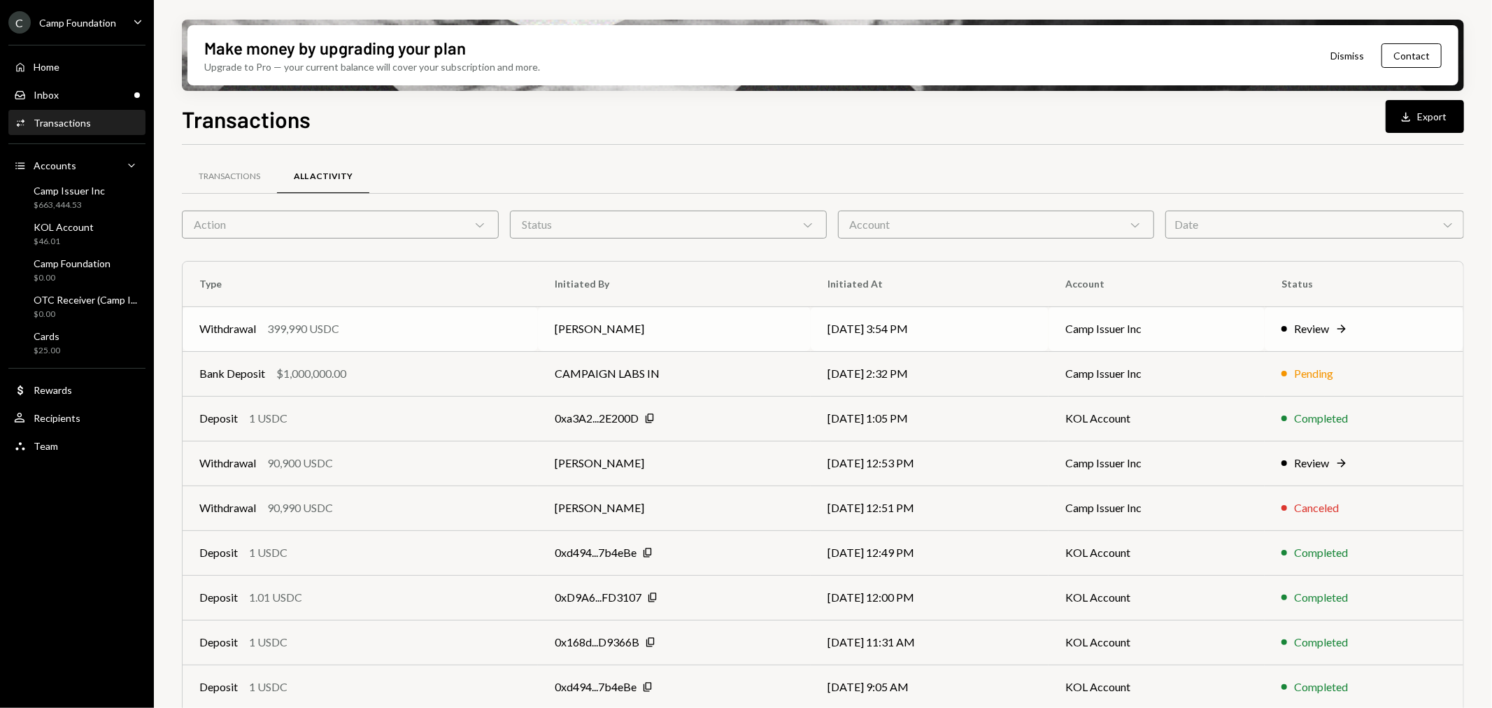
click at [348, 336] on div "Withdrawal 399,990 USDC" at bounding box center [360, 328] width 322 height 17
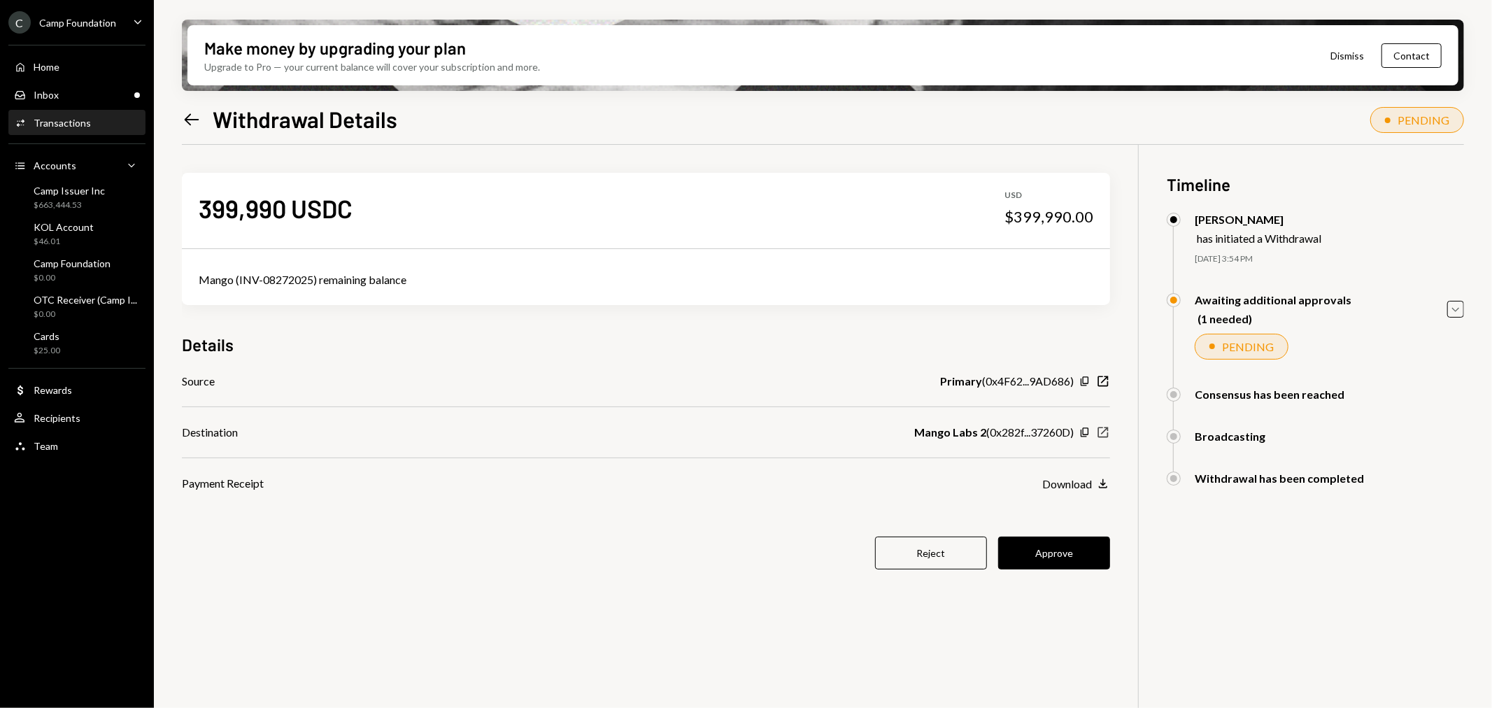
click at [1106, 430] on icon "New Window" at bounding box center [1103, 432] width 14 height 14
click at [199, 115] on icon "Left Arrow" at bounding box center [192, 120] width 20 height 20
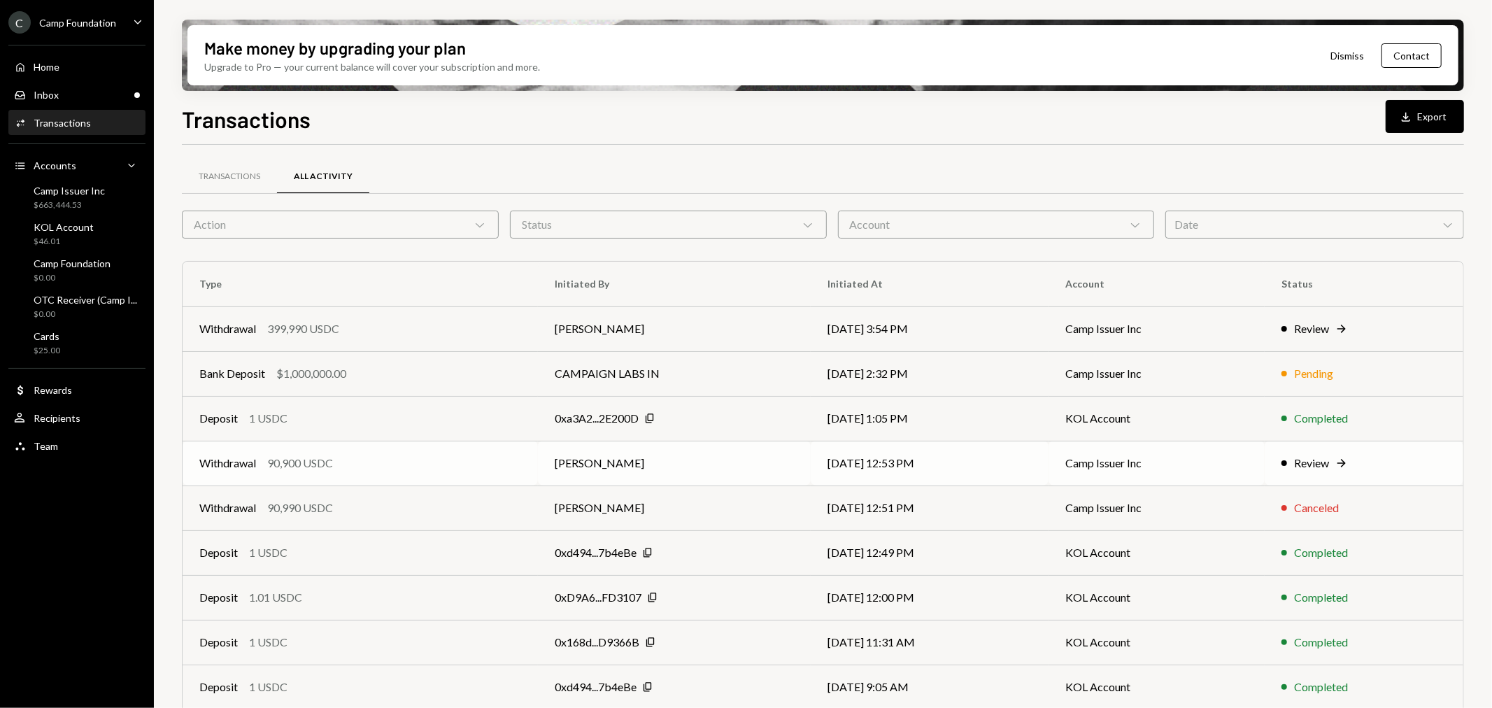
click at [311, 464] on div "90,900 USDC" at bounding box center [300, 463] width 66 height 17
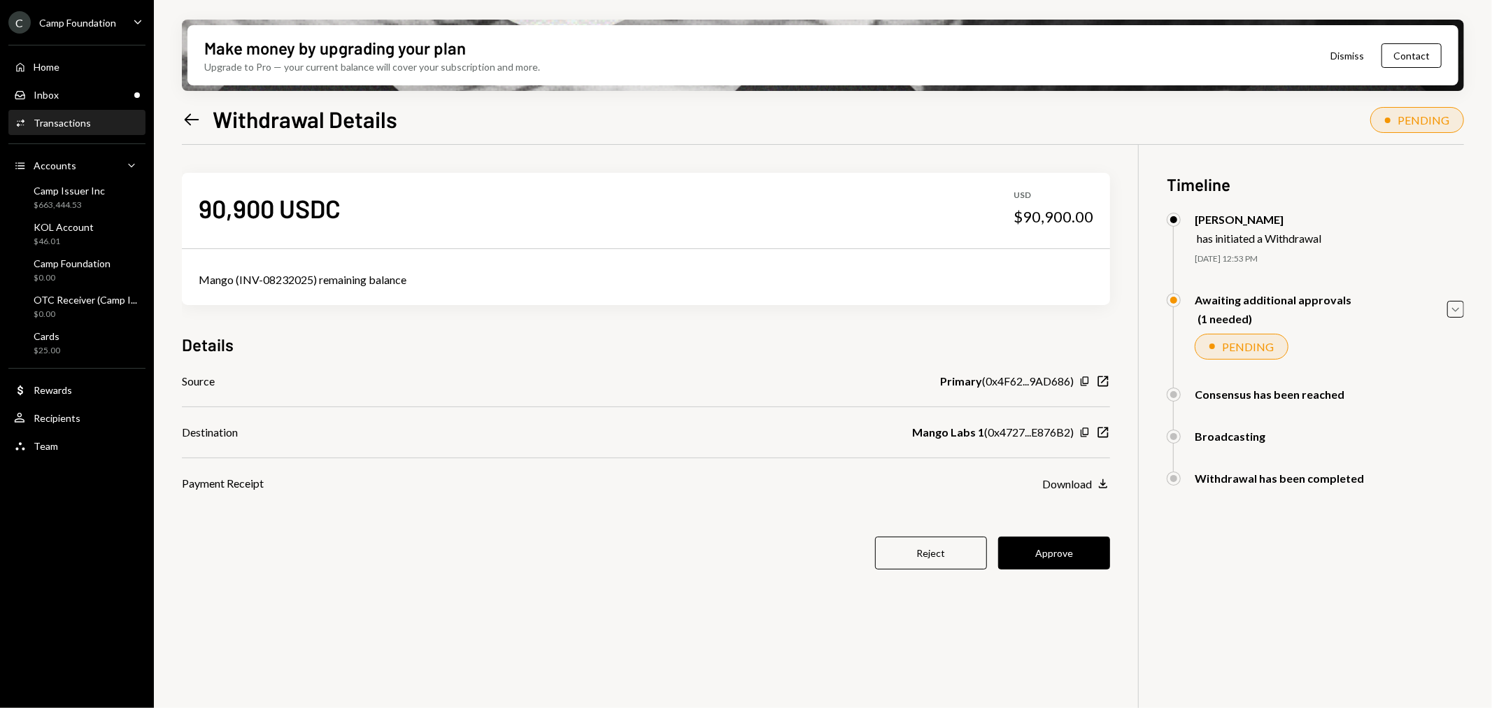
click at [1465, 397] on div "Make money by upgrading your plan Upgrade to Pro — your current balance will co…" at bounding box center [823, 354] width 1338 height 708
click at [1065, 553] on button "Approve" at bounding box center [1054, 552] width 112 height 33
click at [1058, 555] on button "Approve" at bounding box center [1054, 552] width 112 height 33
click at [1059, 554] on button "Approve" at bounding box center [1054, 552] width 112 height 33
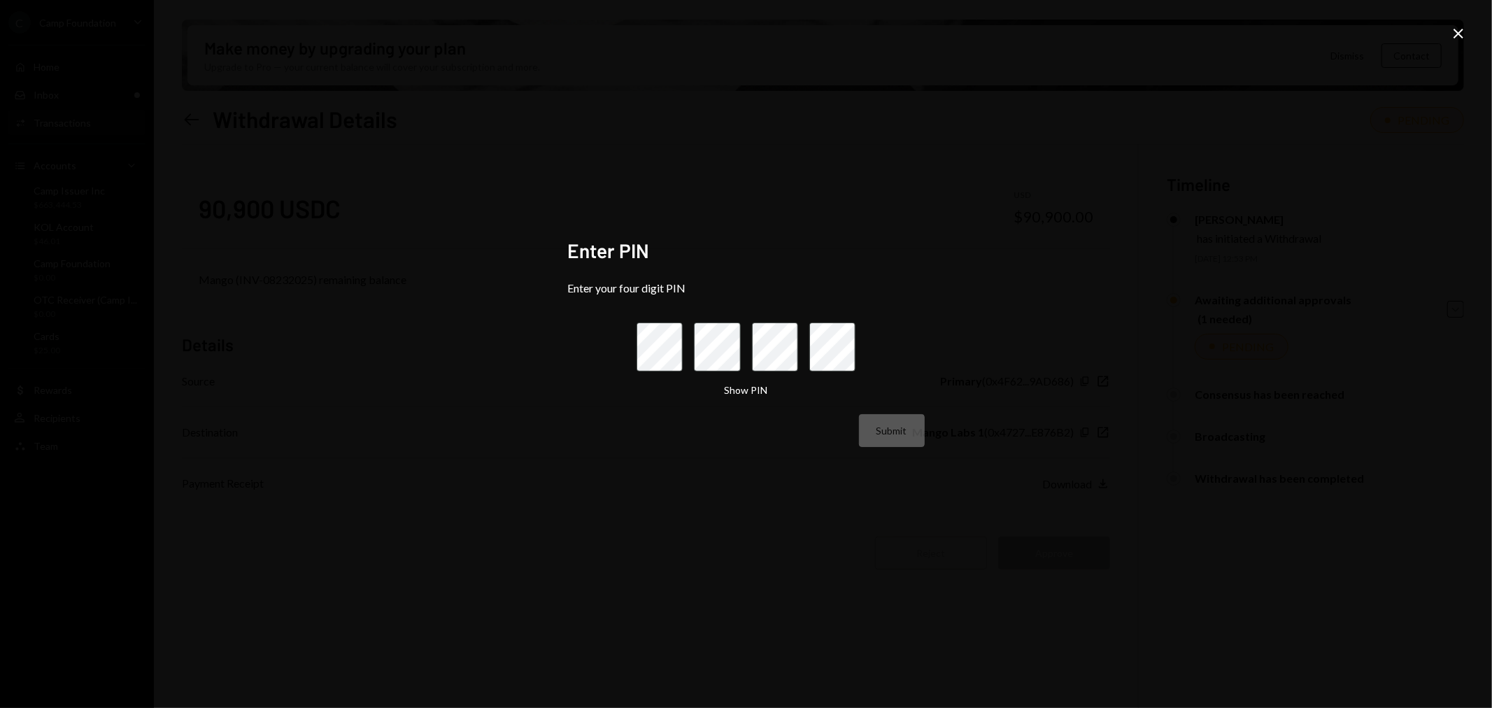
click at [1297, 399] on div "Enter PIN Enter your four digit PIN Show PIN Submit Close" at bounding box center [746, 354] width 1492 height 708
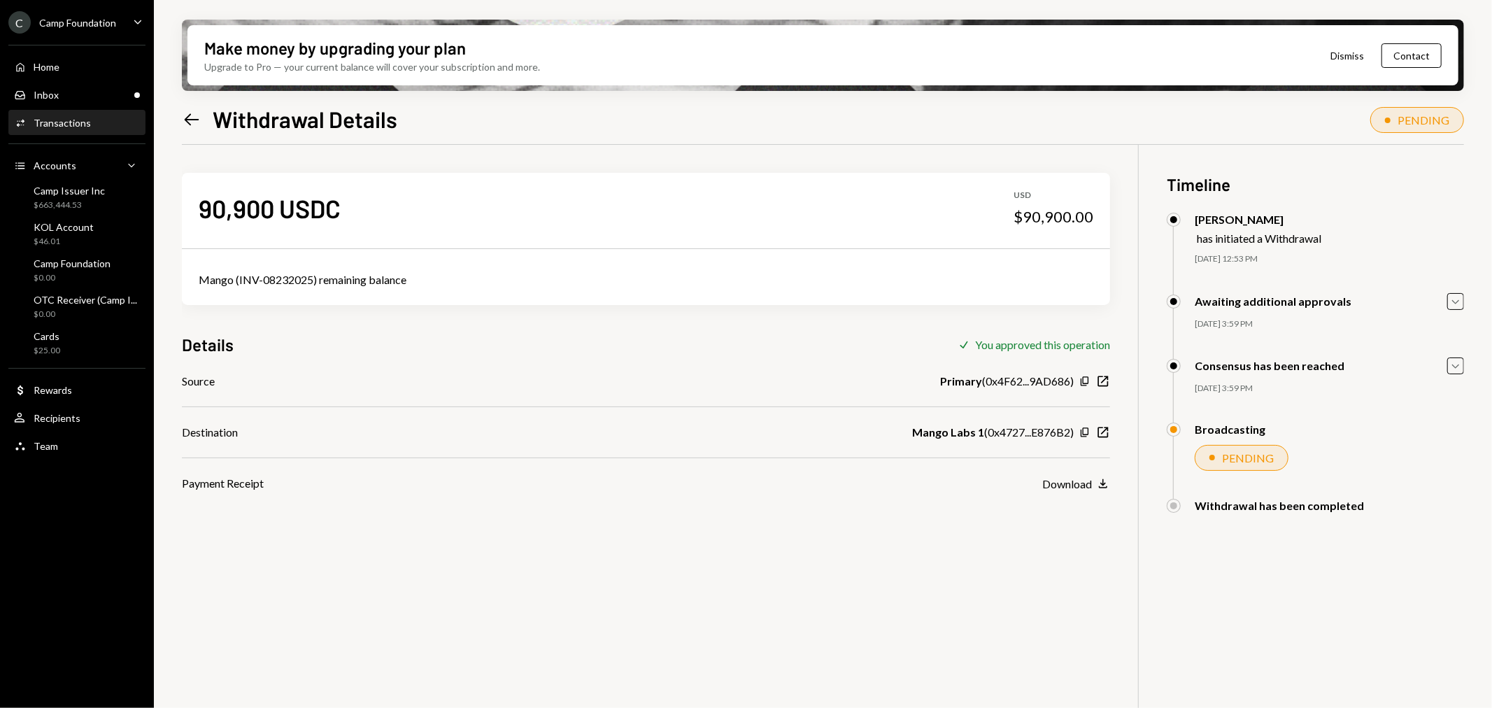
click at [194, 122] on icon "Left Arrow" at bounding box center [192, 120] width 20 height 20
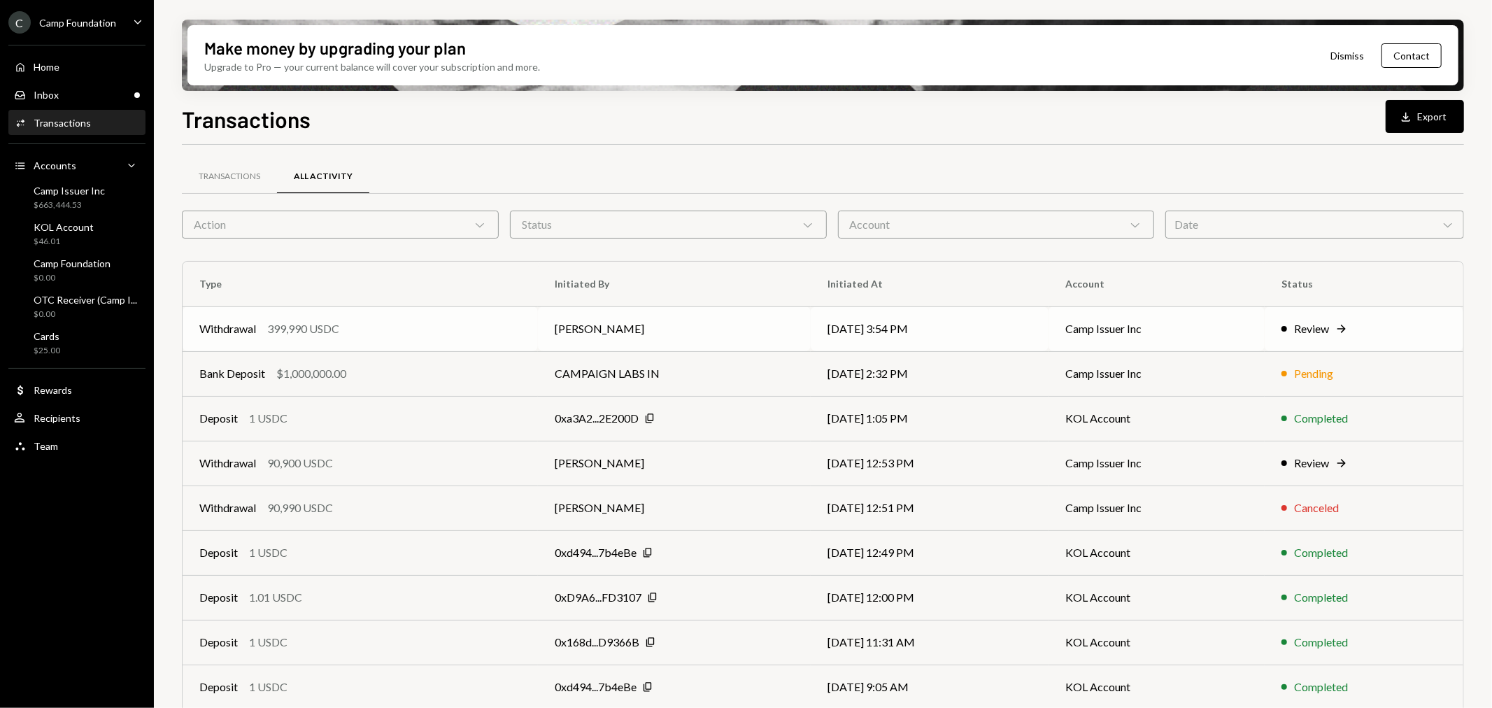
click at [325, 332] on div "399,990 USDC" at bounding box center [303, 328] width 72 height 17
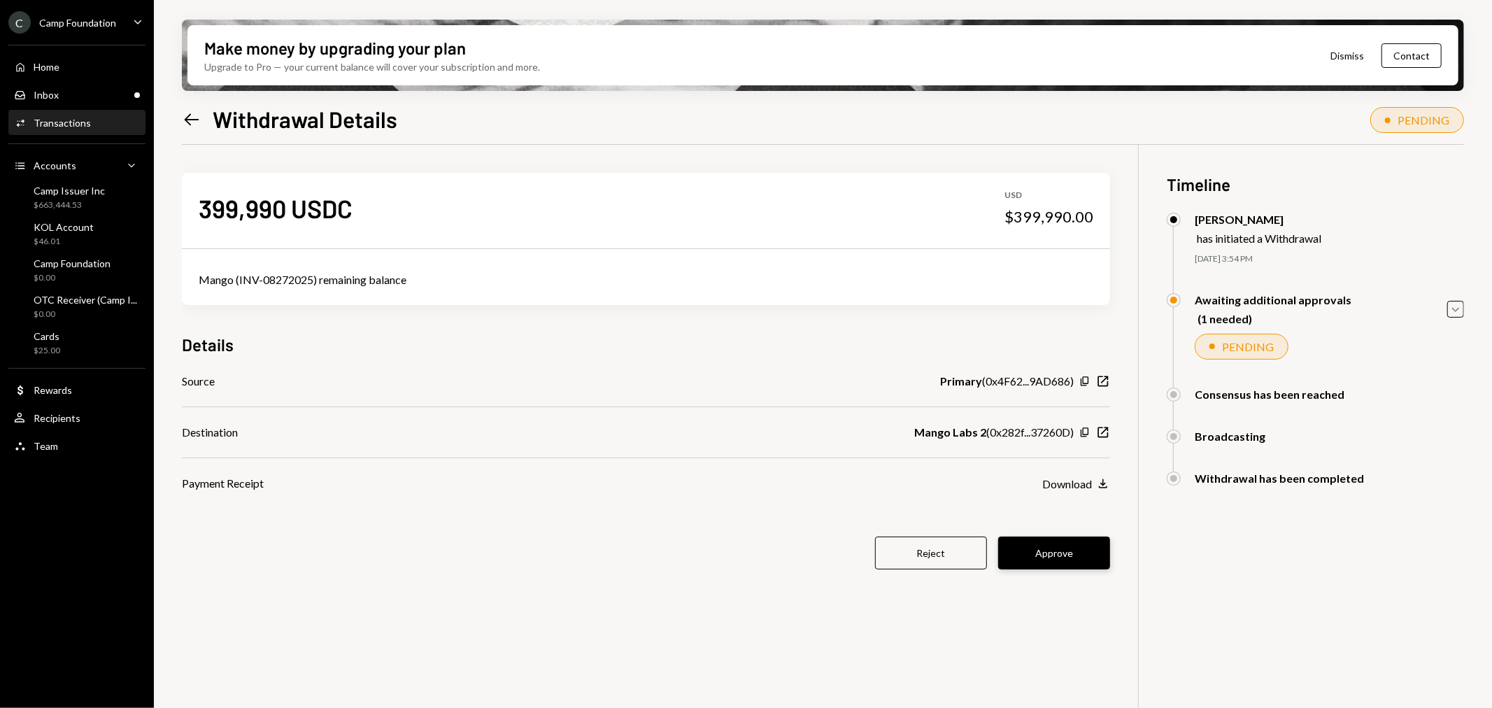
click at [1064, 555] on button "Approve" at bounding box center [1054, 552] width 112 height 33
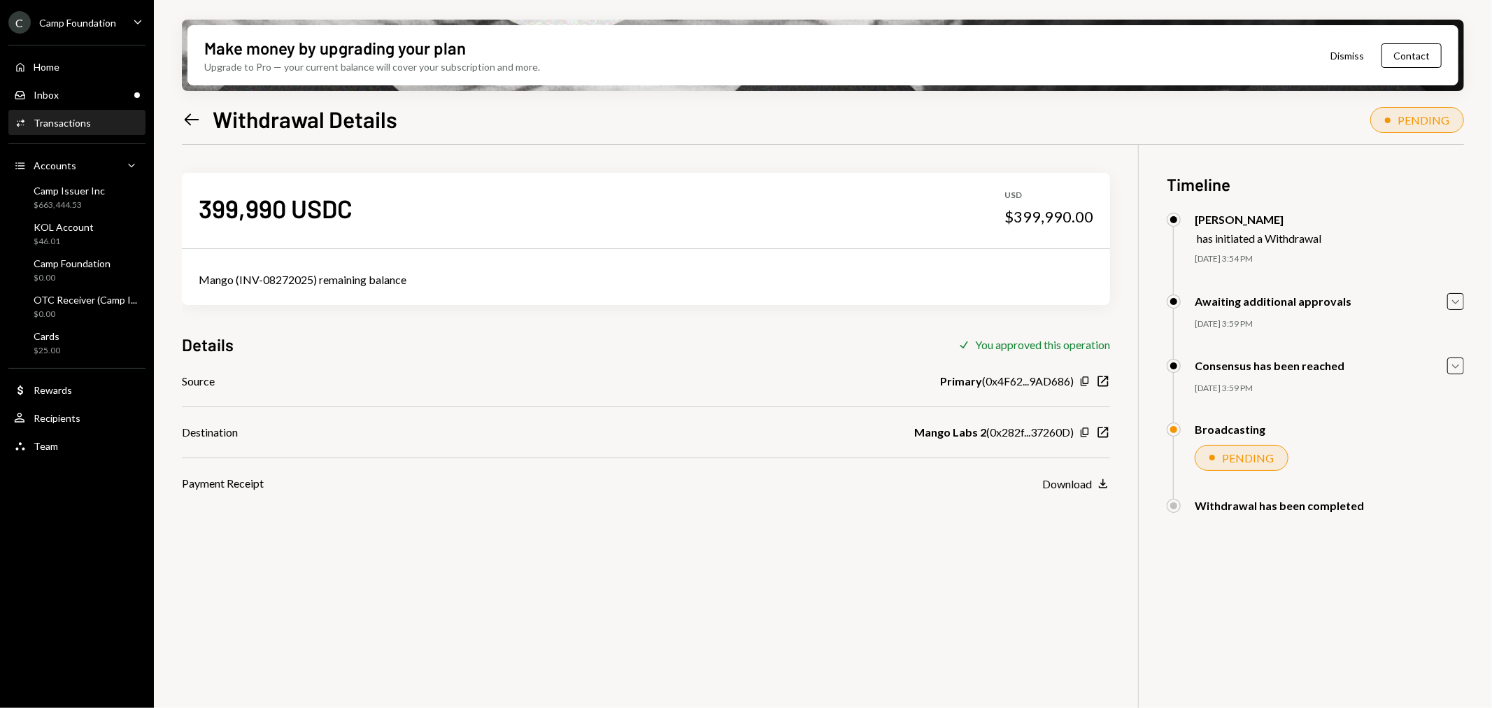
click at [1444, 525] on div "Withdrawal has been completed Mike Preston (NEW) Approved Timothy Bracke Approv…" at bounding box center [1315, 520] width 297 height 42
click at [92, 99] on div "Inbox Inbox" at bounding box center [77, 95] width 126 height 13
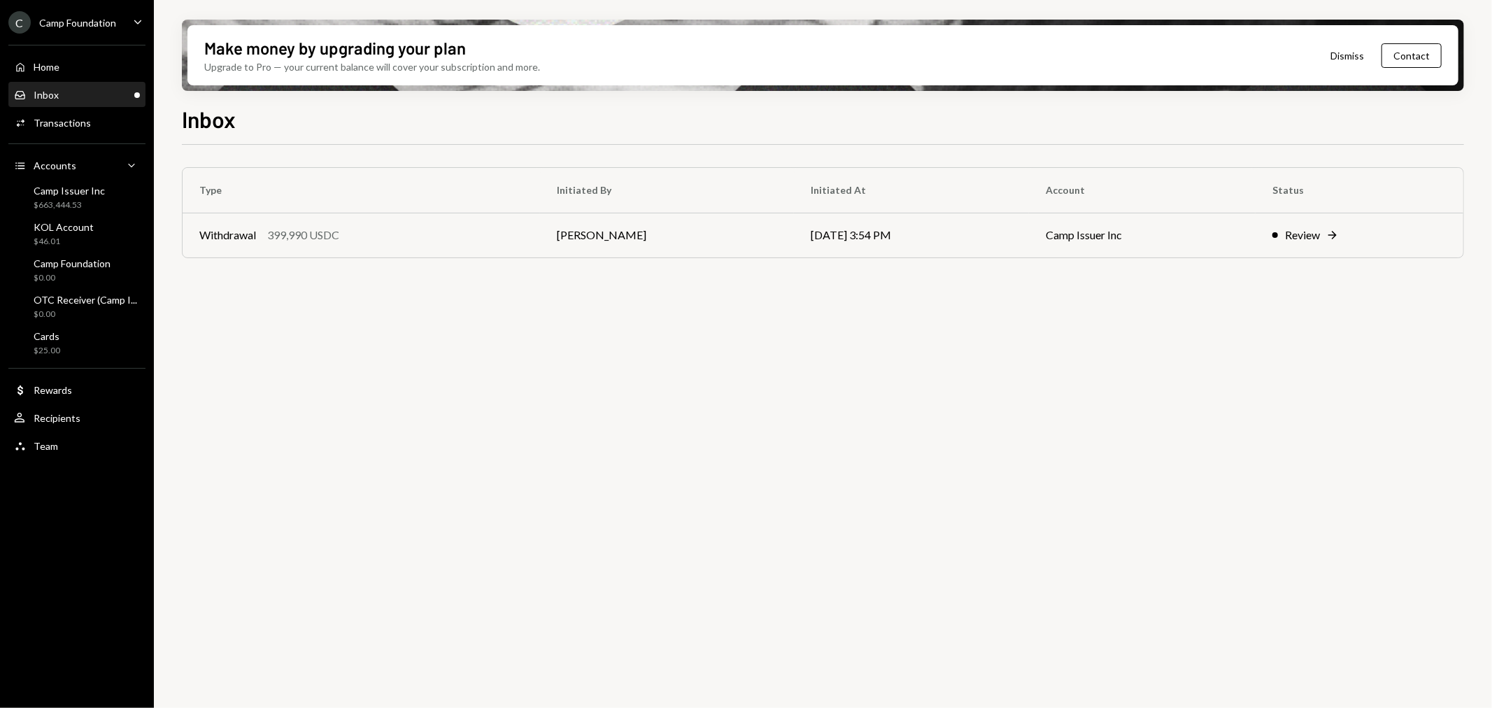
click at [57, 95] on div "Inbox" at bounding box center [46, 95] width 25 height 12
click at [90, 199] on div "$663,444.53" at bounding box center [69, 205] width 71 height 12
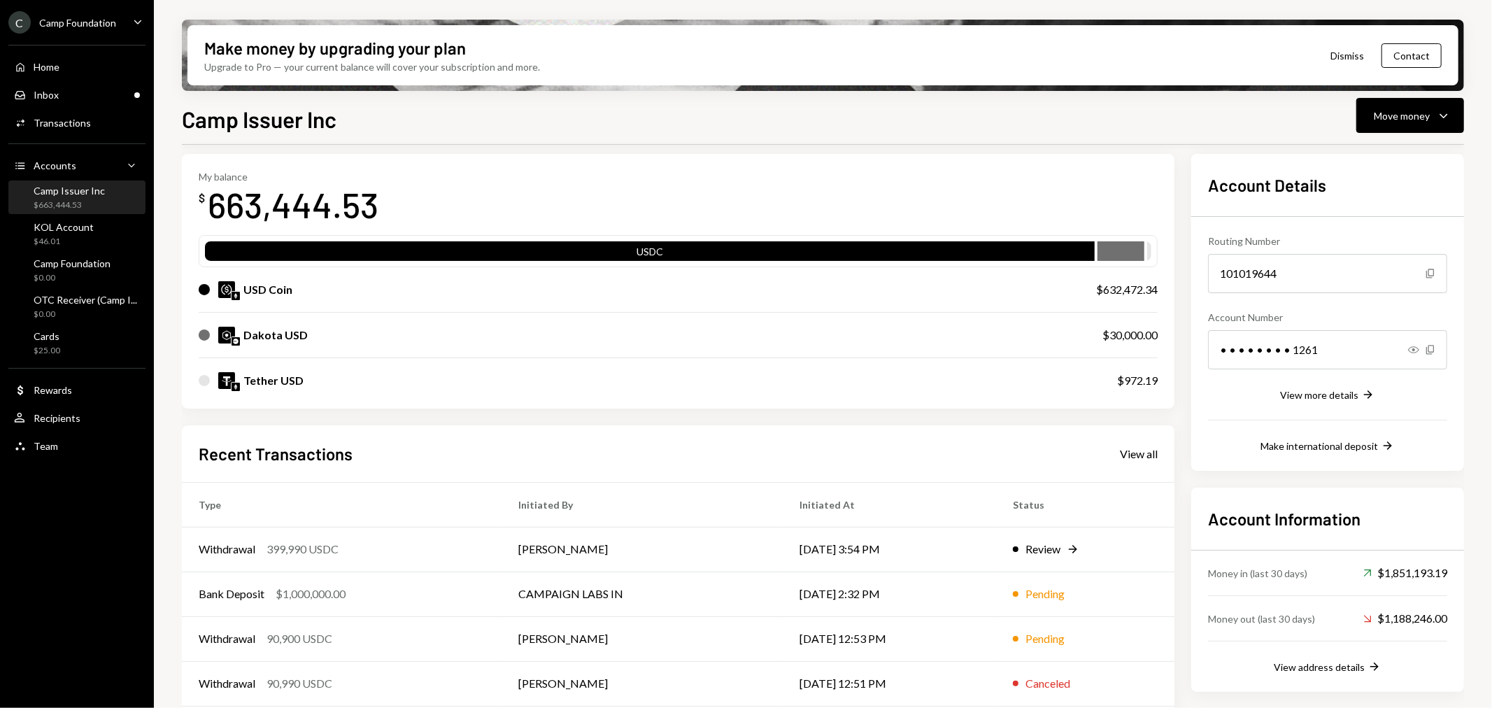
scroll to position [110, 0]
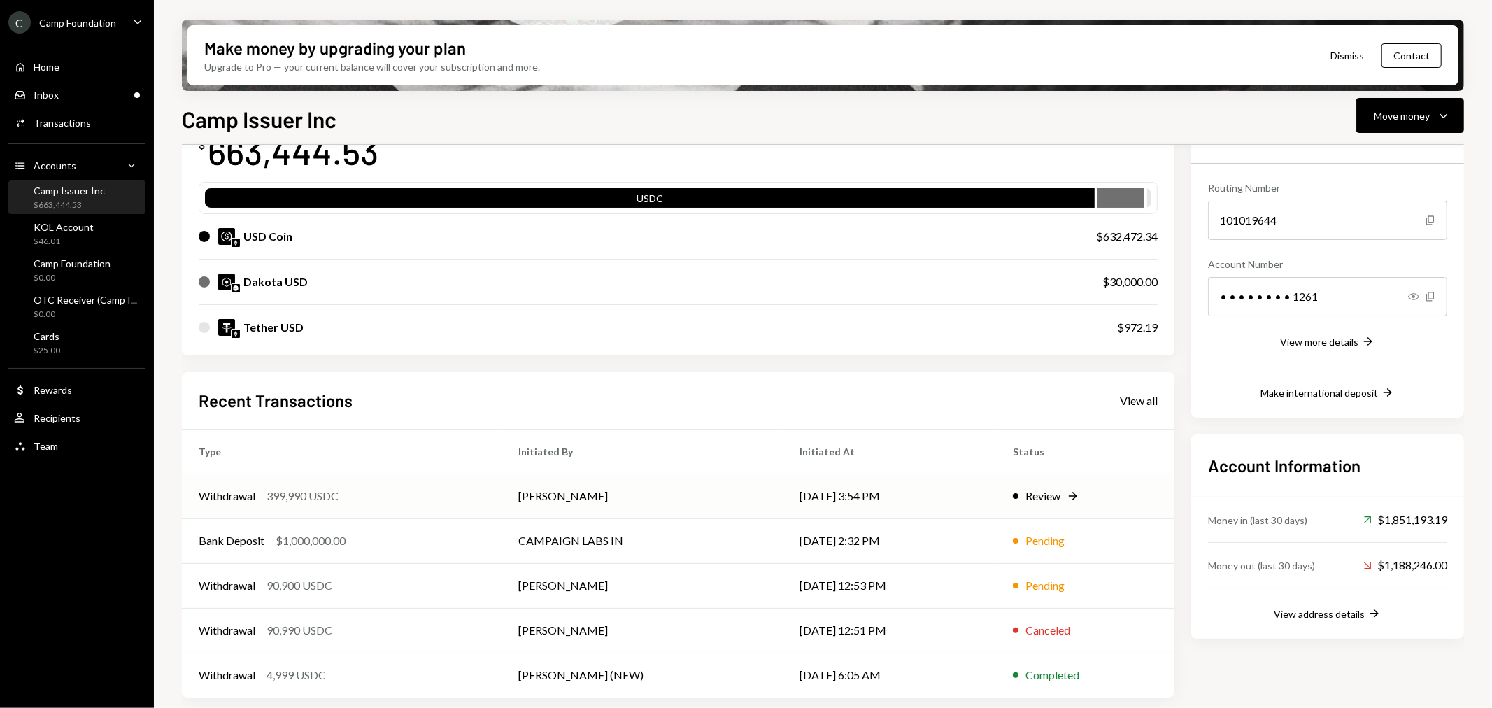
click at [273, 491] on div "399,990 USDC" at bounding box center [302, 495] width 72 height 17
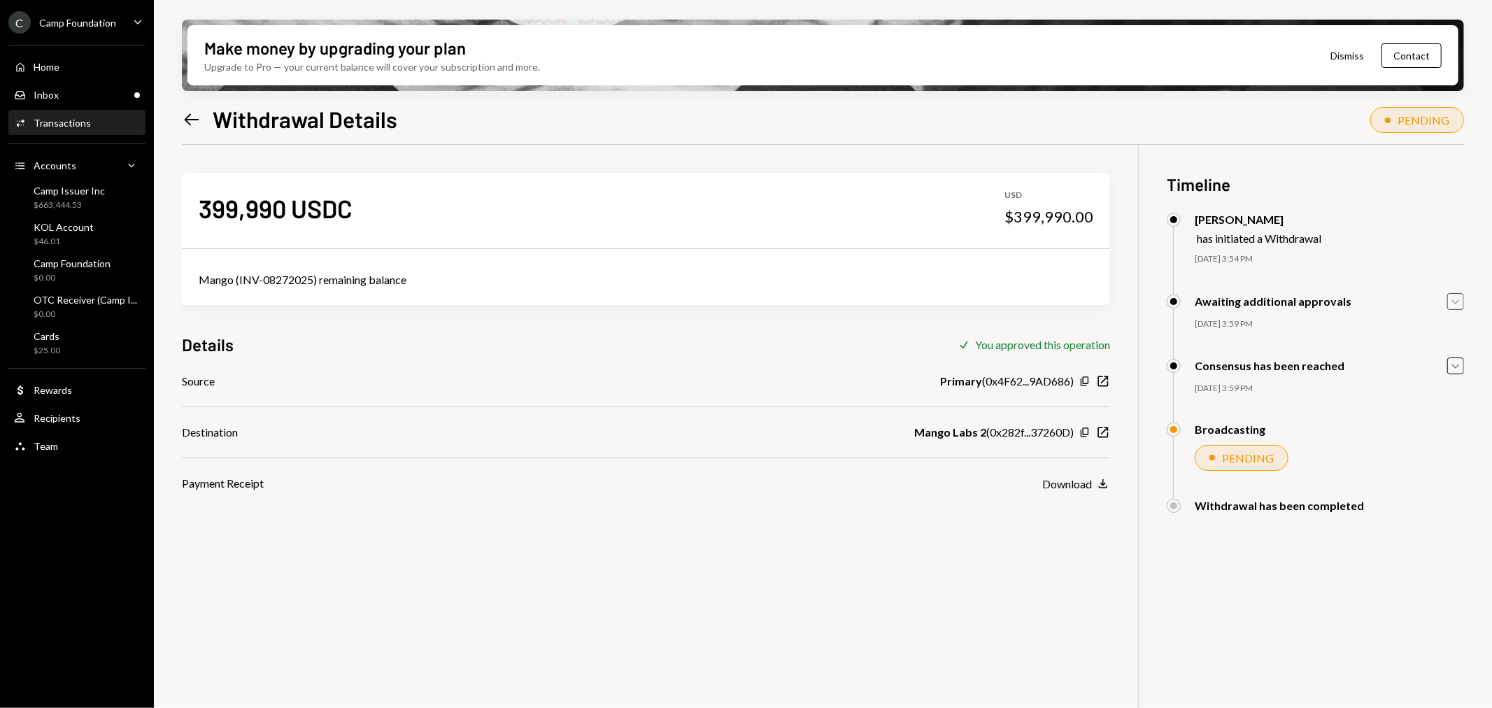
click at [1462, 299] on icon "Caret Down" at bounding box center [1455, 301] width 15 height 15
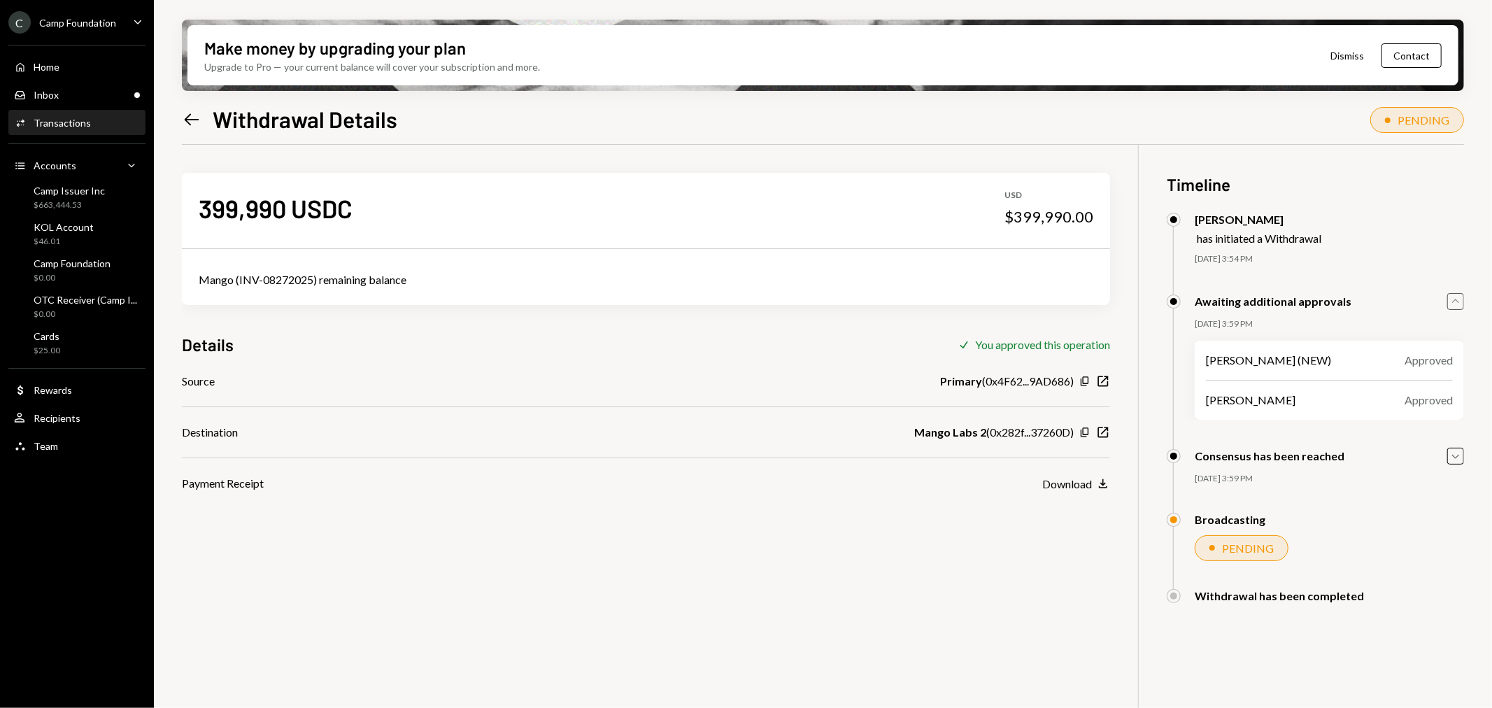
click at [1462, 297] on icon "Caret Up" at bounding box center [1455, 301] width 15 height 15
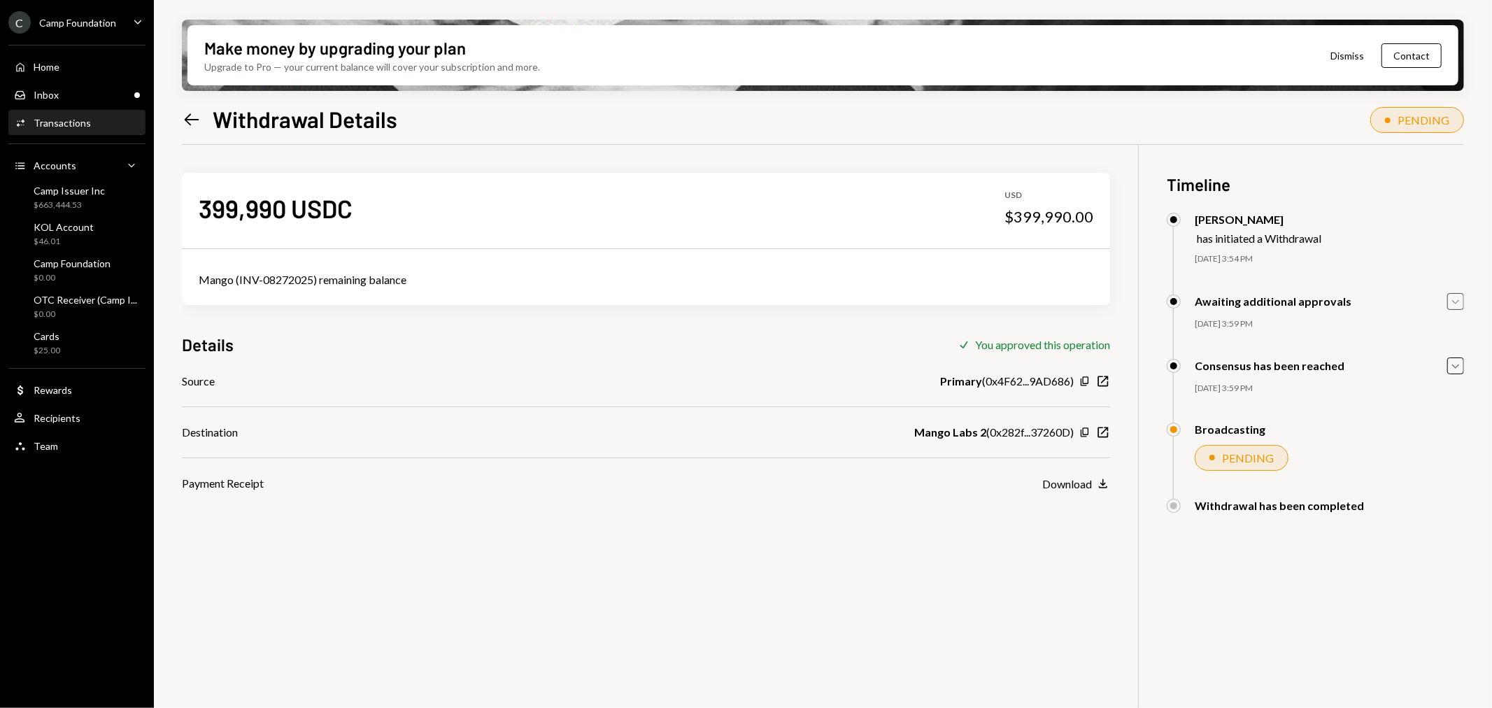
click at [904, 617] on div "399,990 USDC USD $399,990.00 Mango (INV-08272025) remaining balance Details Che…" at bounding box center [823, 499] width 1282 height 708
click at [63, 187] on div "Camp Issuer Inc" at bounding box center [69, 191] width 71 height 12
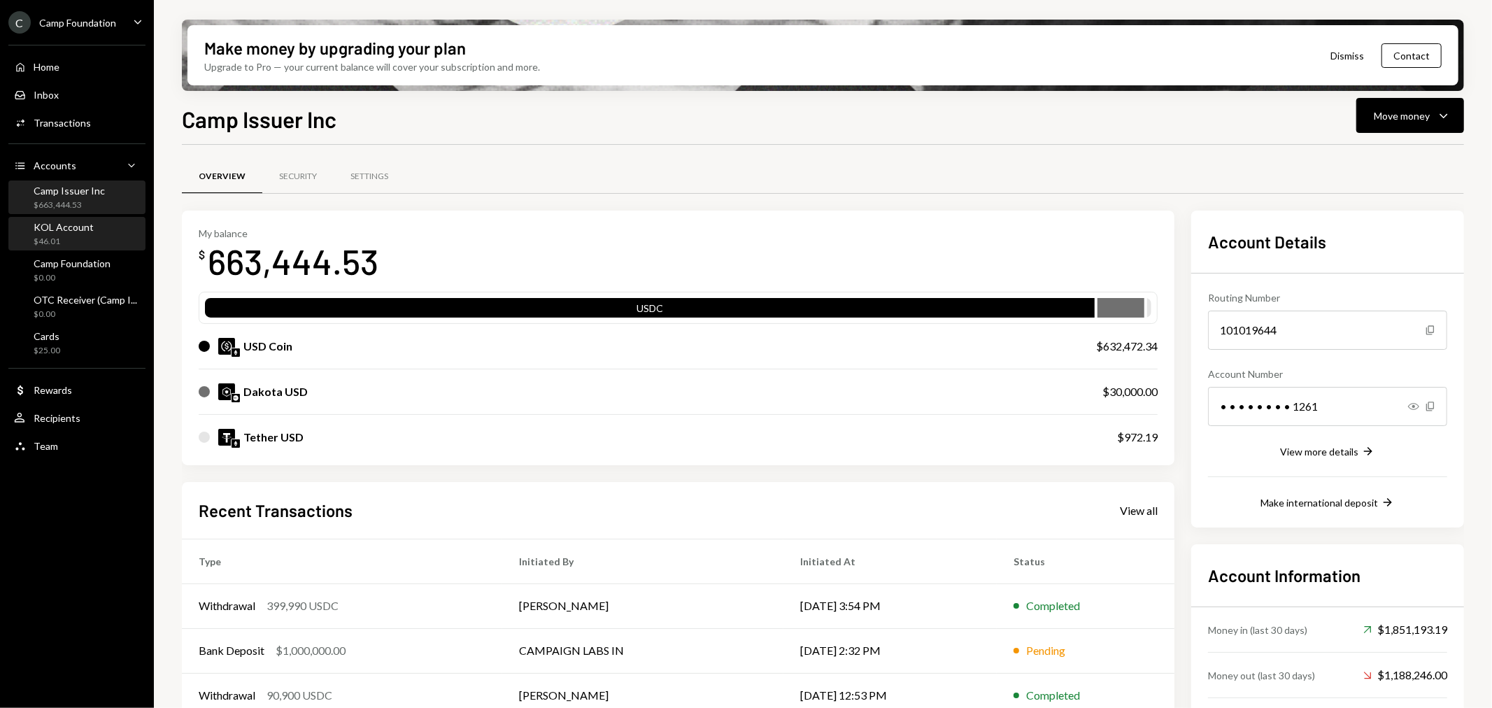
click at [89, 225] on div "KOL Account" at bounding box center [64, 227] width 60 height 12
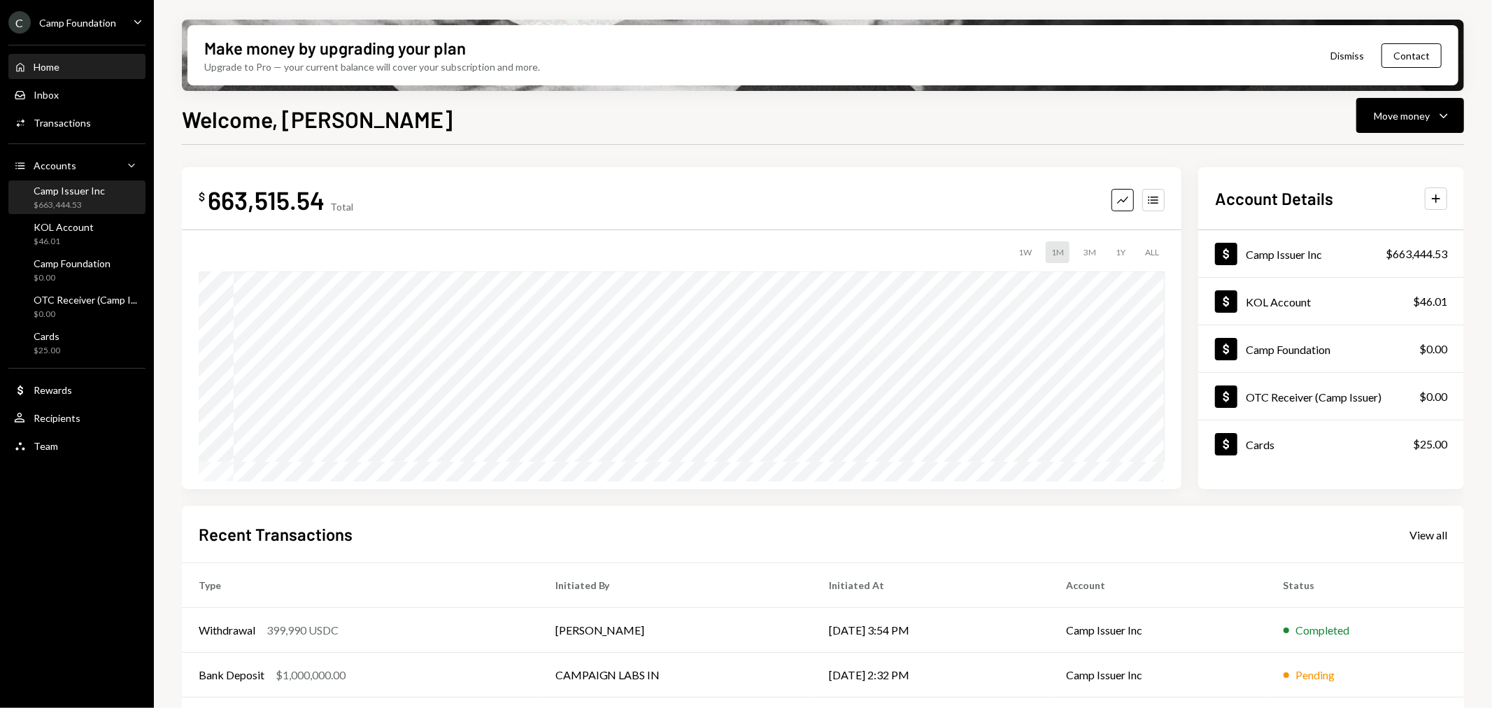
click at [80, 201] on div "$663,444.53" at bounding box center [69, 205] width 71 height 12
